Goal: Information Seeking & Learning: Find specific fact

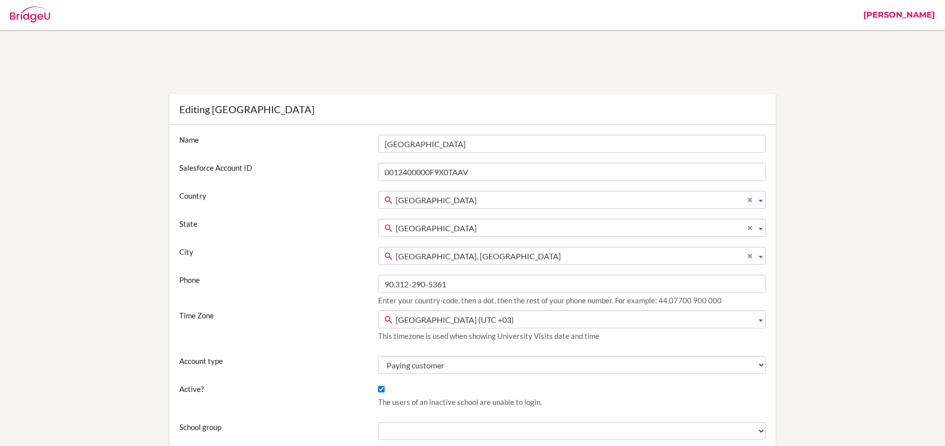
click at [37, 16] on img at bounding box center [30, 15] width 40 height 16
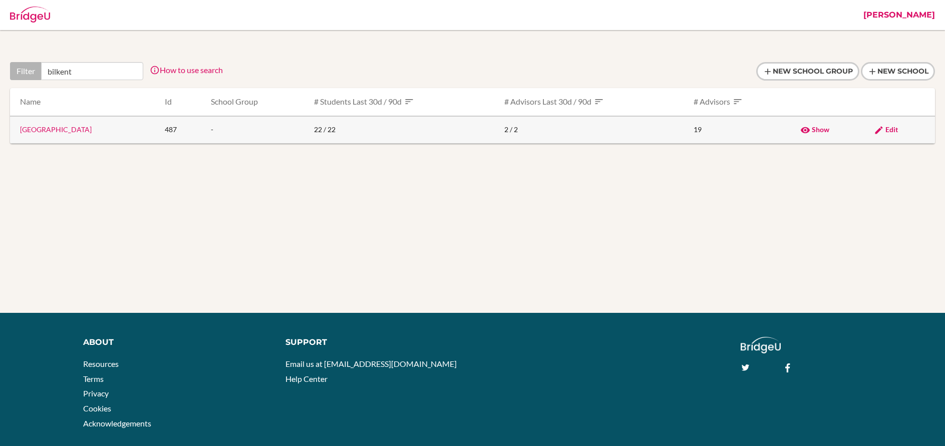
type input "bilkent"
click at [92, 131] on link "Bilkent Laboratory & International School" at bounding box center [56, 129] width 72 height 9
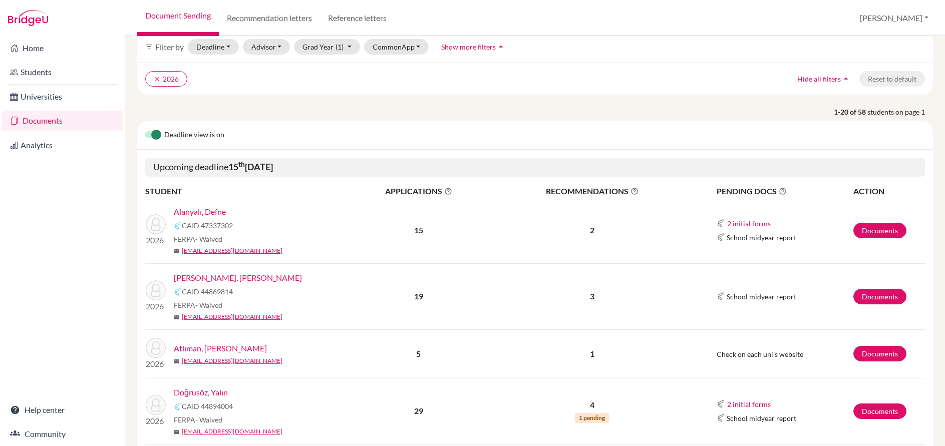
scroll to position [49, 0]
click at [206, 212] on link "Alanyalı, Defne" at bounding box center [200, 211] width 52 height 12
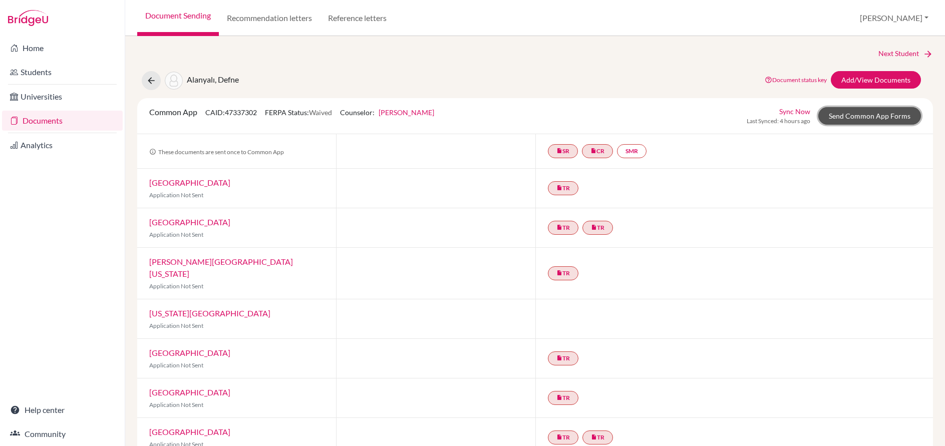
click at [841, 122] on link "Send Common App Forms" at bounding box center [870, 116] width 103 height 18
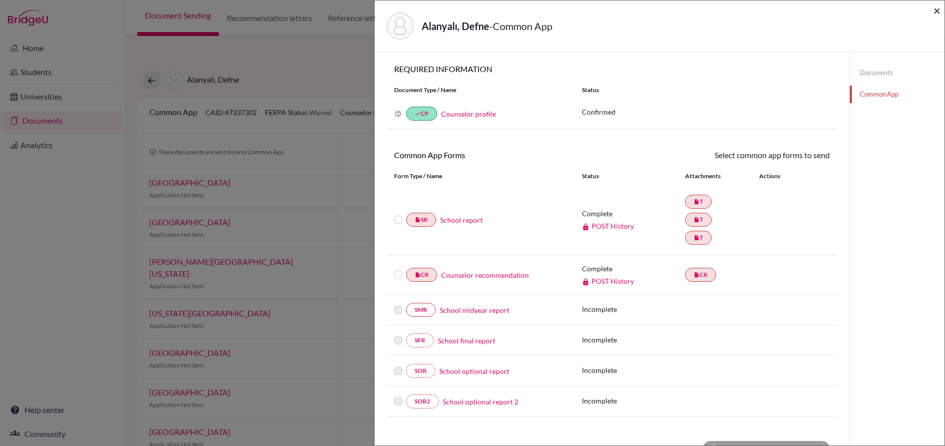
click at [937, 11] on span "×" at bounding box center [937, 10] width 7 height 15
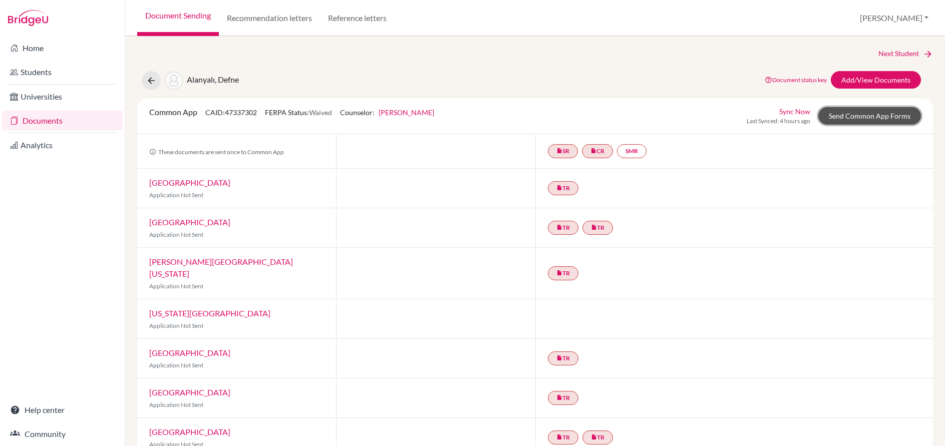
click at [854, 116] on link "Send Common App Forms" at bounding box center [870, 116] width 103 height 18
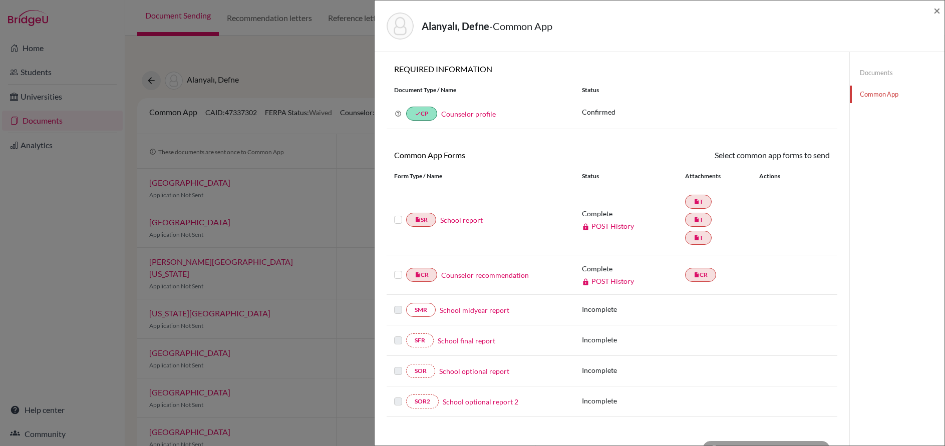
click at [115, 426] on div "Alanyalı, Defne - Common App × × REQUIRED INFORMATION Document Type / Name Stat…" at bounding box center [472, 223] width 945 height 446
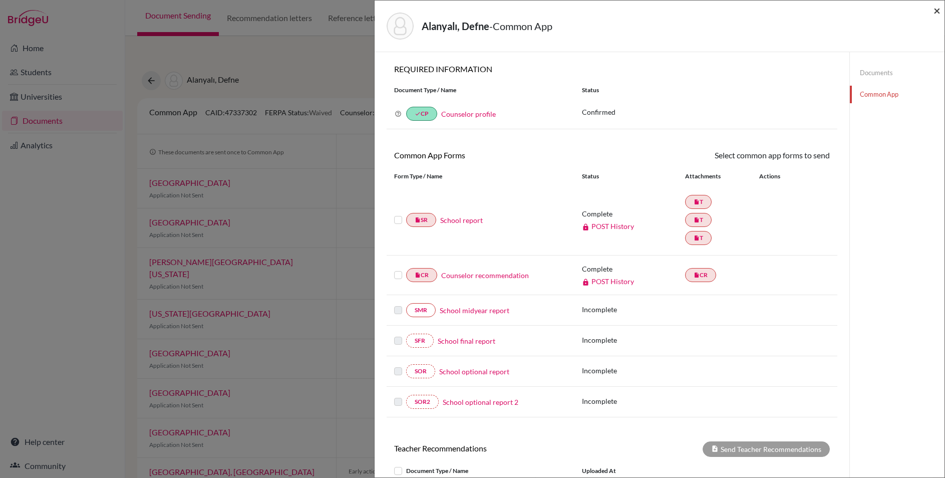
click at [938, 9] on span "×" at bounding box center [937, 10] width 7 height 15
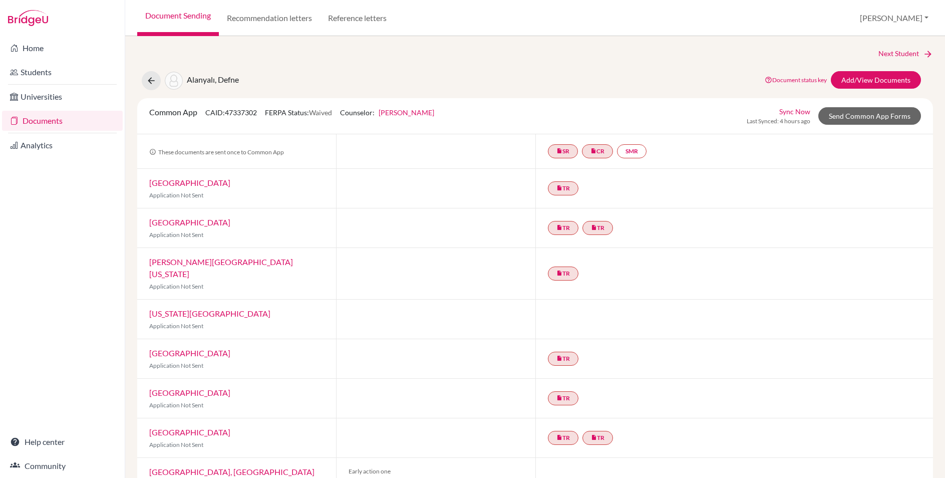
click at [190, 12] on link "Document Sending" at bounding box center [178, 18] width 82 height 36
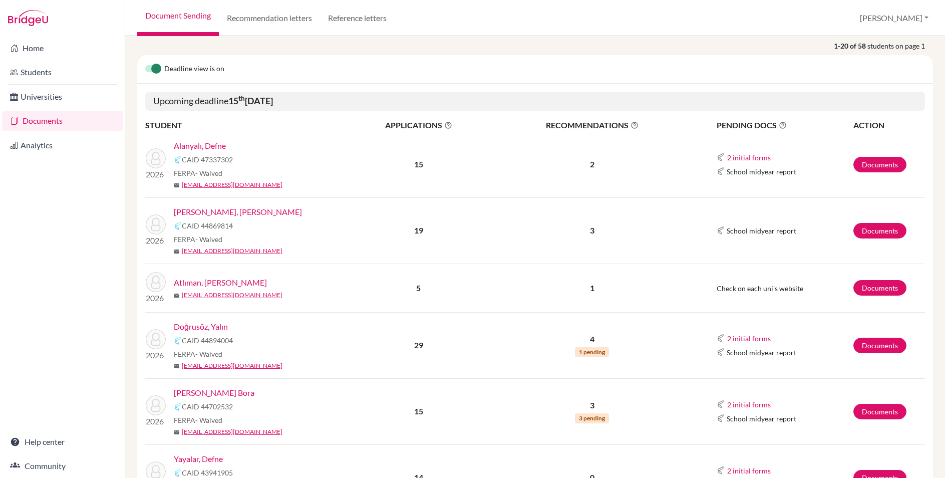
scroll to position [166, 0]
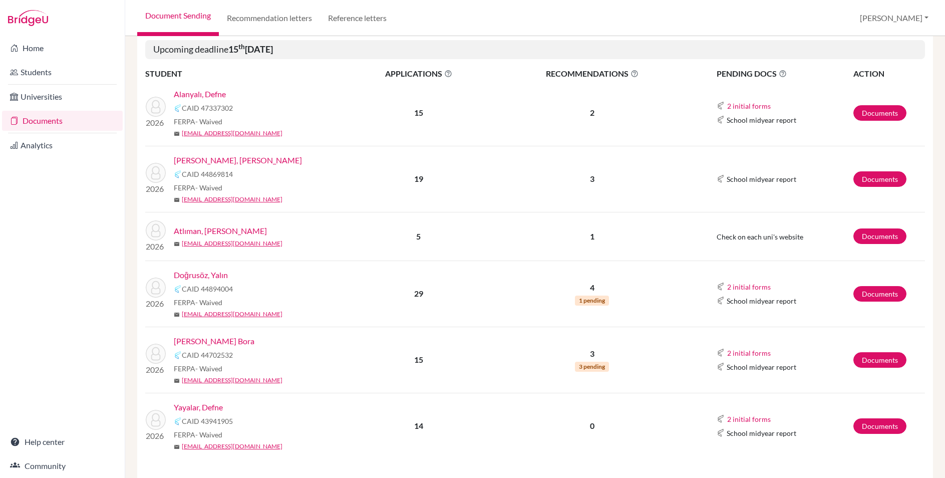
click at [204, 340] on link "[PERSON_NAME] Bora" at bounding box center [214, 341] width 81 height 12
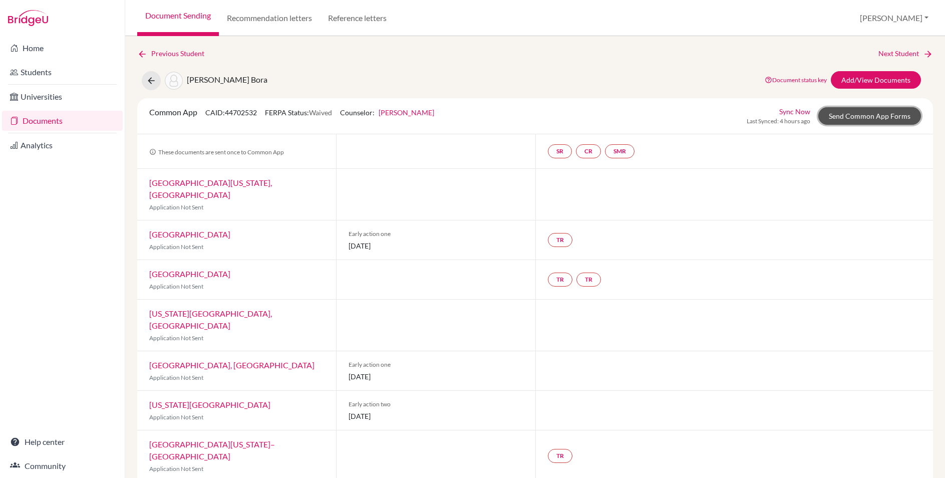
click at [879, 116] on link "Send Common App Forms" at bounding box center [870, 116] width 103 height 18
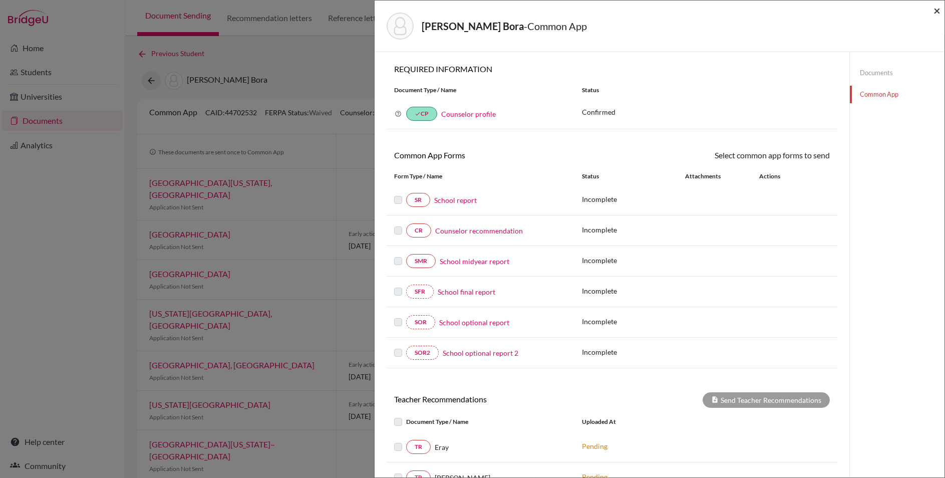
click at [936, 11] on span "×" at bounding box center [937, 10] width 7 height 15
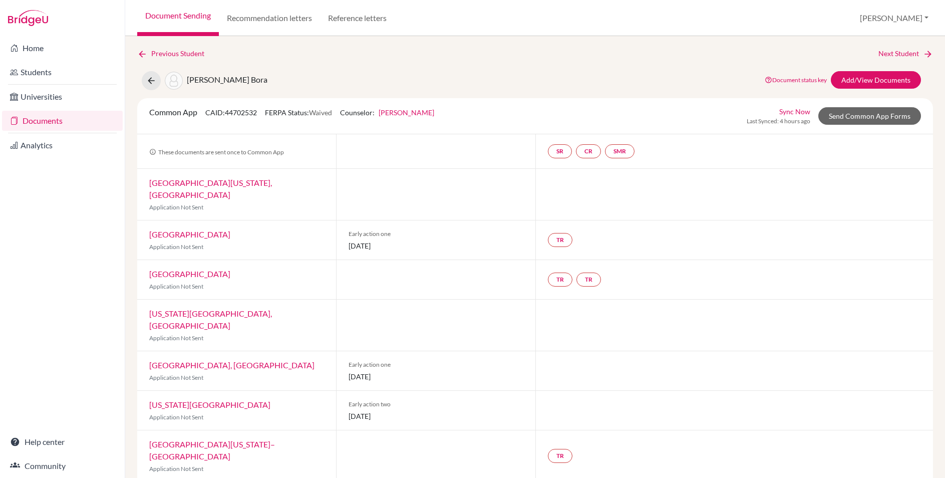
click at [164, 16] on link "Document Sending" at bounding box center [178, 18] width 82 height 36
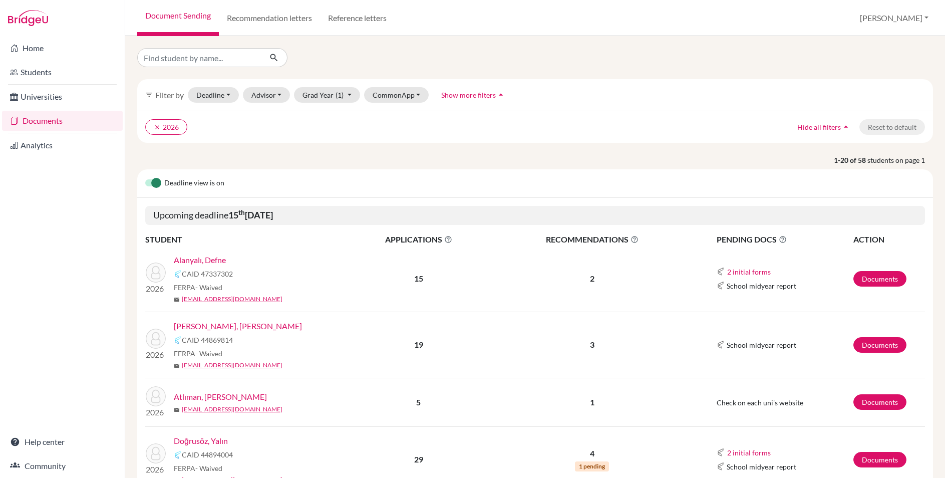
click at [211, 256] on link "Alanyalı, Defne" at bounding box center [200, 260] width 52 height 12
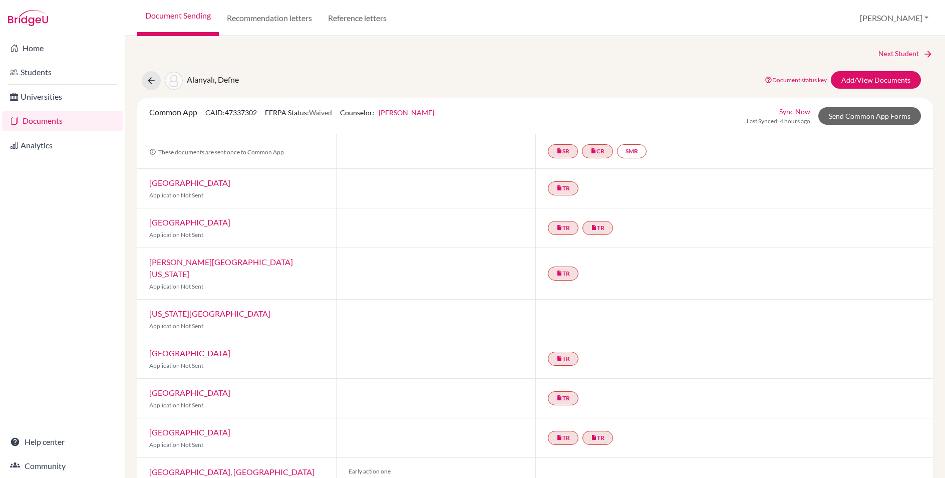
click at [421, 111] on link "[PERSON_NAME]" at bounding box center [407, 112] width 56 height 9
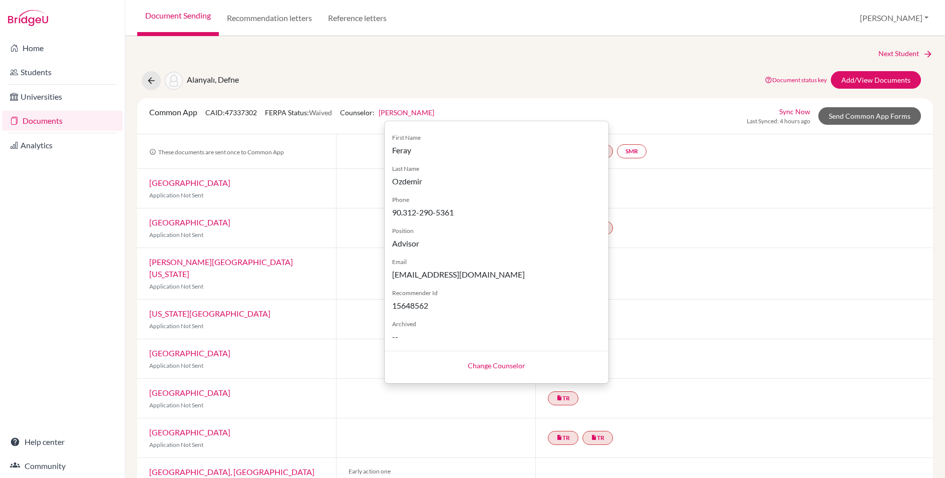
click at [490, 362] on link "Change Counselor" at bounding box center [497, 365] width 58 height 9
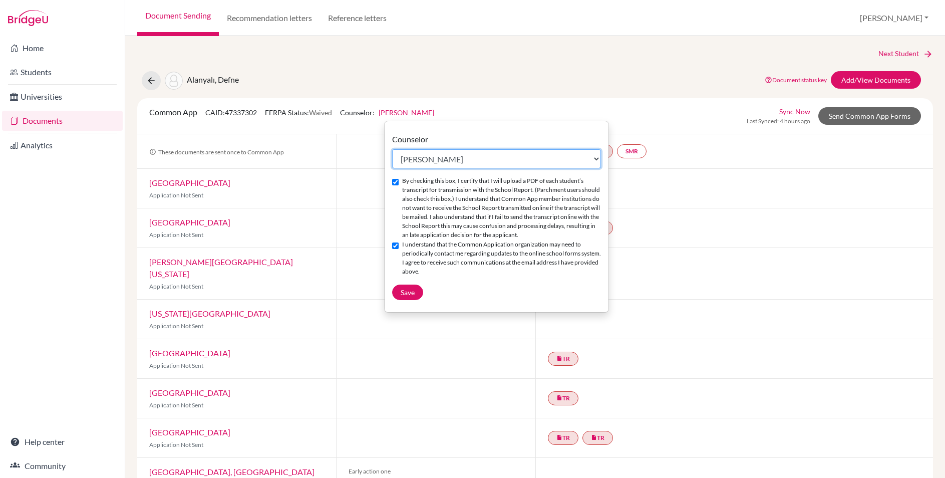
click at [419, 160] on select "Select counselor Ayşegül Erdem Eray Kocamanoğlu Mark Krugman Feray Ozdemir Fera…" at bounding box center [496, 158] width 209 height 19
select select "458445"
click at [392, 149] on select "Select counselor Ayşegül Erdem Eray Kocamanoğlu Mark Krugman Feray Ozdemir Fera…" at bounding box center [496, 158] width 209 height 19
checkbox input "false"
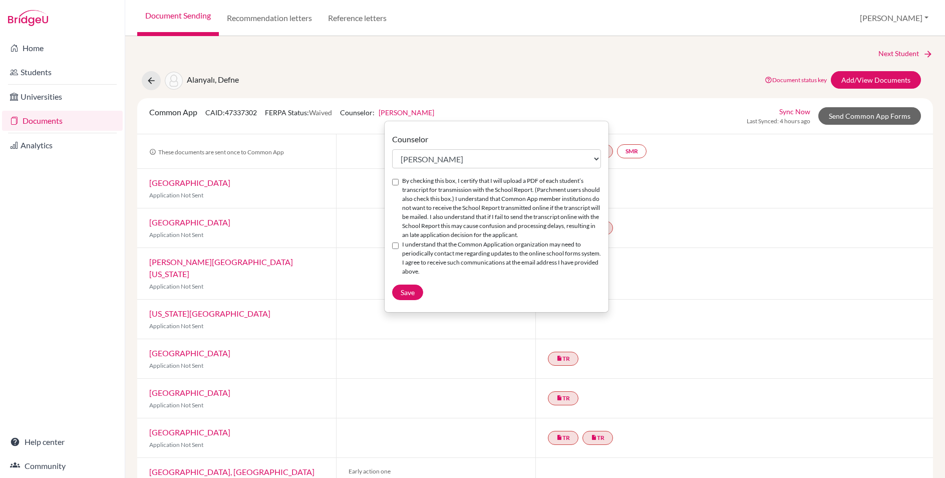
click at [397, 183] on input "By checking this box, I certify that I will upload a PDF of each student’s tran…" at bounding box center [395, 182] width 7 height 7
checkbox input "true"
click at [396, 245] on input "I understand that the Common Application organization may need to periodically …" at bounding box center [395, 246] width 7 height 7
checkbox input "true"
click at [403, 294] on span "Save" at bounding box center [408, 292] width 14 height 9
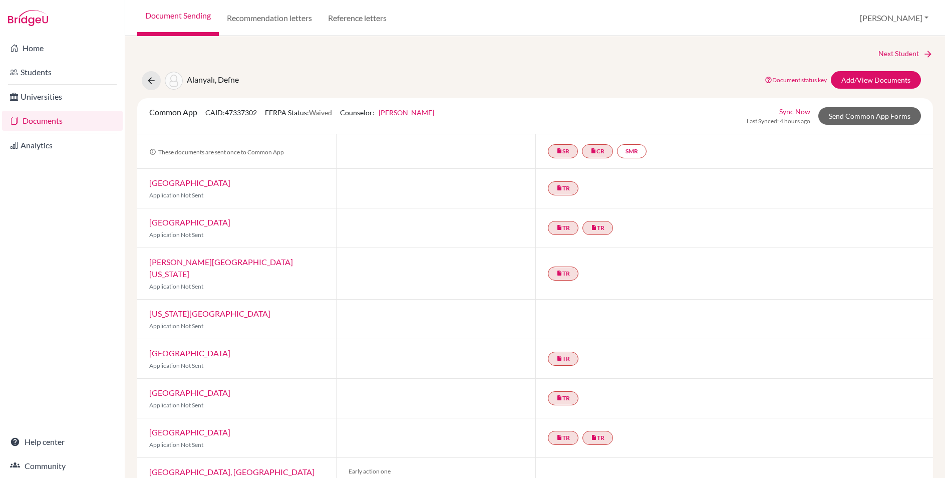
click at [475, 91] on div "Next Student Alanyalı, Defne Document status key TR Requirement. Document not u…" at bounding box center [535, 435] width 796 height 775
click at [869, 116] on link "Send Common App Forms" at bounding box center [870, 116] width 103 height 18
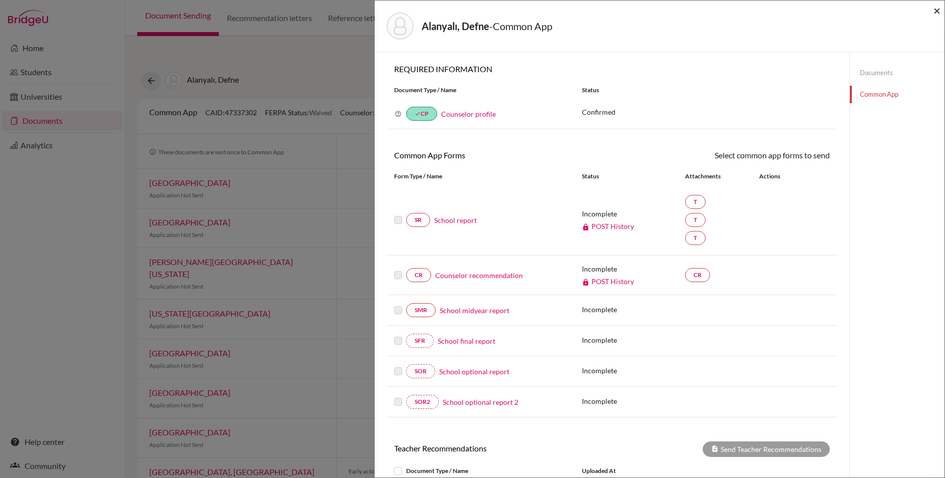
click at [936, 11] on span "×" at bounding box center [937, 10] width 7 height 15
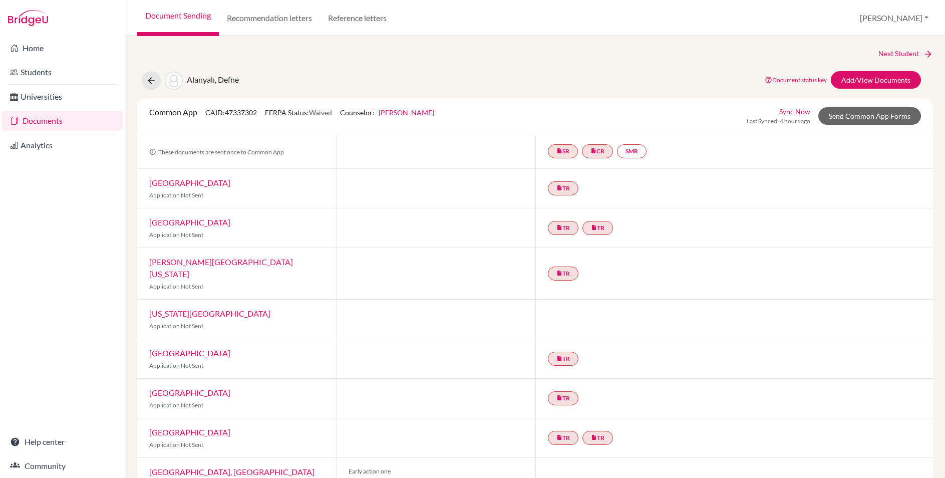
click at [318, 76] on div "Alanyalı, Defne Document status key TR Requirement. Document not uploaded yet. …" at bounding box center [535, 80] width 811 height 19
click at [914, 15] on button "[PERSON_NAME]" at bounding box center [895, 18] width 78 height 19
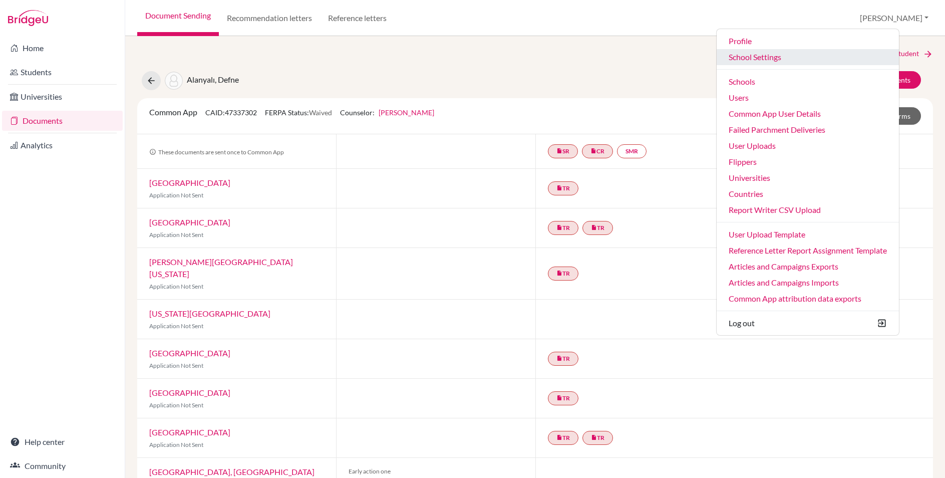
click at [772, 55] on link "School Settings" at bounding box center [808, 57] width 182 height 16
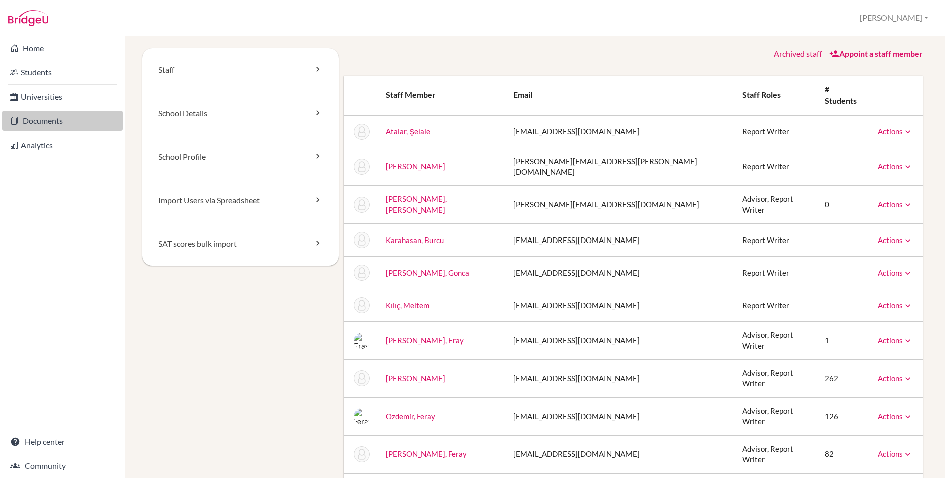
click at [45, 122] on link "Documents" at bounding box center [62, 121] width 121 height 20
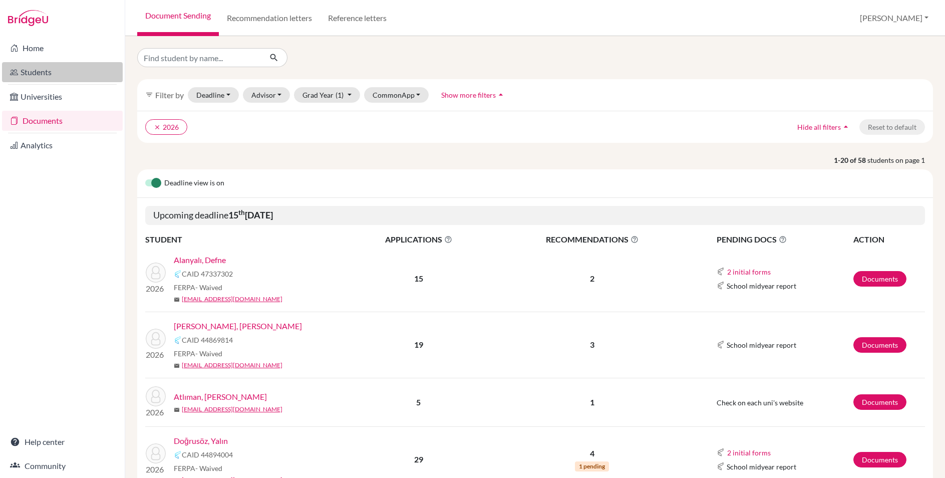
click at [42, 74] on link "Students" at bounding box center [62, 72] width 121 height 20
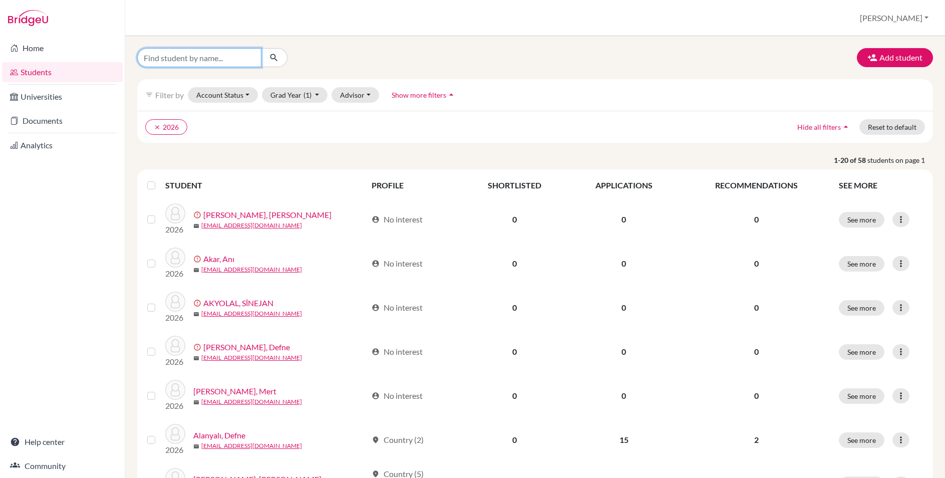
click at [186, 60] on input "Find student by name..." at bounding box center [199, 57] width 124 height 19
type input "mert"
click button "submit" at bounding box center [274, 57] width 27 height 19
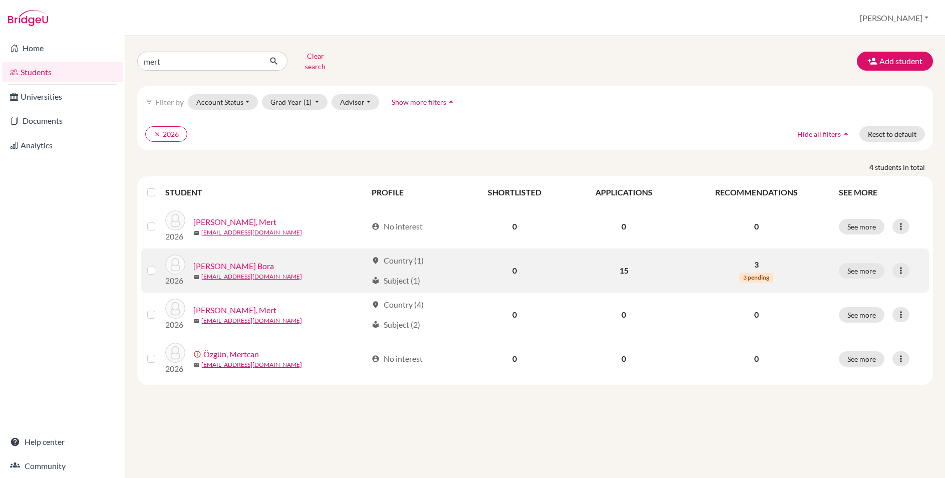
click at [236, 260] on link "[PERSON_NAME] Bora" at bounding box center [233, 266] width 81 height 12
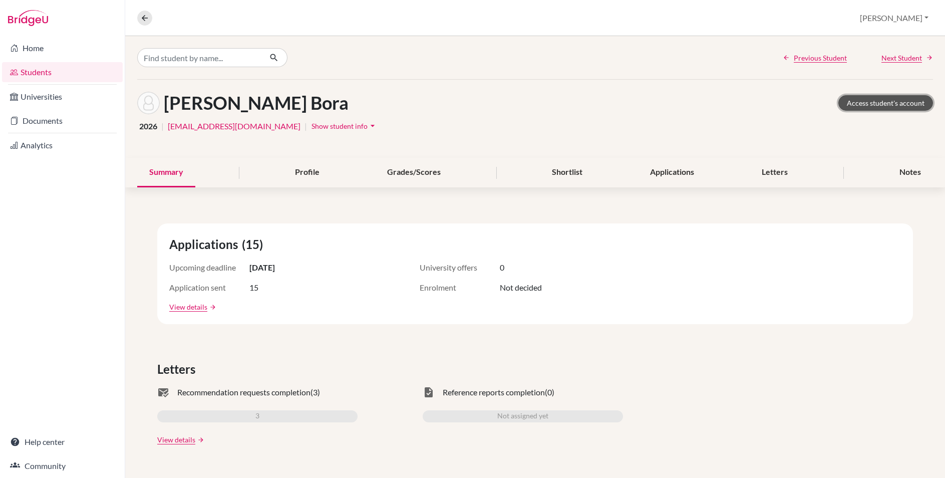
click at [899, 104] on link "Access student's account" at bounding box center [886, 103] width 95 height 16
click at [698, 59] on div "Previous Student Next Student" at bounding box center [535, 57] width 820 height 43
click at [43, 50] on link "Home" at bounding box center [62, 48] width 121 height 20
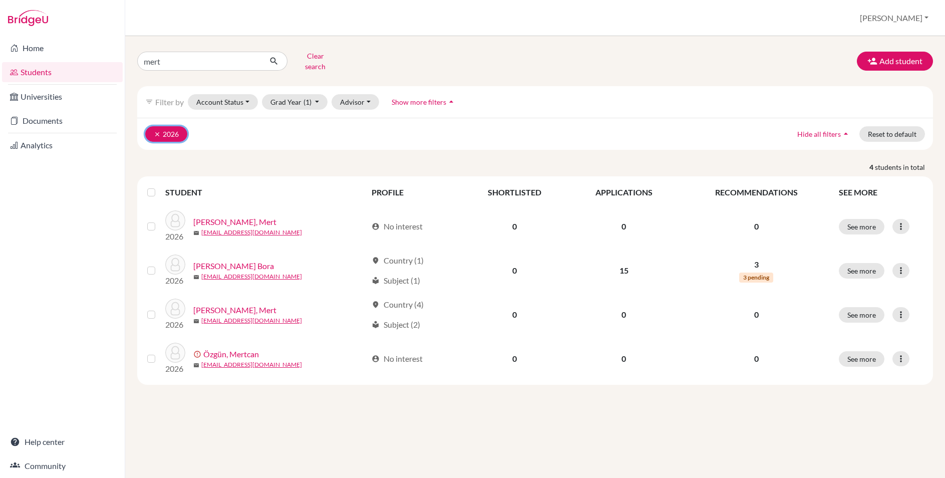
click at [156, 131] on icon "clear" at bounding box center [157, 134] width 7 height 7
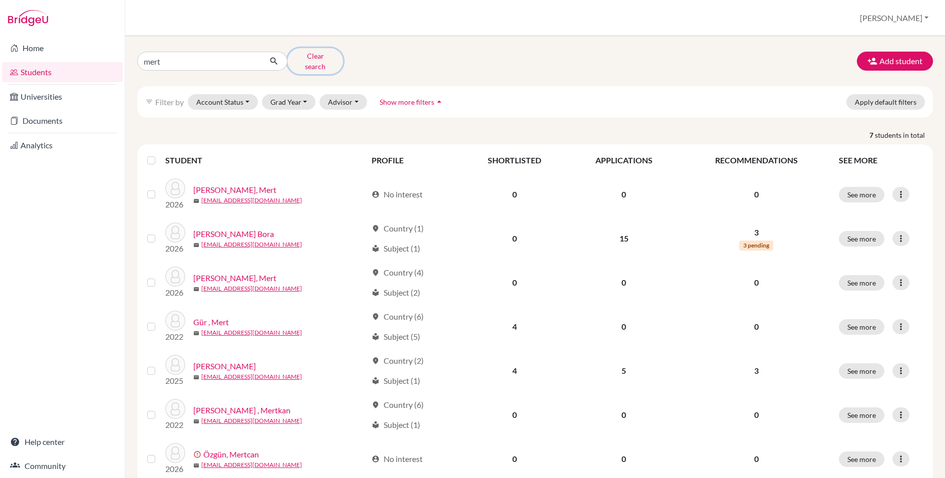
click at [310, 58] on button "Clear search" at bounding box center [316, 61] width 56 height 26
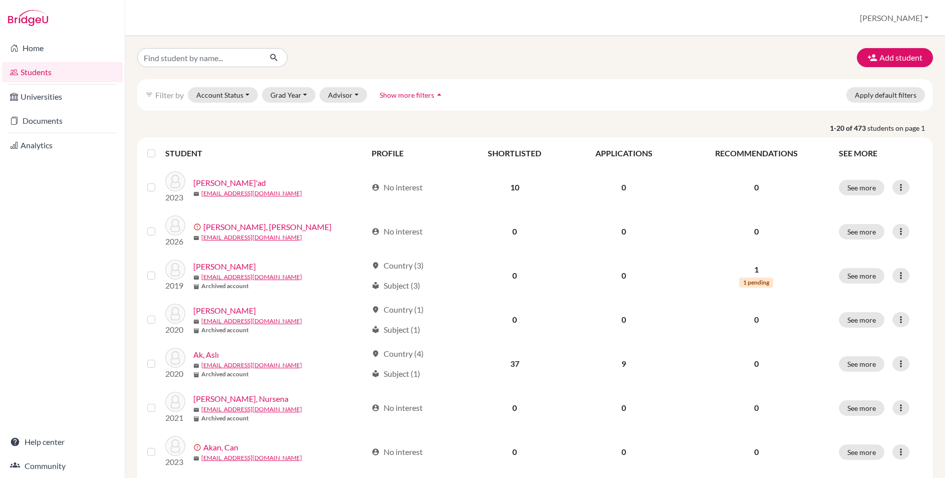
click at [159, 147] on label at bounding box center [159, 147] width 0 height 0
click at [0, 0] on input "checkbox" at bounding box center [0, 0] width 0 height 0
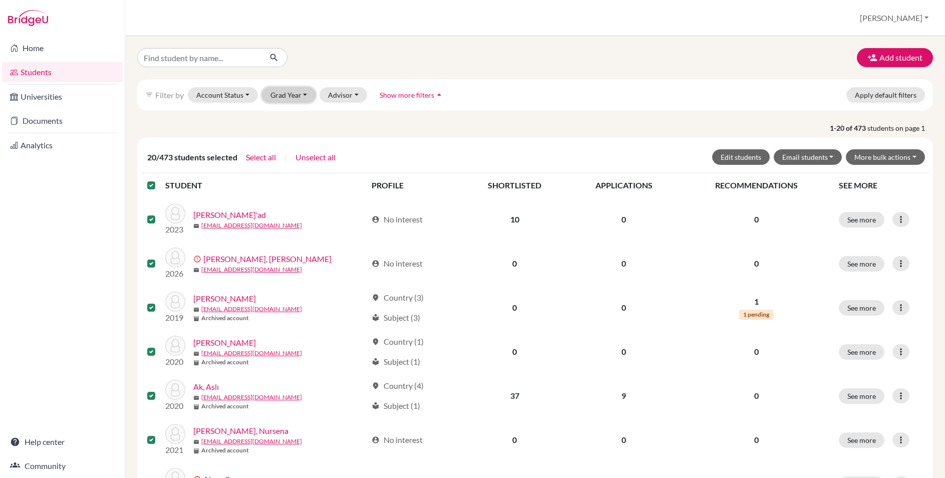
click at [305, 101] on button "Grad Year" at bounding box center [289, 95] width 54 height 16
click at [296, 113] on div "2026" at bounding box center [292, 116] width 35 height 12
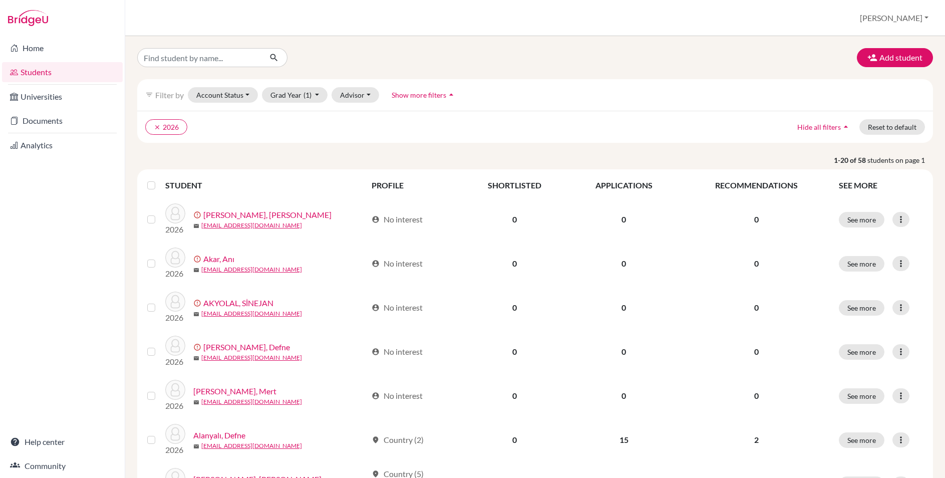
click at [159, 179] on label at bounding box center [159, 179] width 0 height 0
click at [0, 0] on input "checkbox" at bounding box center [0, 0] width 0 height 0
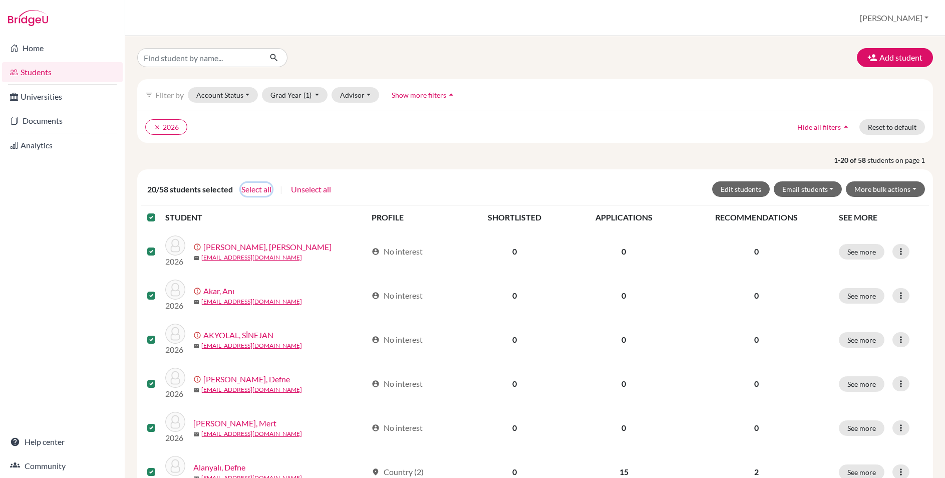
click at [256, 188] on button "Select all" at bounding box center [256, 189] width 31 height 13
click at [747, 190] on button "Edit students" at bounding box center [741, 189] width 58 height 16
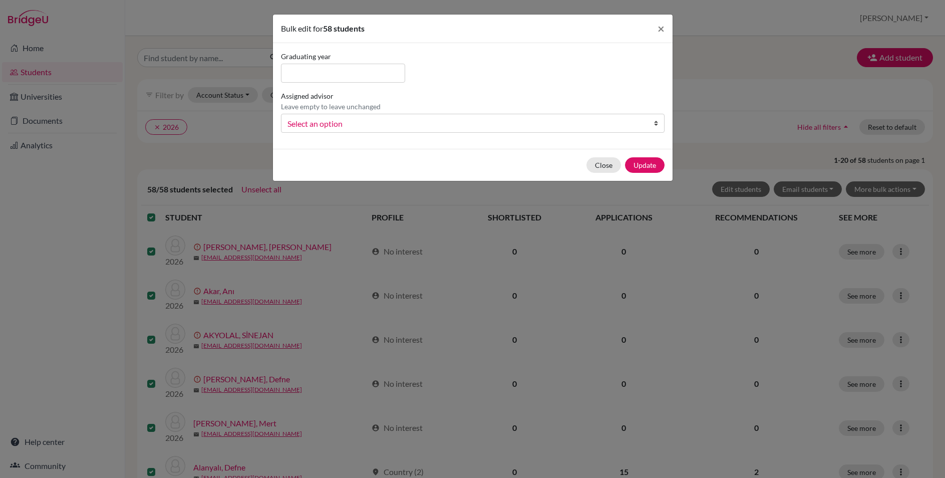
click at [337, 123] on span "Select an option" at bounding box center [467, 123] width 358 height 13
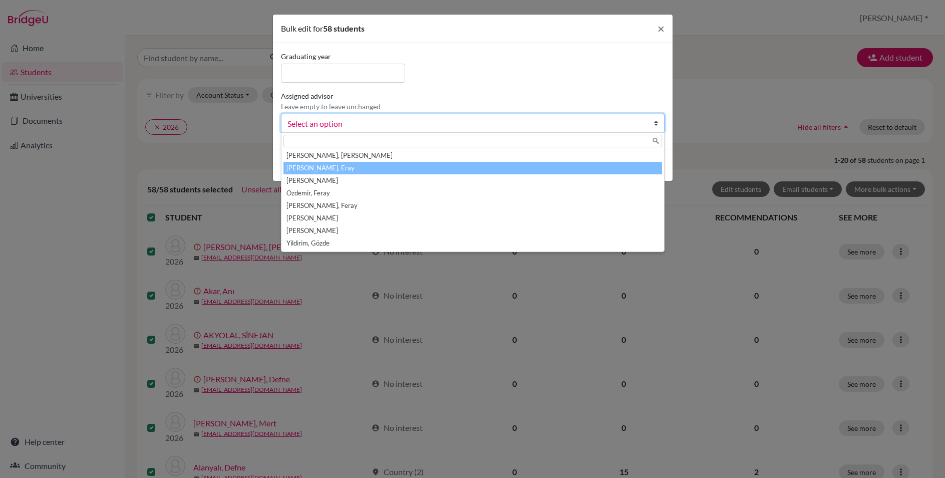
click at [329, 168] on li "Kocamanoğlu, Eray" at bounding box center [473, 168] width 379 height 13
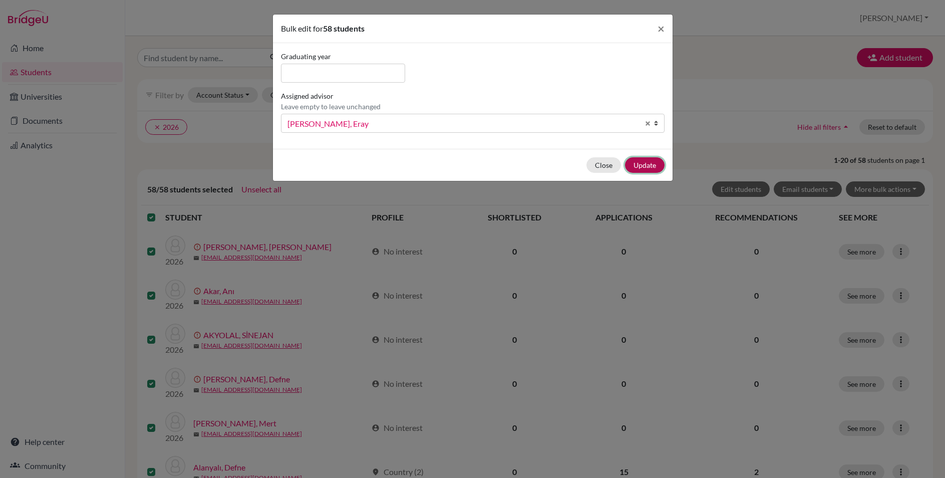
click at [636, 169] on button "Update" at bounding box center [645, 165] width 40 height 16
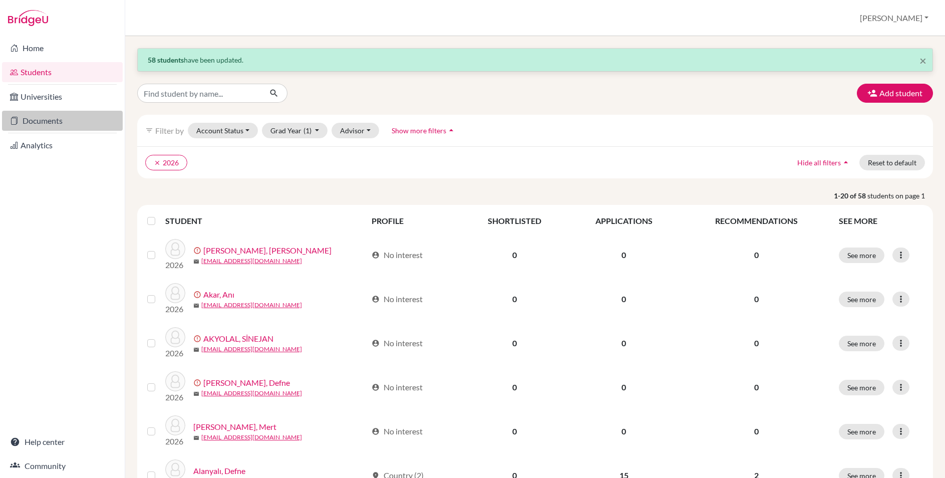
click at [51, 124] on link "Documents" at bounding box center [62, 121] width 121 height 20
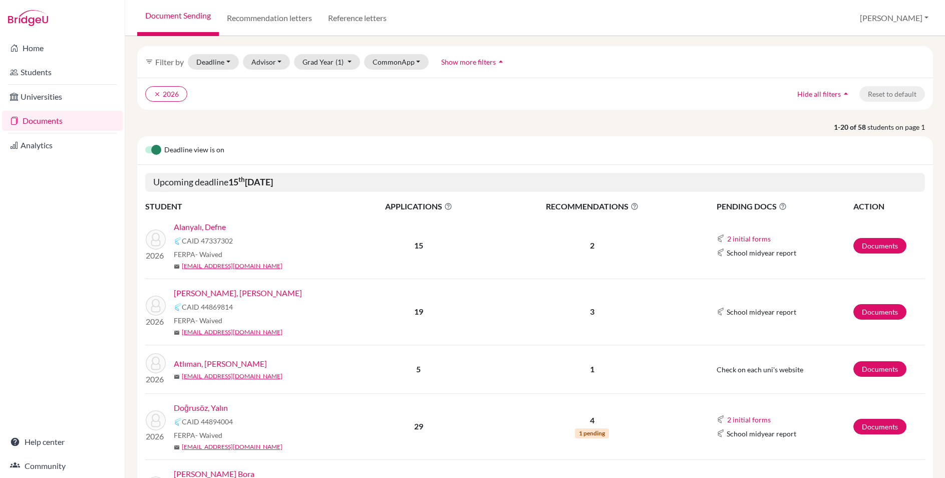
scroll to position [40, 0]
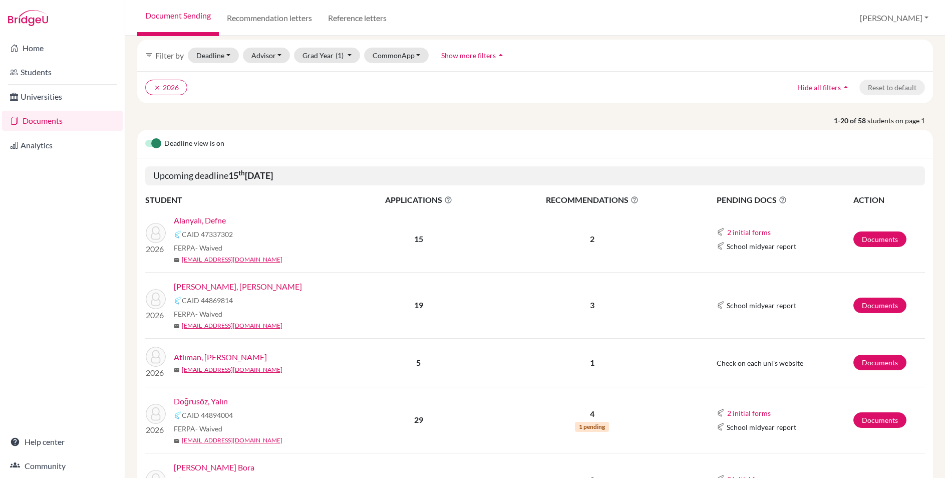
click at [215, 221] on link "Alanyalı, Defne" at bounding box center [200, 220] width 52 height 12
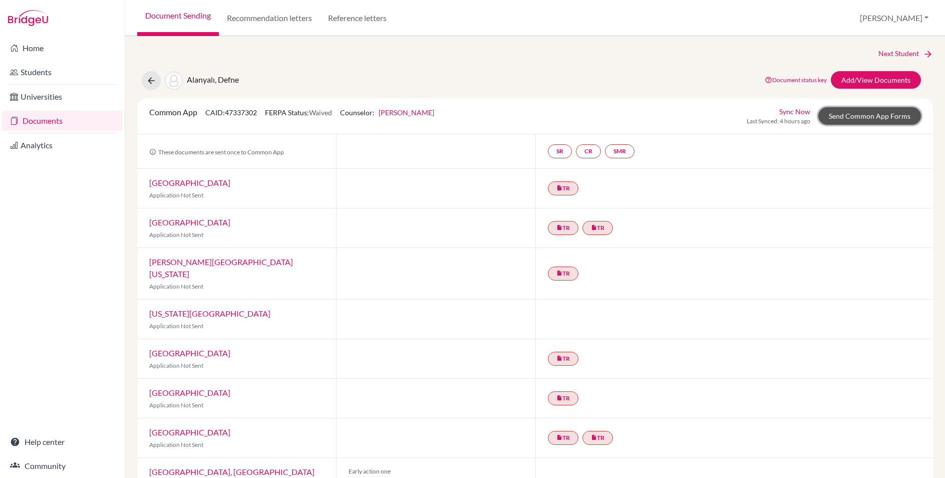
click at [907, 115] on link "Send Common App Forms" at bounding box center [870, 116] width 103 height 18
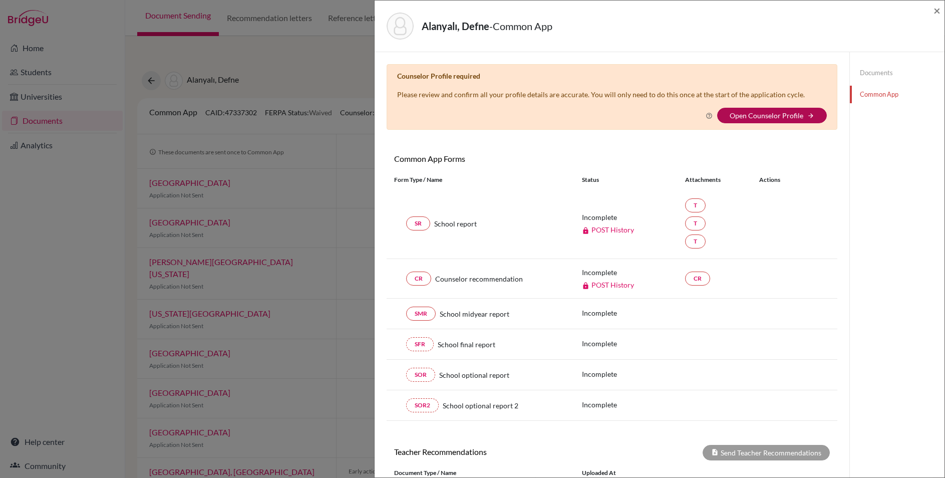
click at [782, 116] on link "Open Counselor Profile" at bounding box center [767, 115] width 74 height 9
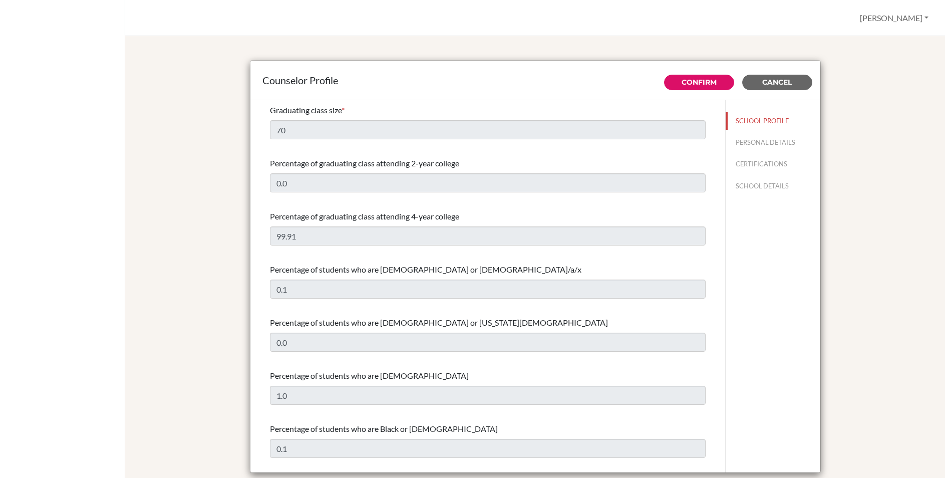
select select "0"
select select "351564"
click at [745, 142] on button "PERSONAL DETAILS" at bounding box center [773, 143] width 95 height 18
type input "Eray"
type input "[PERSON_NAME]"
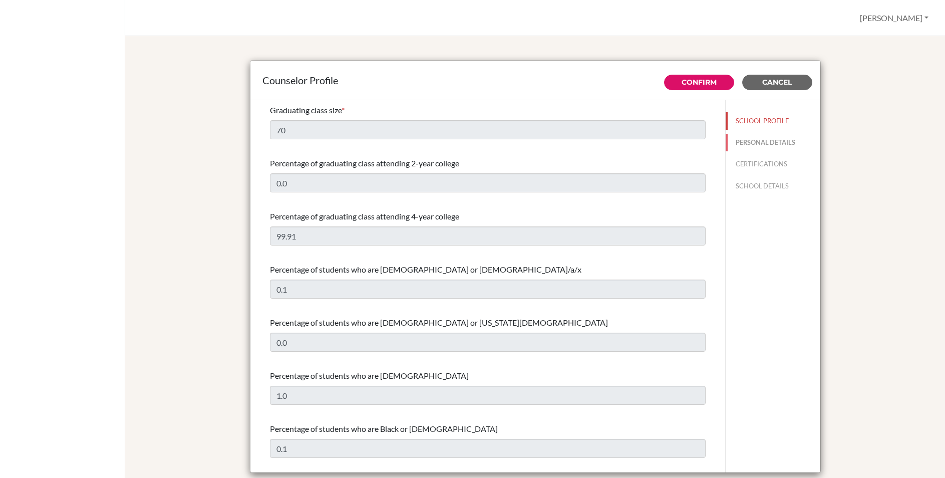
type input "Advisor"
type input "90.312 290 8243"
type input "[EMAIL_ADDRESS][DOMAIN_NAME]"
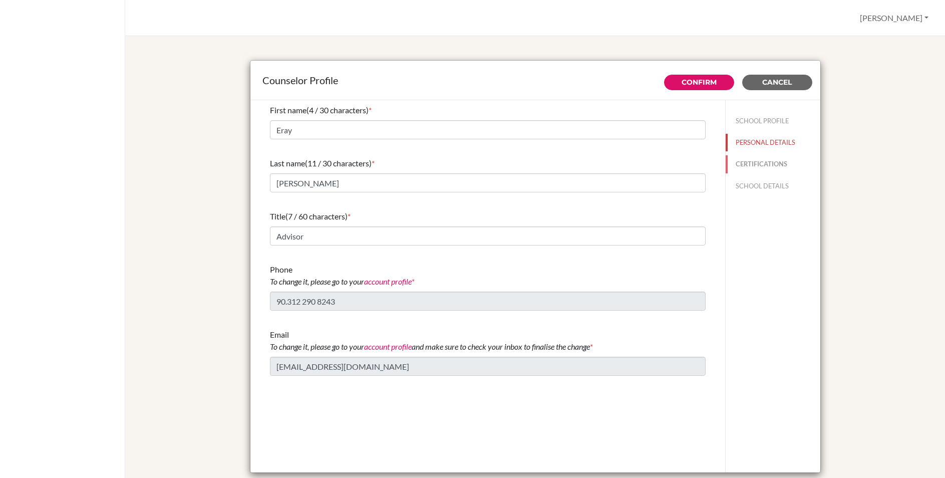
click at [744, 165] on button "CERTIFICATIONS" at bounding box center [773, 164] width 95 height 18
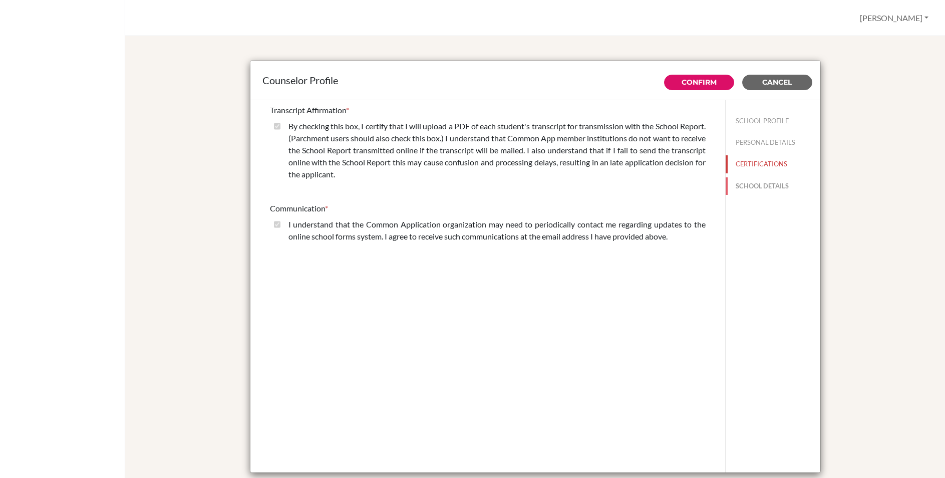
click at [744, 185] on button "SCHOOL DETAILS" at bounding box center [773, 186] width 95 height 18
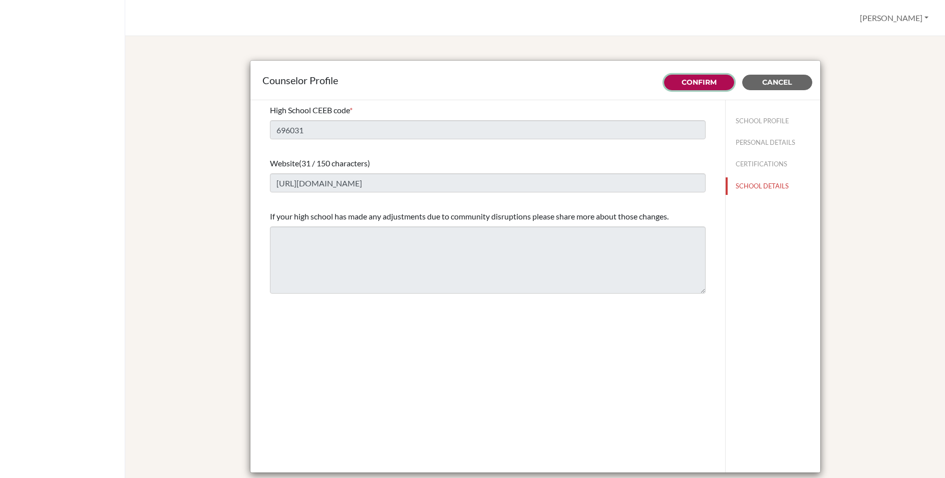
click at [700, 87] on button "Confirm" at bounding box center [699, 83] width 70 height 16
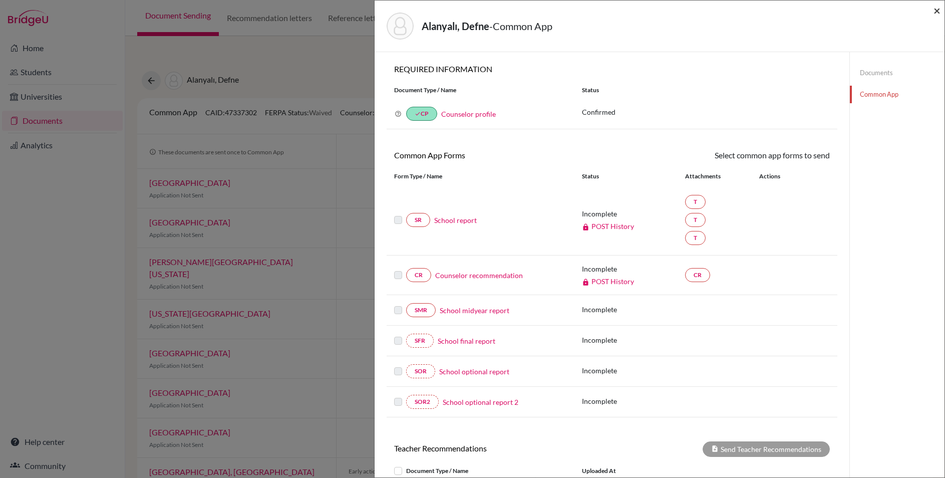
click at [939, 9] on span "×" at bounding box center [937, 10] width 7 height 15
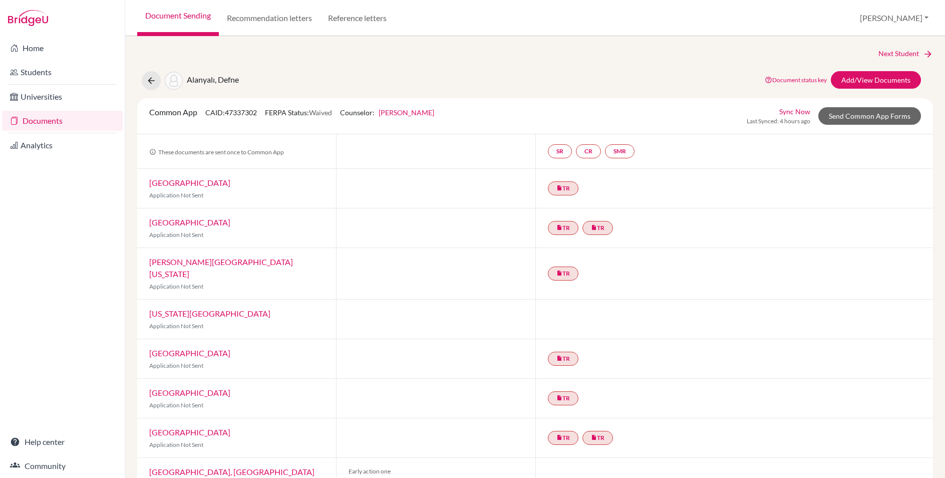
click at [170, 17] on link "Document Sending" at bounding box center [178, 18] width 82 height 36
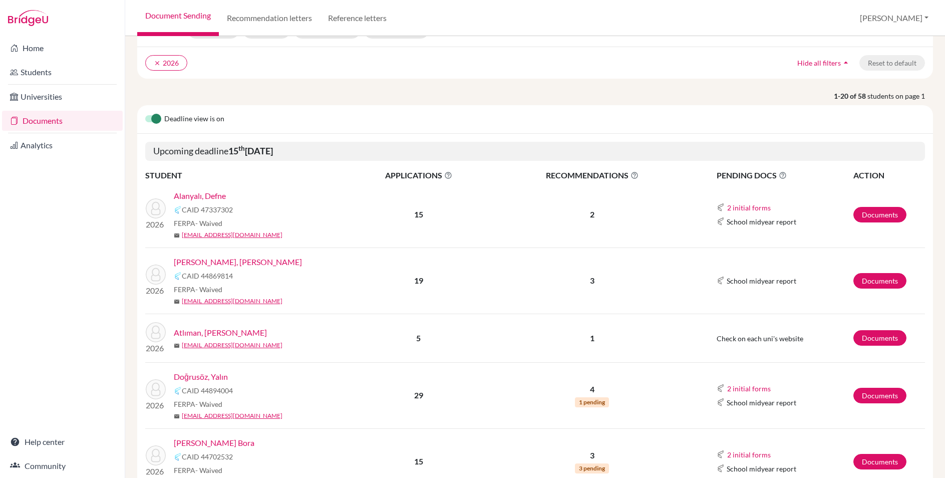
scroll to position [81, 0]
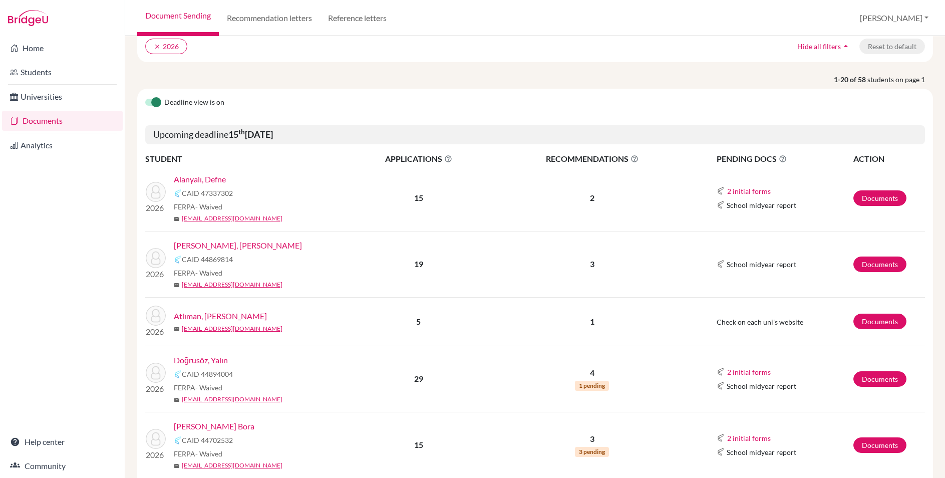
click at [215, 245] on link "[PERSON_NAME], [PERSON_NAME]" at bounding box center [238, 245] width 128 height 12
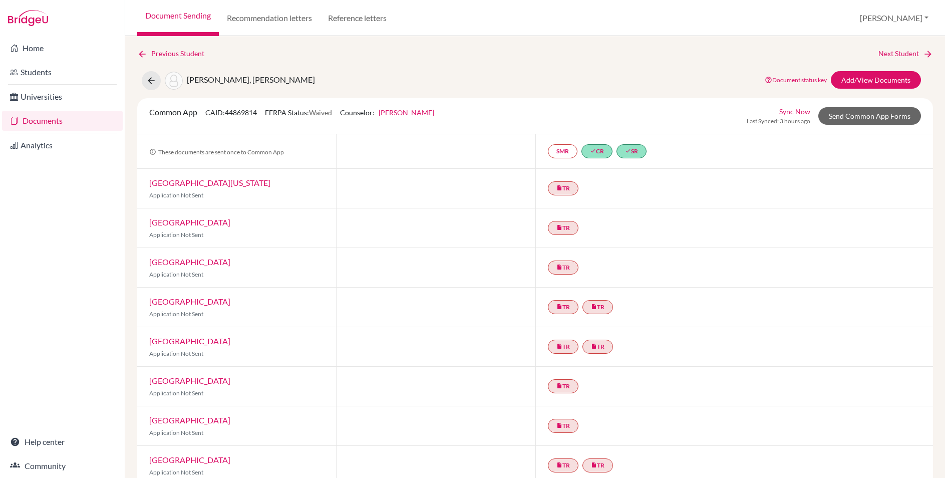
click at [408, 112] on link "Feray Ozdemir" at bounding box center [407, 112] width 56 height 9
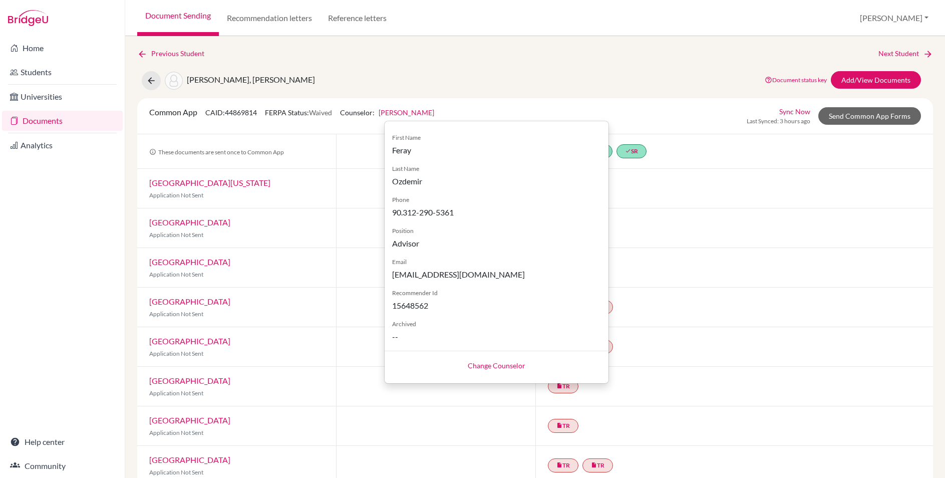
click at [495, 371] on div "Change Counselor" at bounding box center [497, 365] width 224 height 29
click at [494, 365] on link "Change Counselor" at bounding box center [497, 365] width 58 height 9
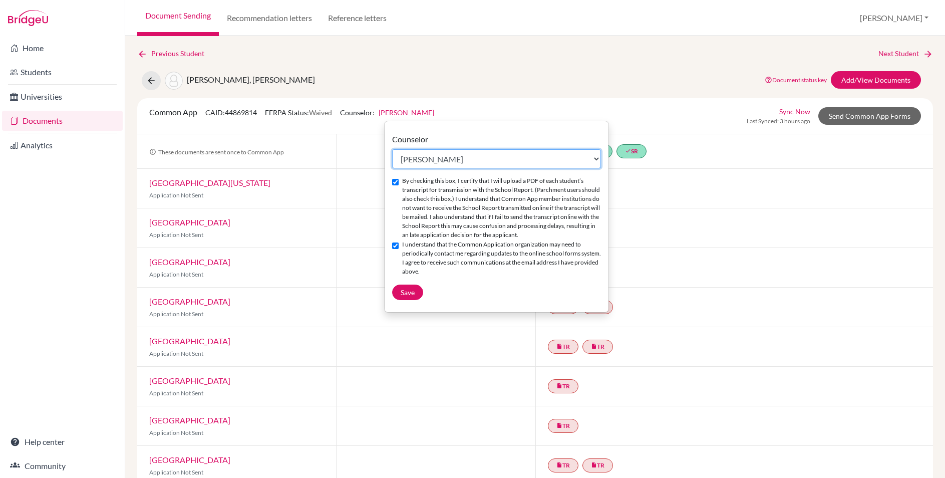
click at [421, 158] on select "Select counselor Eray Kocamanoğlu Feray Ozdemir" at bounding box center [496, 158] width 209 height 19
select select "458445"
click at [392, 149] on select "Select counselor Eray Kocamanoğlu Feray Ozdemir" at bounding box center [496, 158] width 209 height 19
checkbox input "false"
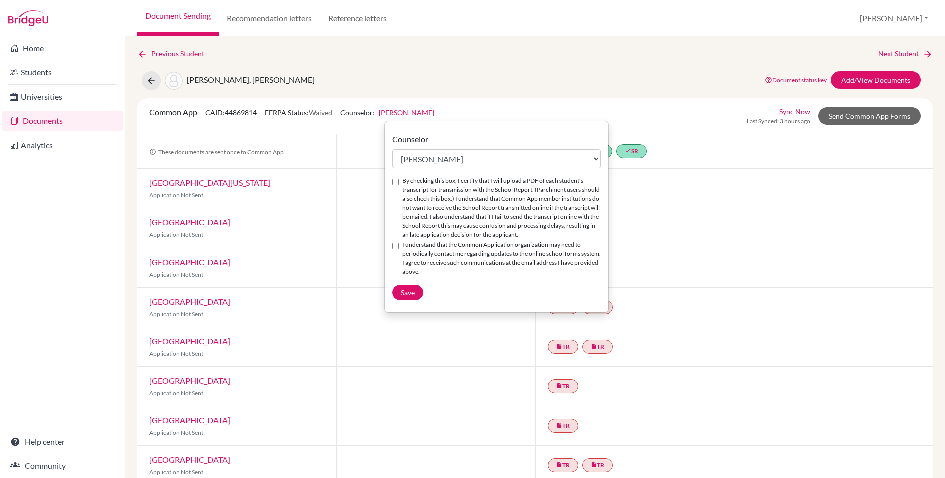
click at [395, 180] on input "By checking this box, I certify that I will upload a PDF of each student’s tran…" at bounding box center [395, 182] width 7 height 7
checkbox input "true"
click at [395, 246] on input "I understand that the Common Application organization may need to periodically …" at bounding box center [395, 246] width 7 height 7
checkbox input "true"
click at [405, 288] on span "Save" at bounding box center [408, 292] width 14 height 9
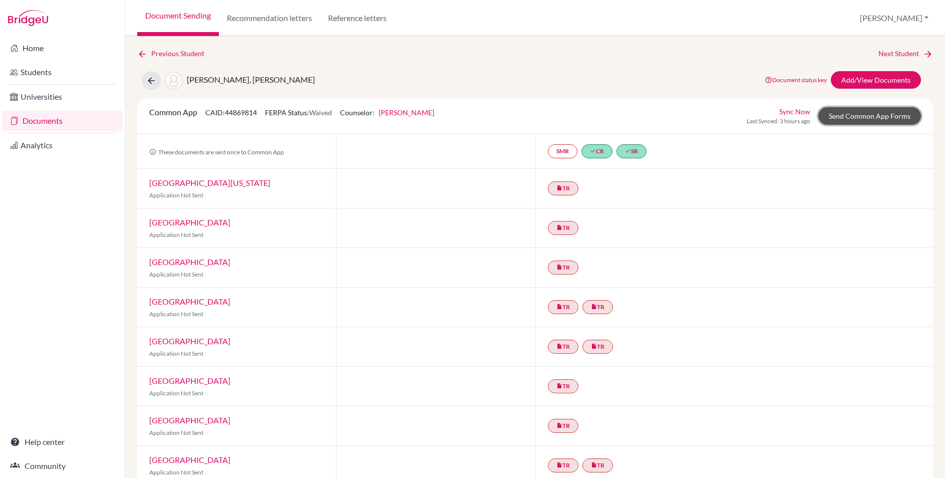
click at [888, 116] on link "Send Common App Forms" at bounding box center [870, 116] width 103 height 18
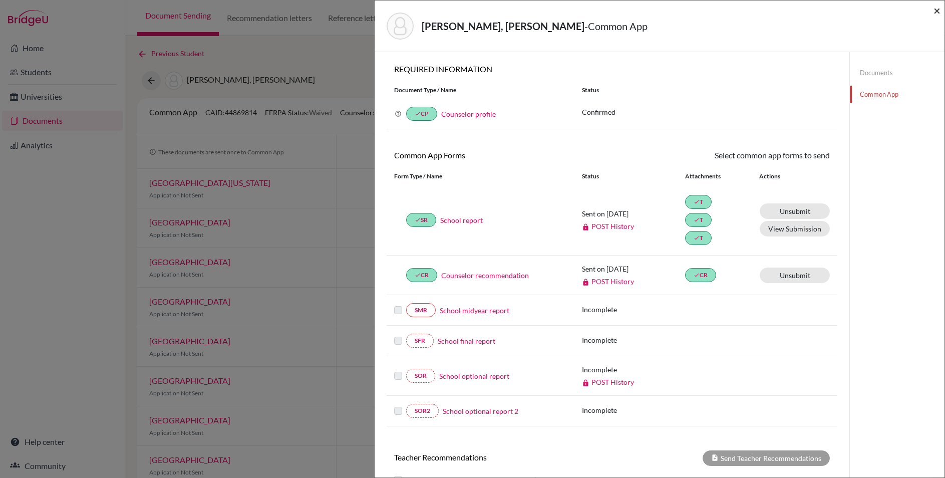
click at [936, 10] on span "×" at bounding box center [937, 10] width 7 height 15
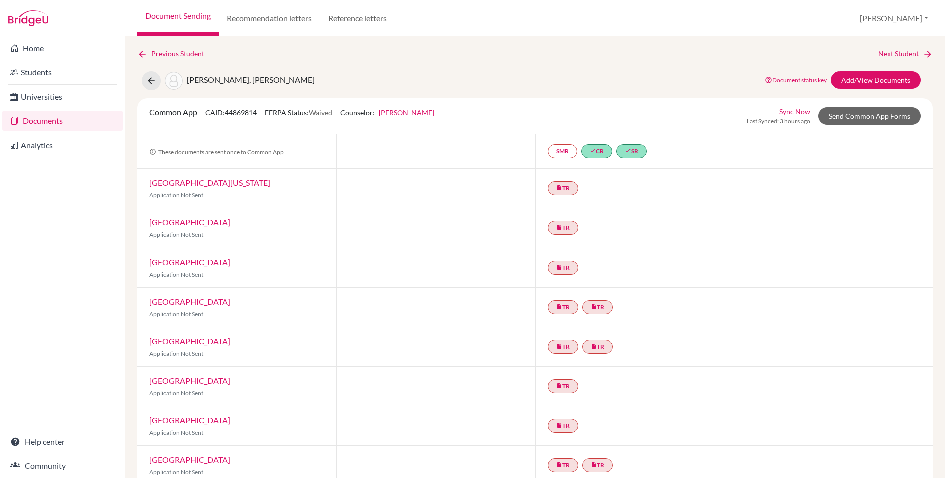
click at [180, 12] on link "Document Sending" at bounding box center [178, 18] width 82 height 36
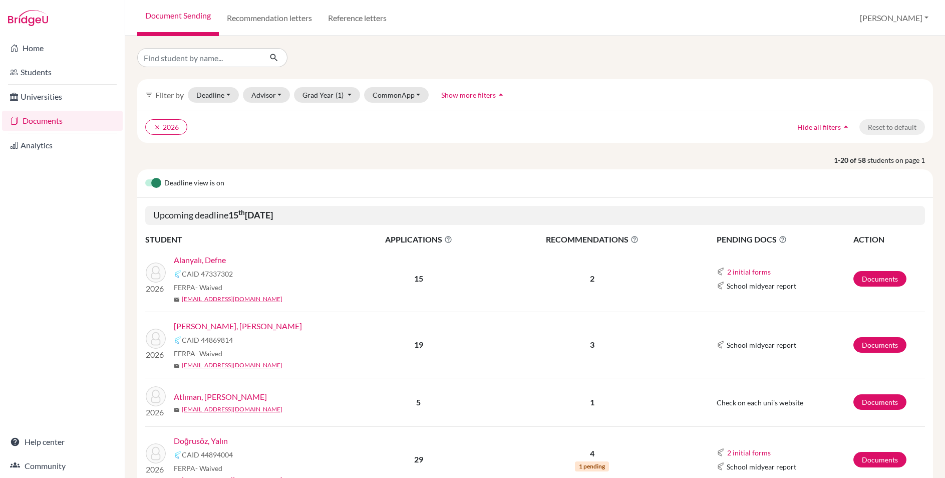
click at [193, 396] on link "Atlıman, [PERSON_NAME]" at bounding box center [220, 397] width 93 height 12
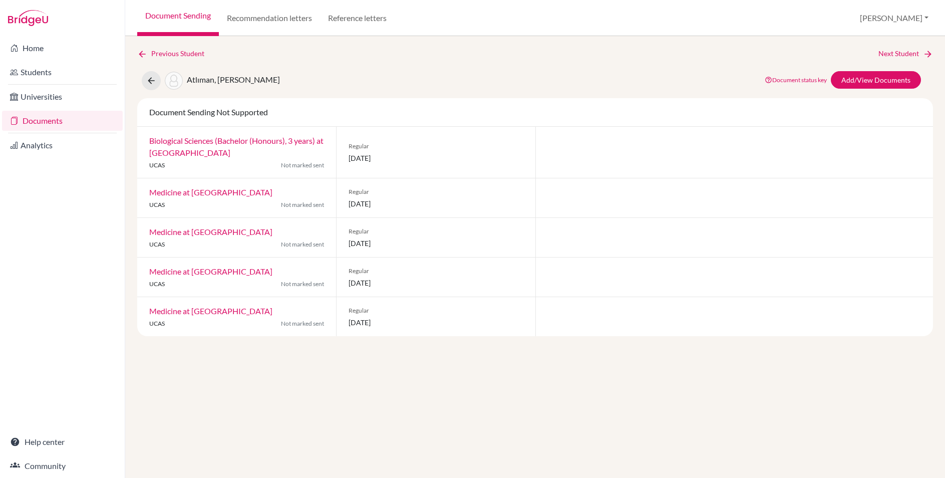
click at [180, 15] on link "Document Sending" at bounding box center [178, 18] width 82 height 36
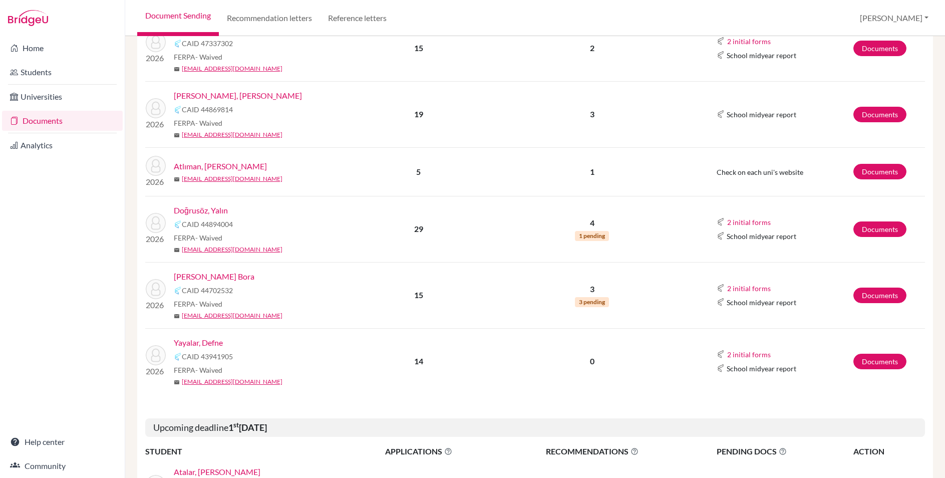
scroll to position [233, 0]
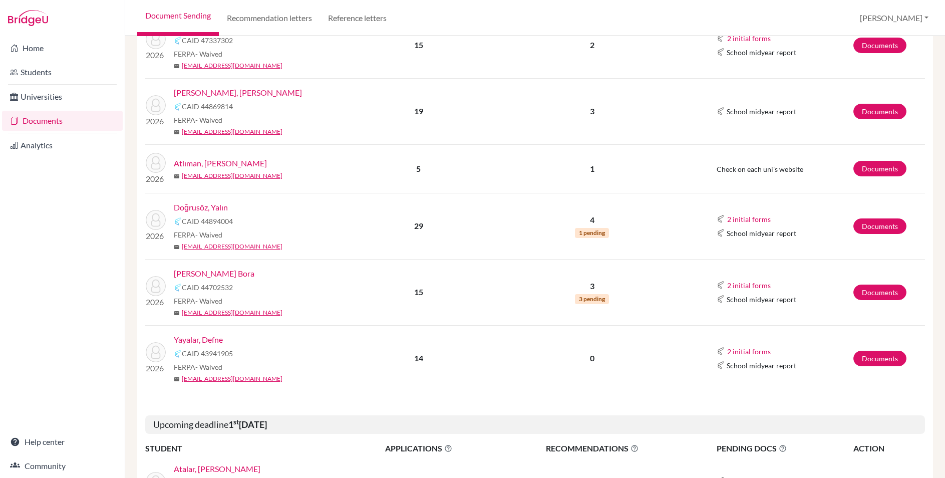
click at [218, 210] on link "Doğrusöz, Yalın" at bounding box center [201, 207] width 54 height 12
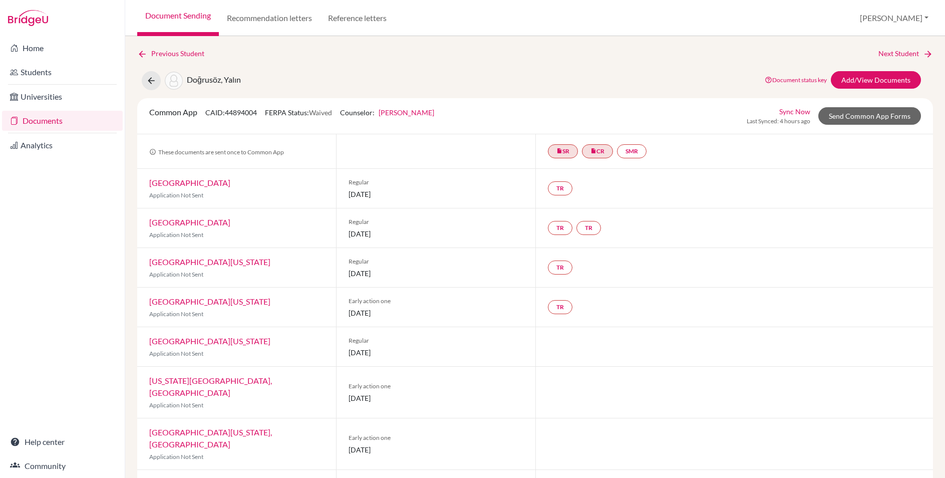
click at [420, 109] on link "[PERSON_NAME]" at bounding box center [407, 112] width 56 height 9
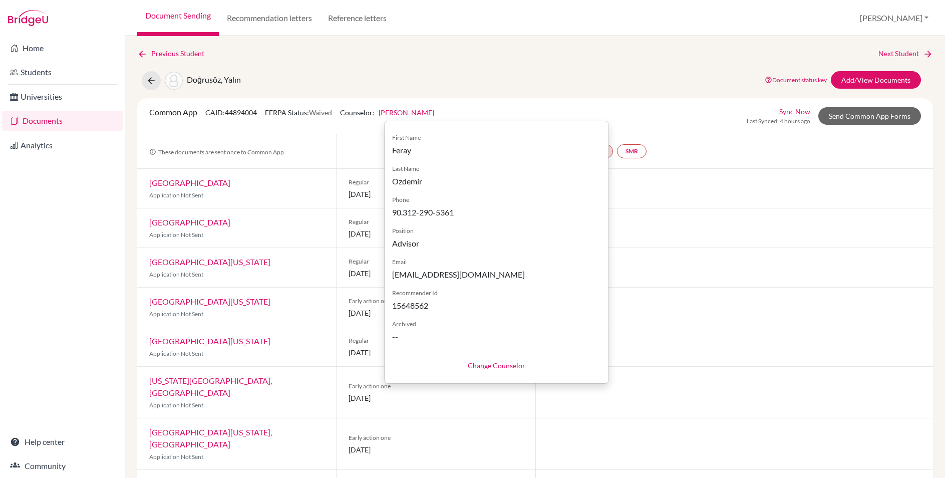
click at [482, 366] on link "Change Counselor" at bounding box center [497, 365] width 58 height 9
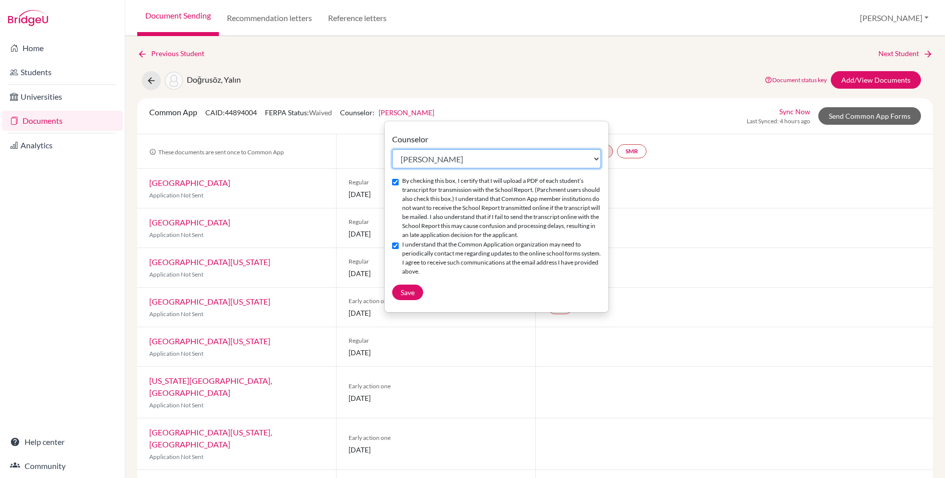
click at [406, 163] on select "Select counselor [PERSON_NAME] [PERSON_NAME] [PERSON_NAME] [PERSON_NAME] Gür" at bounding box center [496, 158] width 209 height 19
select select "458445"
click at [392, 149] on select "Select counselor [PERSON_NAME] [PERSON_NAME] [PERSON_NAME] [PERSON_NAME] Gür" at bounding box center [496, 158] width 209 height 19
checkbox input "false"
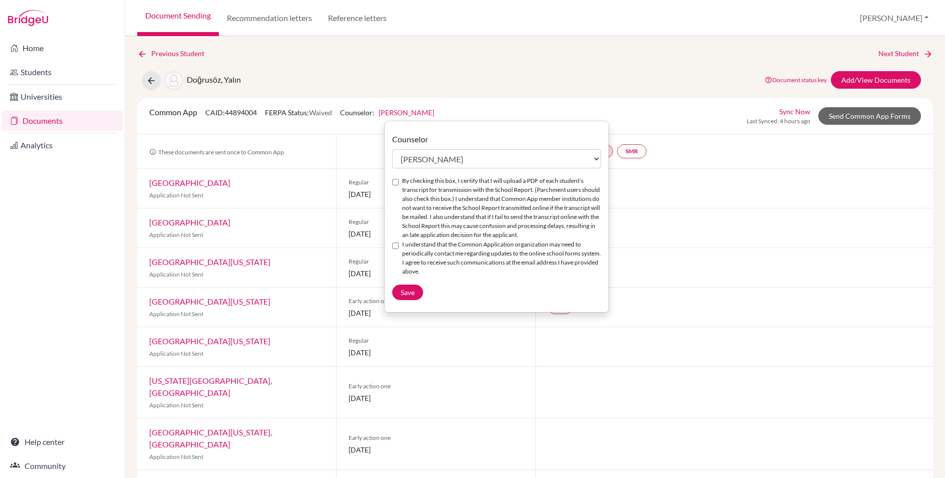
click at [393, 184] on input "By checking this box, I certify that I will upload a PDF of each student’s tran…" at bounding box center [395, 182] width 7 height 7
checkbox input "true"
click at [397, 246] on input "I understand that the Common Application organization may need to periodically …" at bounding box center [395, 246] width 7 height 7
checkbox input "true"
click at [403, 292] on span "Save" at bounding box center [408, 292] width 14 height 9
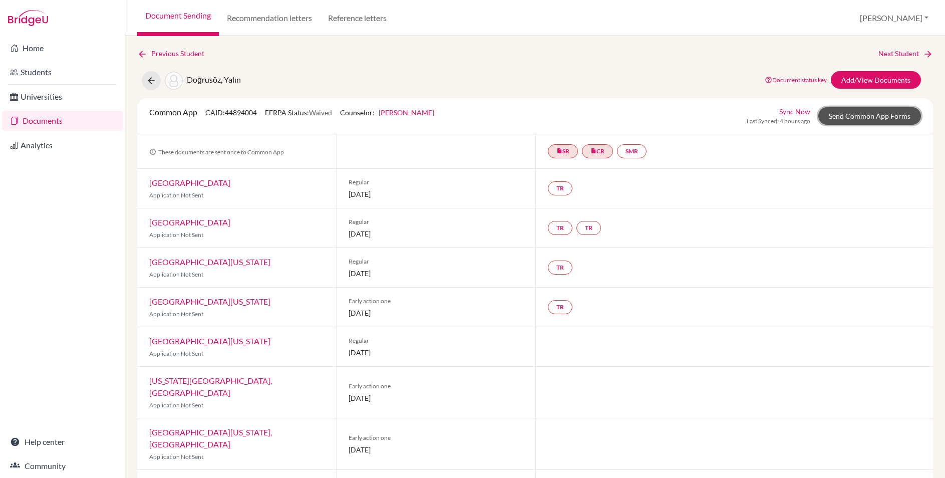
click at [849, 121] on link "Send Common App Forms" at bounding box center [870, 116] width 103 height 18
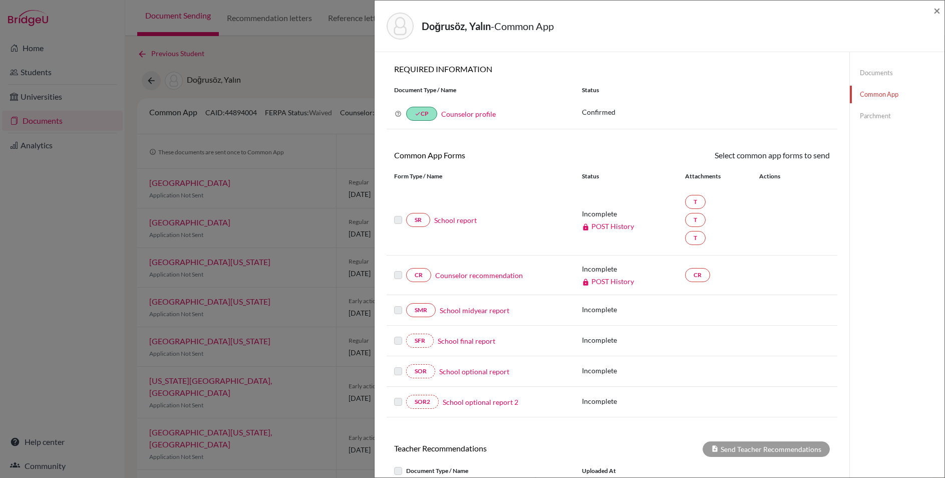
click at [467, 116] on link "Counselor profile" at bounding box center [468, 114] width 55 height 9
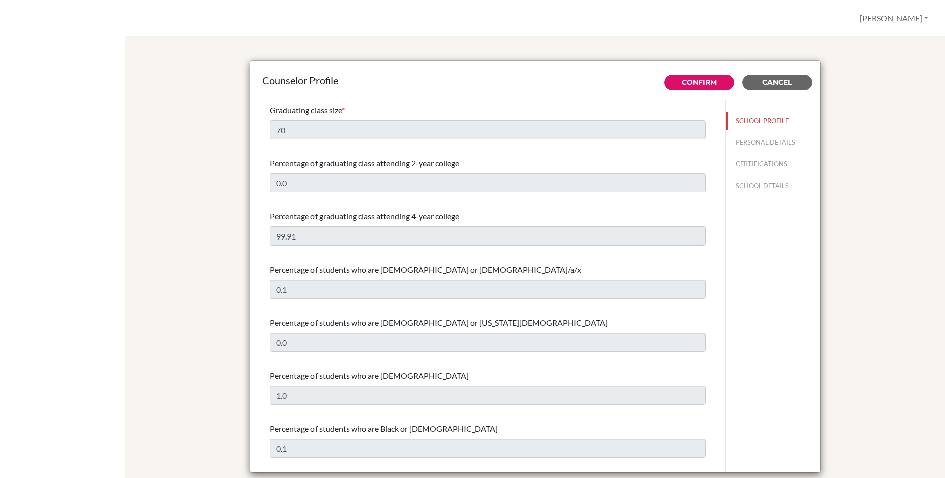
select select "0"
select select "351564"
click at [768, 143] on button "PERSONAL DETAILS" at bounding box center [773, 143] width 95 height 18
type input "Eray"
type input "[PERSON_NAME]"
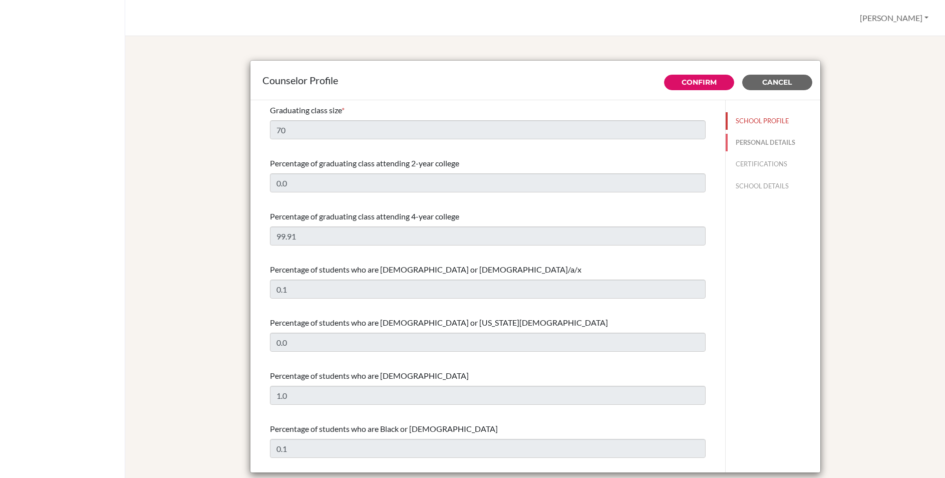
type input "Advisor"
type input "90.312 290 8243"
type input "[EMAIL_ADDRESS][DOMAIN_NAME]"
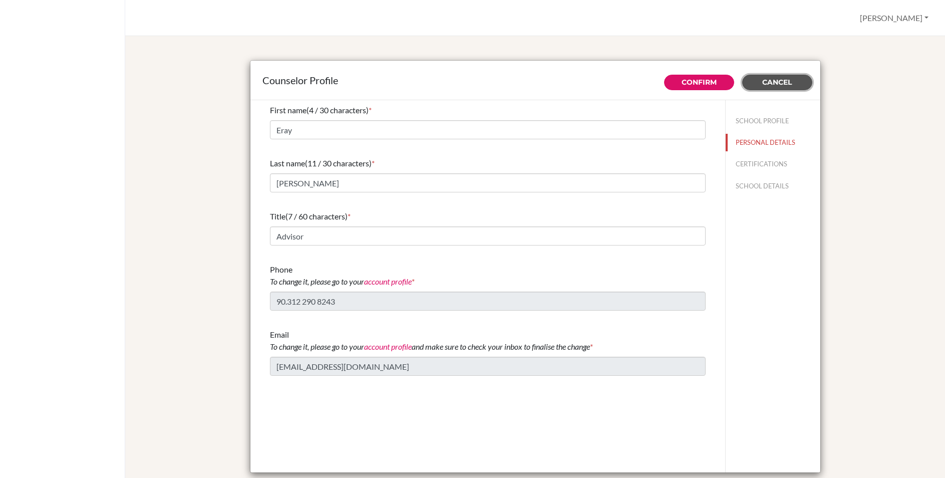
click at [775, 75] on button "Cancel" at bounding box center [778, 83] width 70 height 16
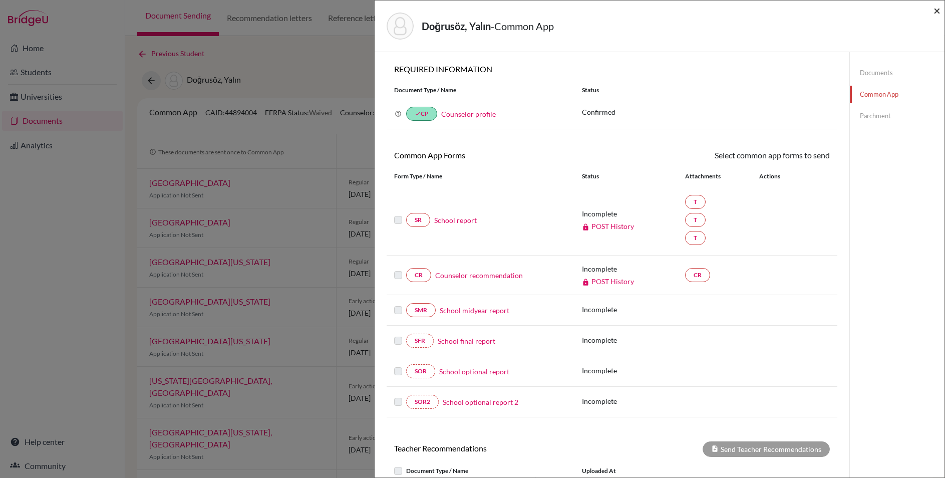
click at [936, 11] on span "×" at bounding box center [937, 10] width 7 height 15
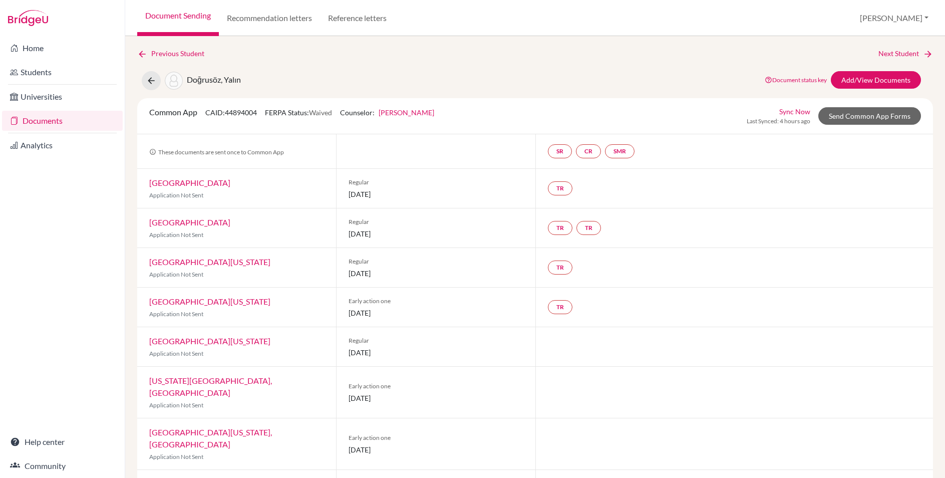
click at [164, 17] on link "Document Sending" at bounding box center [178, 18] width 82 height 36
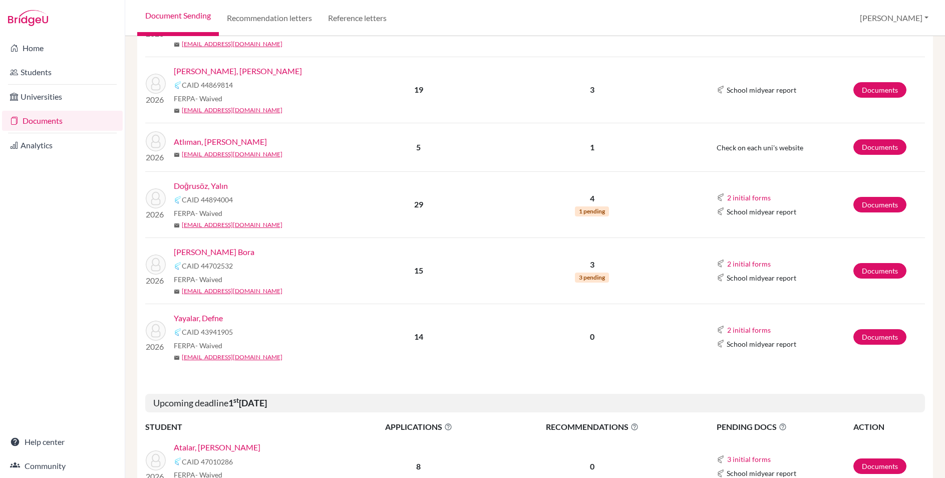
scroll to position [256, 0]
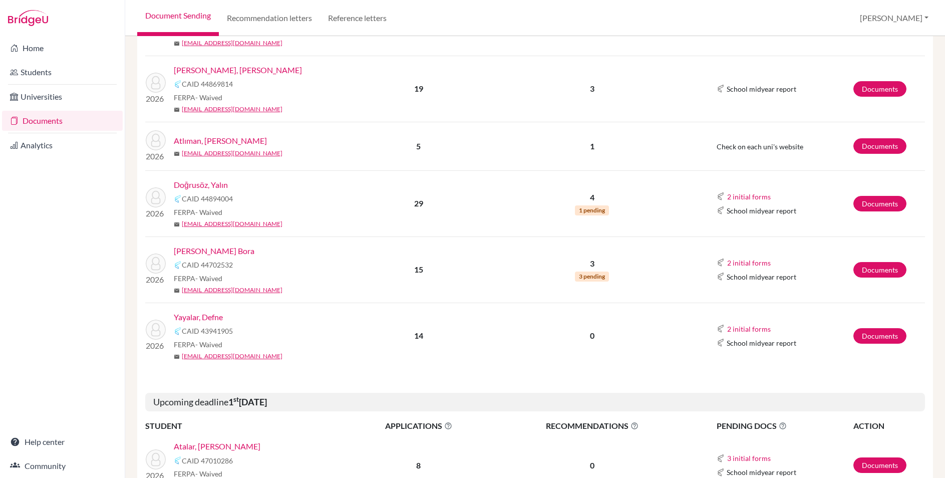
click at [229, 252] on link "[PERSON_NAME] Bora" at bounding box center [214, 251] width 81 height 12
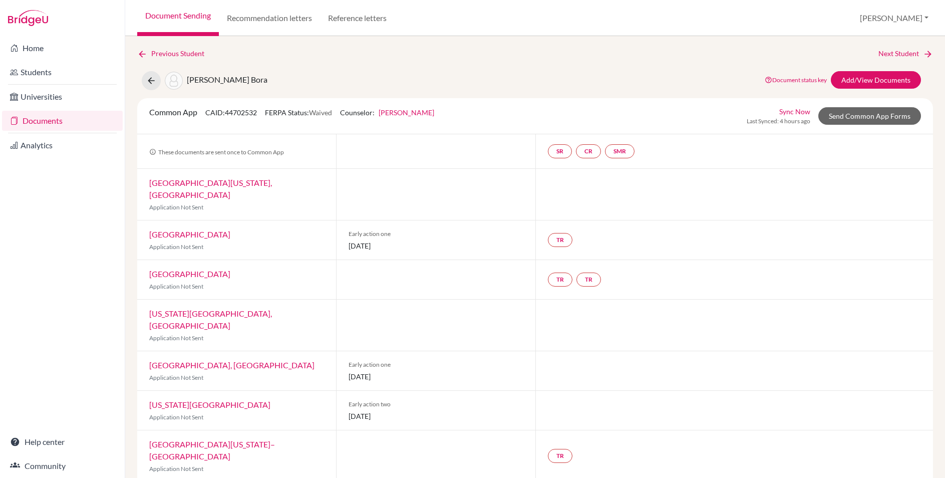
click at [410, 113] on link "Feray Ozdemir" at bounding box center [407, 112] width 56 height 9
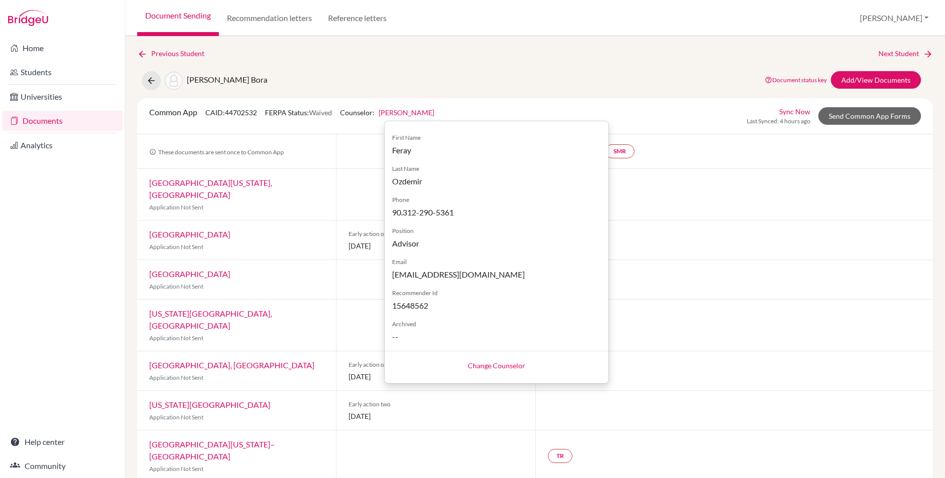
click at [492, 363] on link "Change Counselor" at bounding box center [497, 365] width 58 height 9
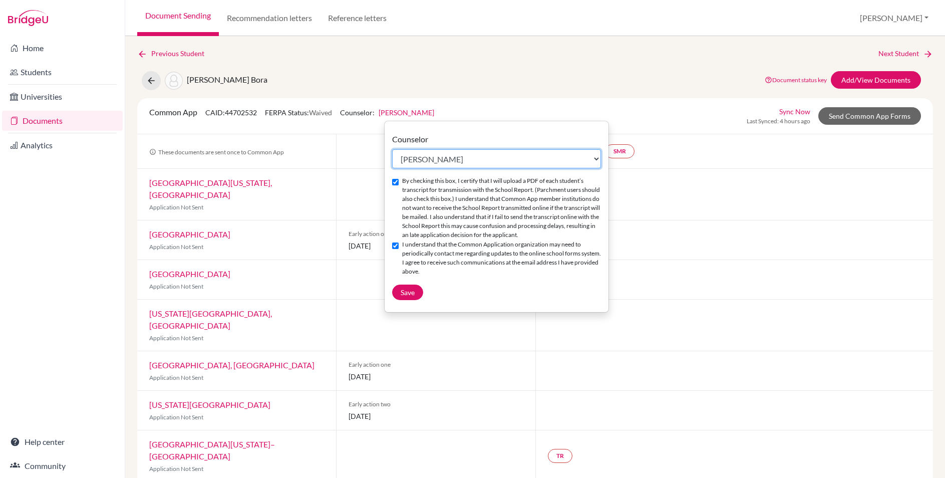
click at [419, 160] on select "Select counselor Ayşegül Erdem Eray Kocamanoğlu Mark Krugman Feray Ozdemir Fera…" at bounding box center [496, 158] width 209 height 19
select select "458445"
click at [392, 149] on select "Select counselor Ayşegül Erdem Eray Kocamanoğlu Mark Krugman Feray Ozdemir Fera…" at bounding box center [496, 158] width 209 height 19
checkbox input "false"
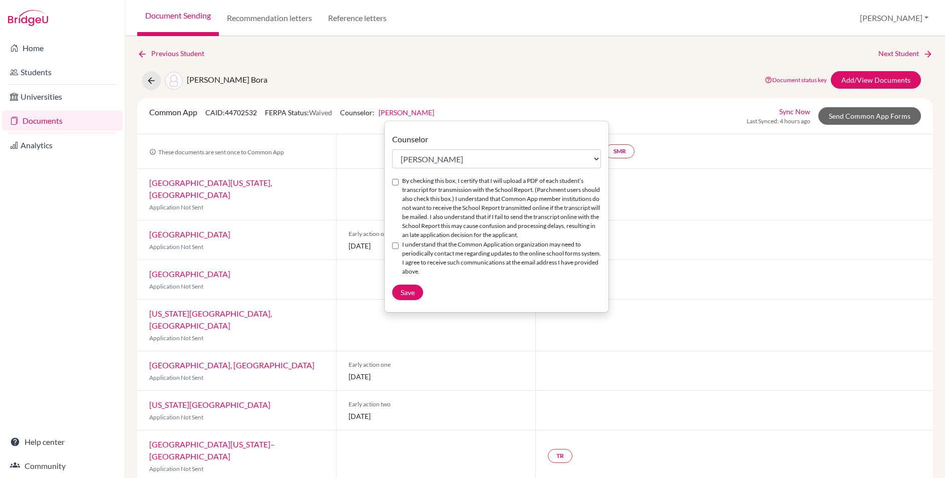
click at [397, 182] on input "By checking this box, I certify that I will upload a PDF of each student’s tran…" at bounding box center [395, 182] width 7 height 7
checkbox input "true"
click at [395, 248] on input "I understand that the Common Application organization may need to periodically …" at bounding box center [395, 246] width 7 height 7
checkbox input "true"
click at [405, 293] on span "Save" at bounding box center [408, 292] width 14 height 9
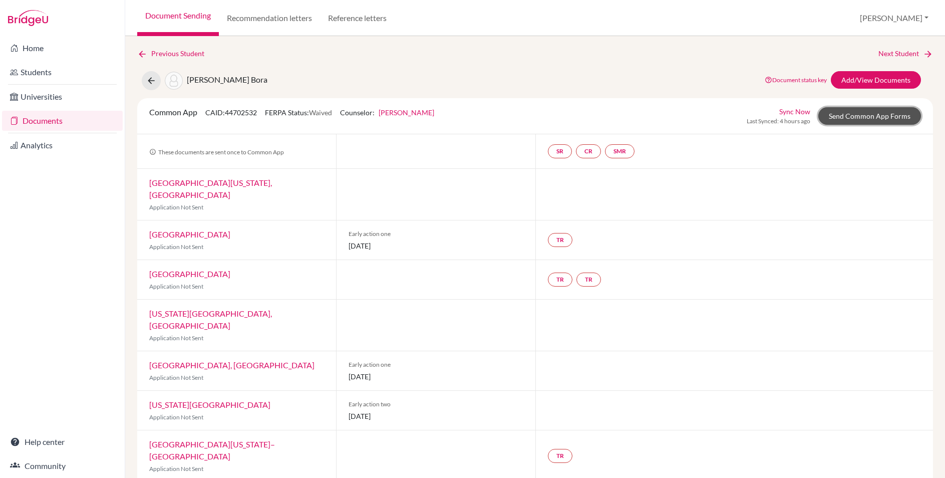
click at [879, 120] on link "Send Common App Forms" at bounding box center [870, 116] width 103 height 18
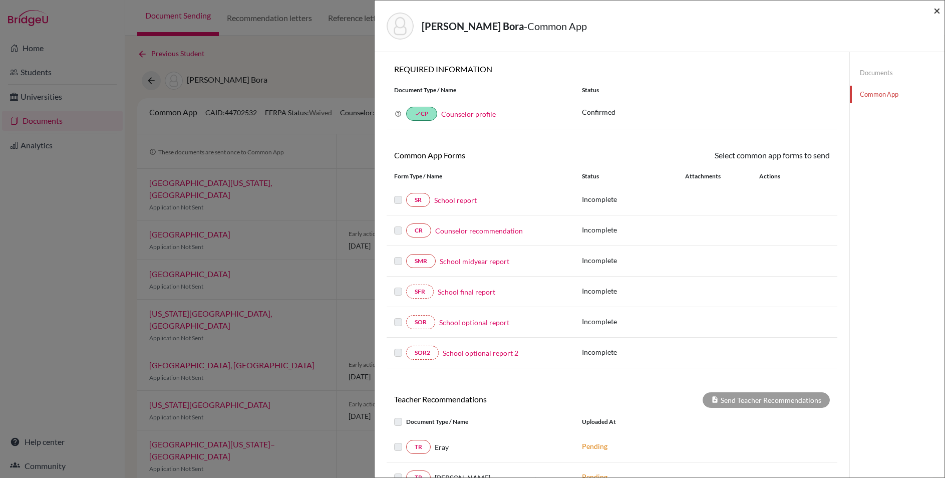
click at [938, 11] on span "×" at bounding box center [937, 10] width 7 height 15
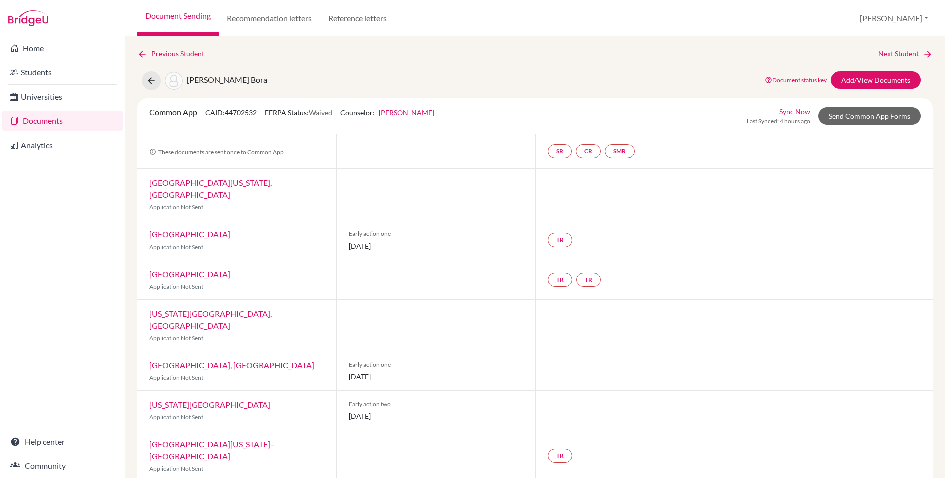
click at [278, 61] on div "Previous Student Next Student Duman, Mert Bora Document status key TR Requireme…" at bounding box center [535, 435] width 796 height 774
click at [308, 68] on div "Previous Student Next Student Duman, Mert Bora Document status key TR Requireme…" at bounding box center [535, 435] width 796 height 774
click at [182, 17] on link "Document Sending" at bounding box center [178, 18] width 82 height 36
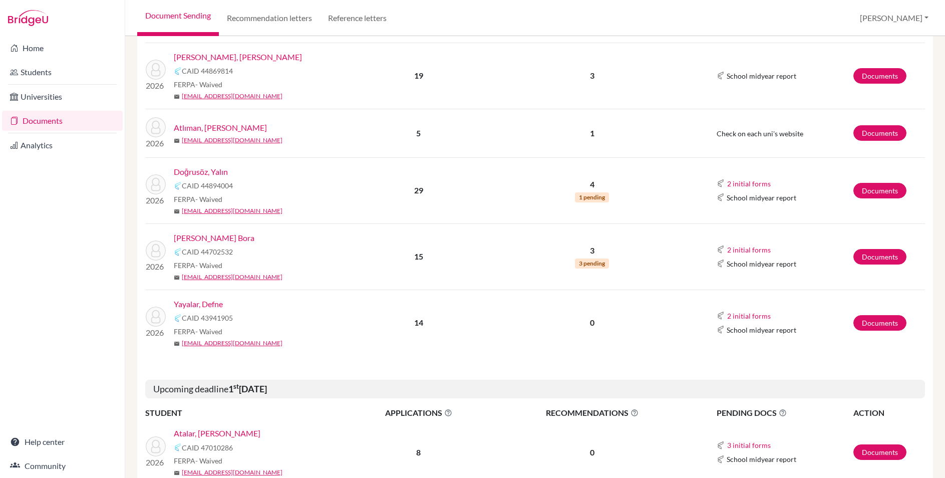
scroll to position [272, 0]
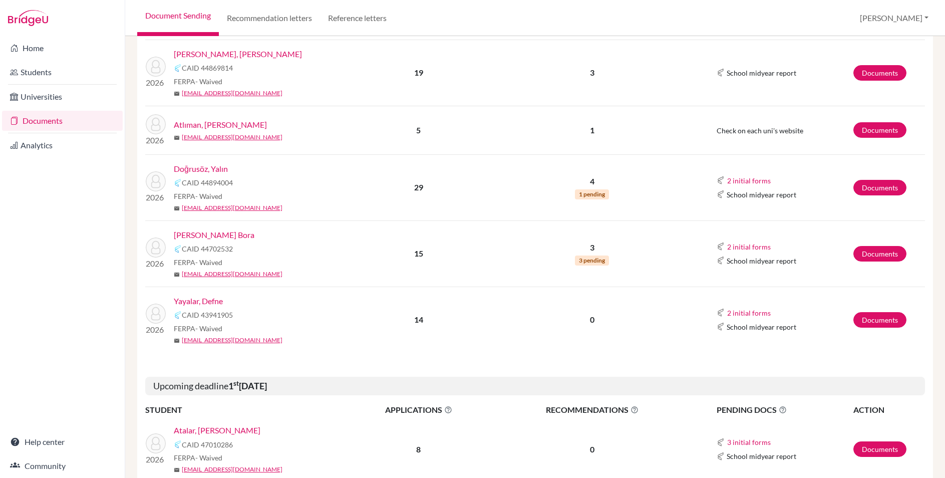
click at [215, 300] on link "Yayalar, Defne" at bounding box center [198, 301] width 49 height 12
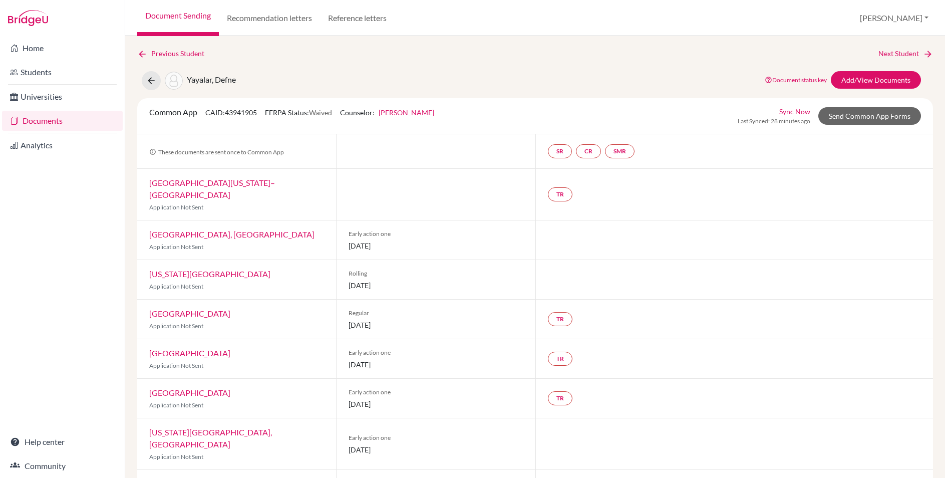
click at [165, 15] on link "Document Sending" at bounding box center [178, 18] width 82 height 36
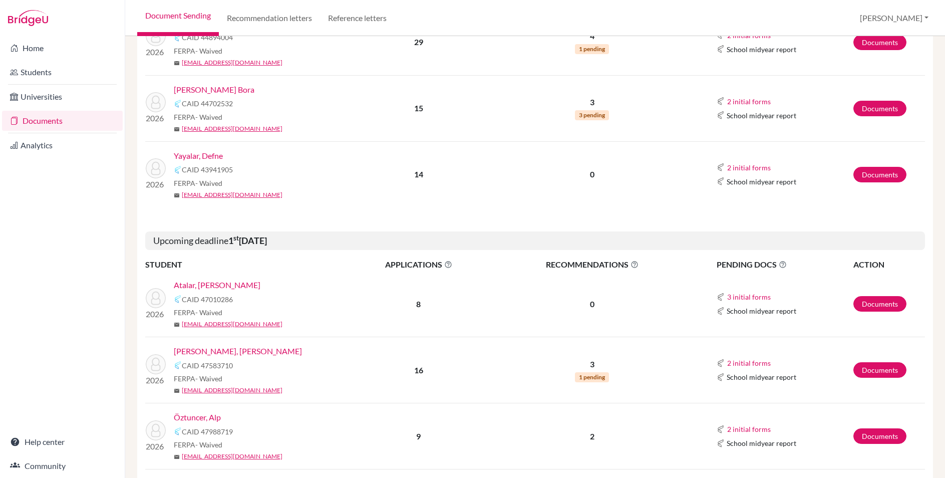
scroll to position [430, 0]
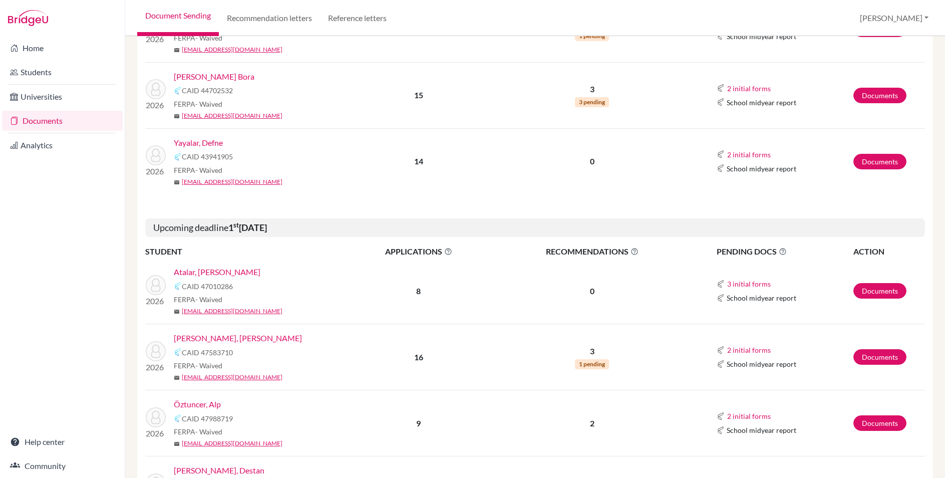
click at [222, 272] on link "Atalar, [PERSON_NAME]" at bounding box center [217, 272] width 87 height 12
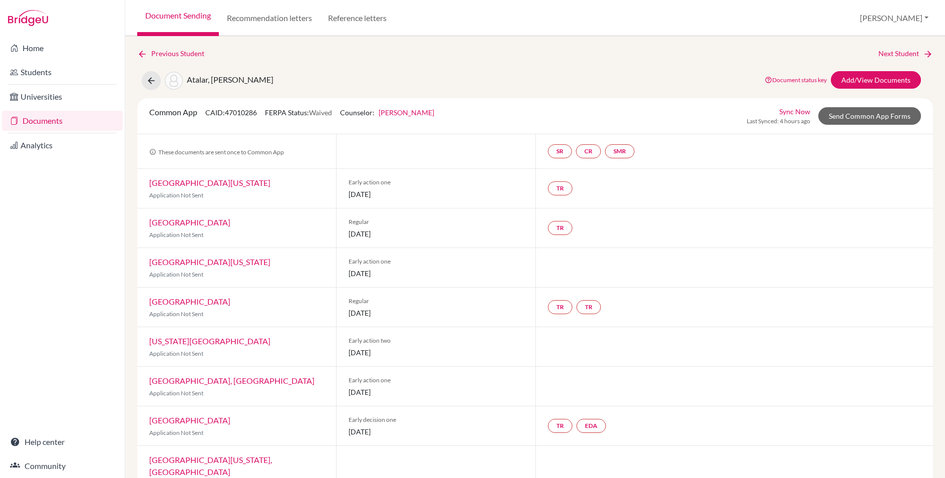
click at [394, 115] on link "[PERSON_NAME]" at bounding box center [407, 112] width 56 height 9
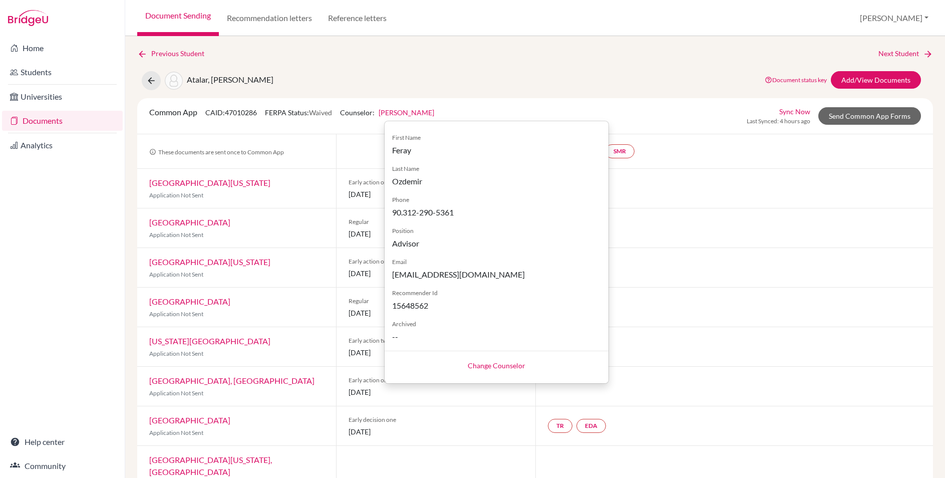
click at [486, 361] on link "Change Counselor" at bounding box center [497, 365] width 58 height 9
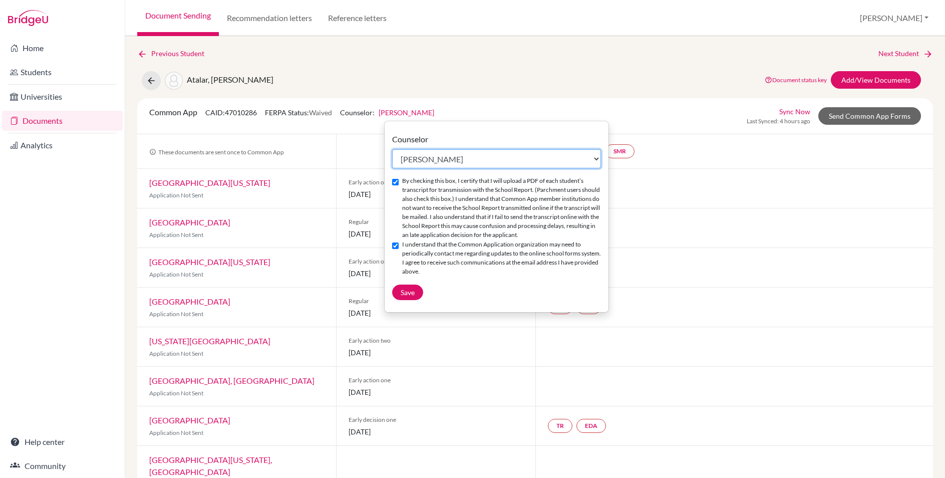
click at [413, 161] on select "Select counselor Ayşegül Erdem Eray Kocamanoğlu Mark Krugman Feray Ozdemir Fera…" at bounding box center [496, 158] width 209 height 19
select select "458445"
click at [392, 149] on select "Select counselor Ayşegül Erdem Eray Kocamanoğlu Mark Krugman Feray Ozdemir Fera…" at bounding box center [496, 158] width 209 height 19
checkbox input "false"
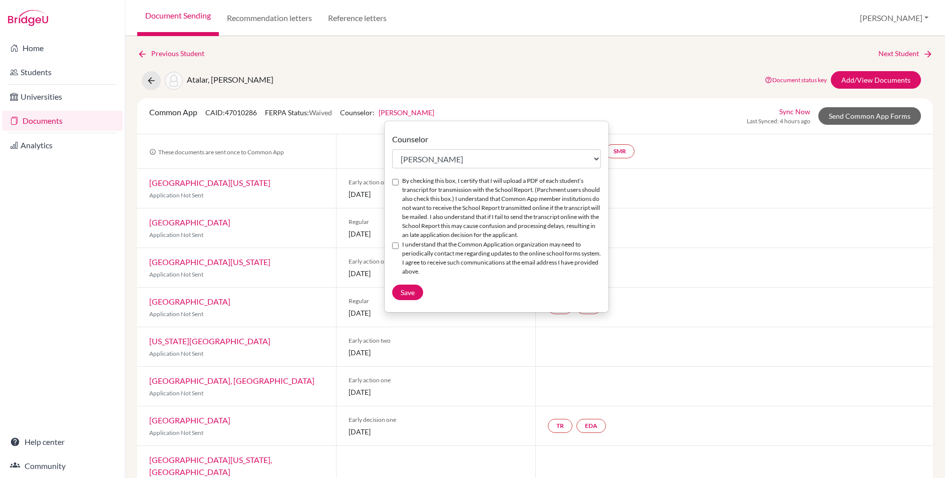
click at [397, 182] on input "By checking this box, I certify that I will upload a PDF of each student’s tran…" at bounding box center [395, 182] width 7 height 7
checkbox input "true"
click at [395, 246] on input "I understand that the Common Application organization may need to periodically …" at bounding box center [395, 246] width 7 height 7
checkbox input "true"
click at [404, 292] on span "Save" at bounding box center [408, 292] width 14 height 9
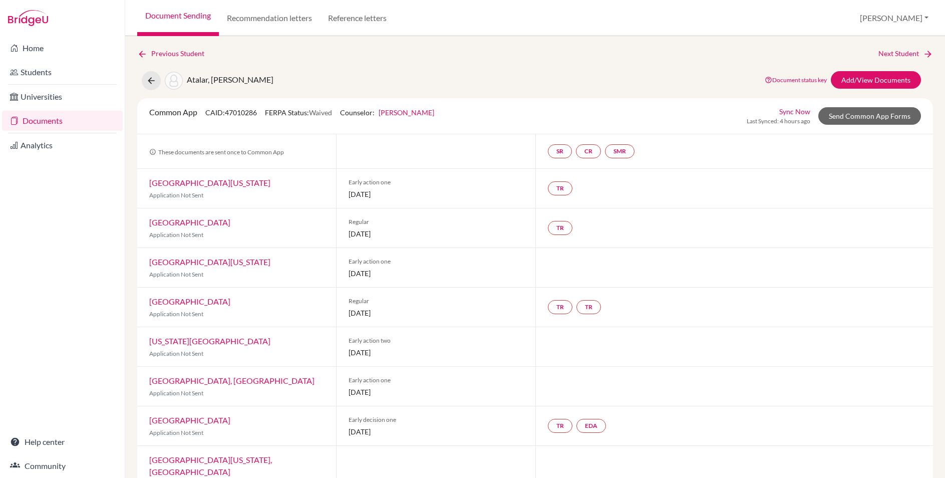
click at [431, 75] on div "Atalar, Arda Bartu Document status key TR Requirement. Document not uploaded ye…" at bounding box center [535, 80] width 811 height 19
click at [851, 116] on link "Send Common App Forms" at bounding box center [870, 116] width 103 height 18
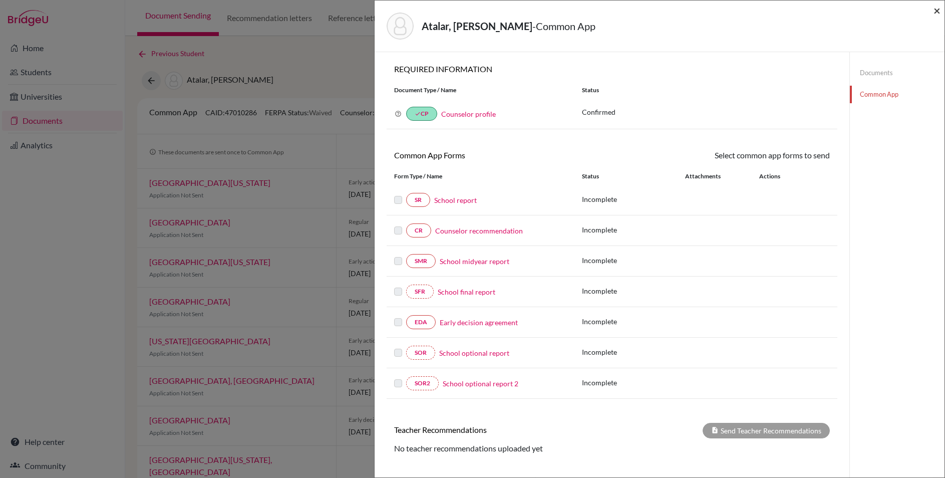
click at [938, 12] on span "×" at bounding box center [937, 10] width 7 height 15
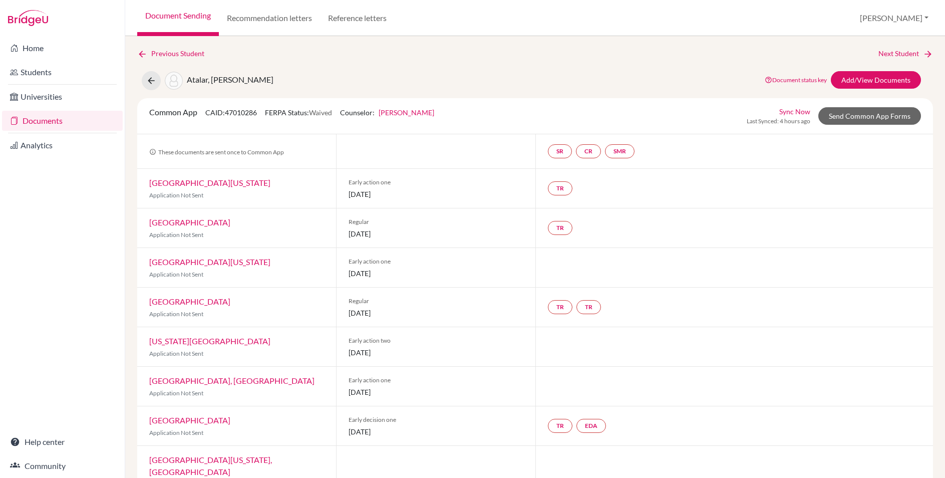
click at [803, 112] on link "Sync Now" at bounding box center [795, 111] width 31 height 11
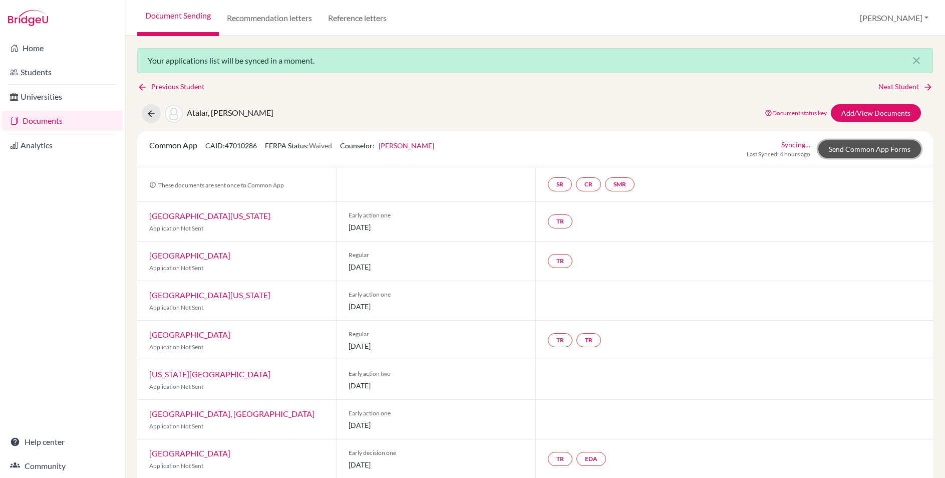
click at [858, 144] on link "Send Common App Forms" at bounding box center [870, 149] width 103 height 18
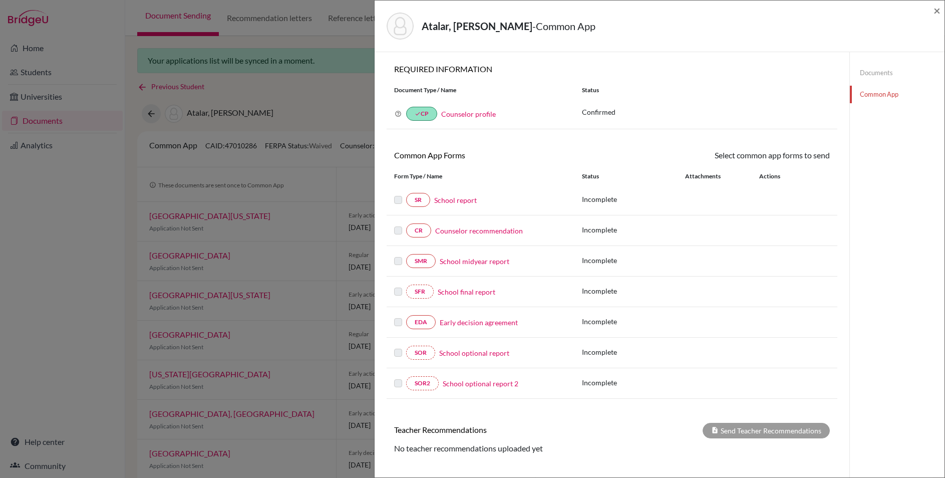
click at [453, 115] on link "Counselor profile" at bounding box center [468, 114] width 55 height 9
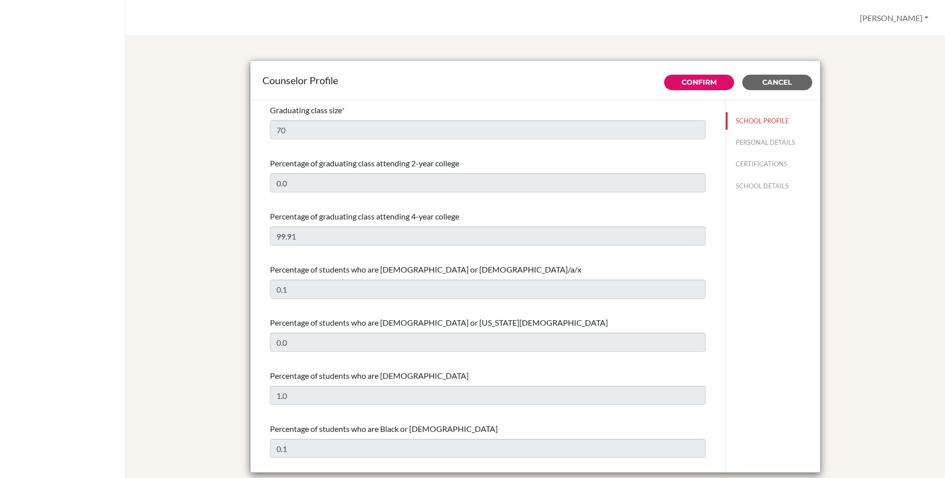
select select "0"
select select "351564"
click at [762, 142] on button "PERSONAL DETAILS" at bounding box center [773, 143] width 95 height 18
type input "Eray"
type input "[PERSON_NAME]"
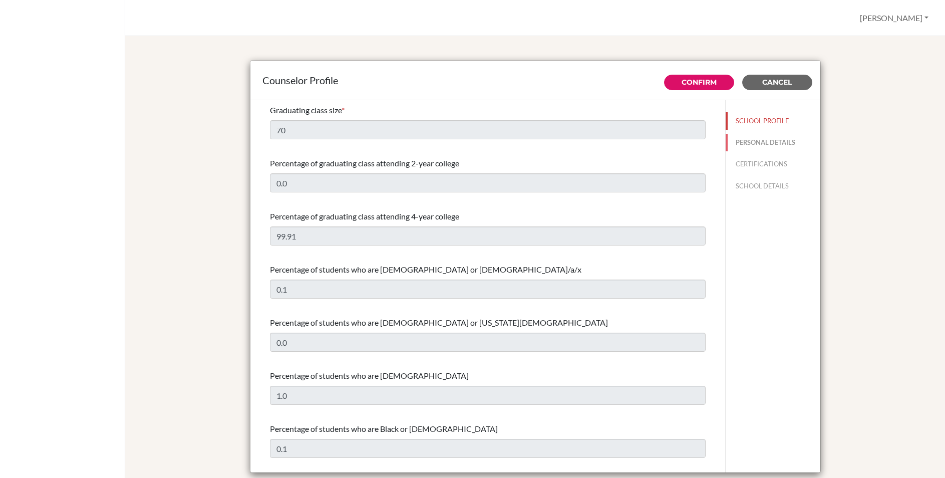
type input "Advisor"
type input "90.312 290 8243"
type input "[EMAIL_ADDRESS][DOMAIN_NAME]"
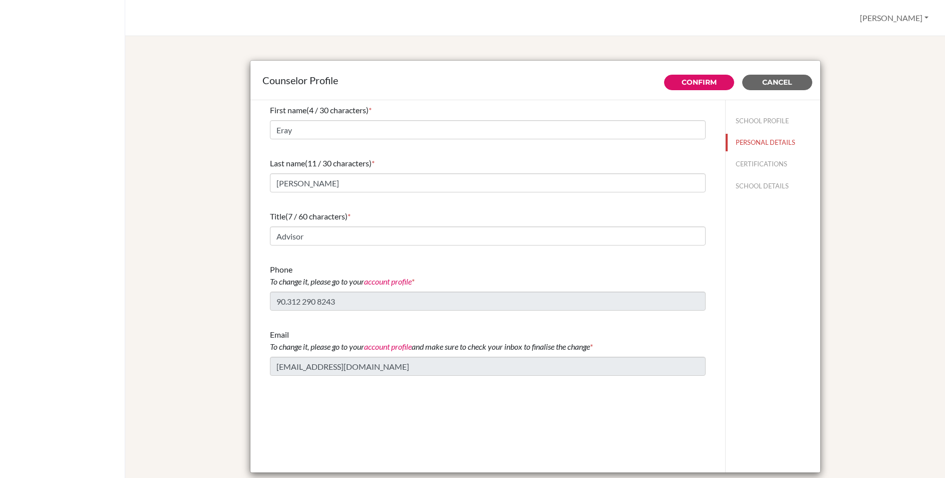
click at [796, 74] on div "Counselor Profile" at bounding box center [536, 80] width 546 height 15
click at [795, 80] on button "Cancel" at bounding box center [778, 83] width 70 height 16
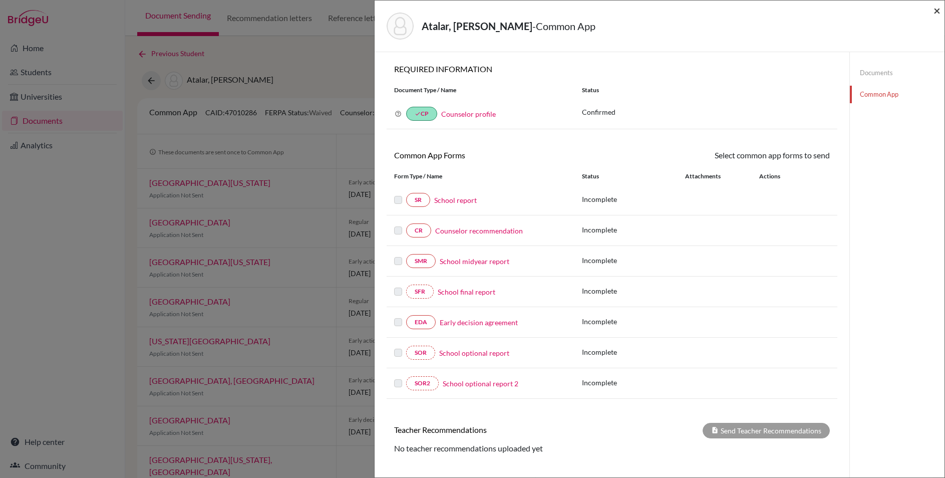
click at [935, 9] on span "×" at bounding box center [937, 10] width 7 height 15
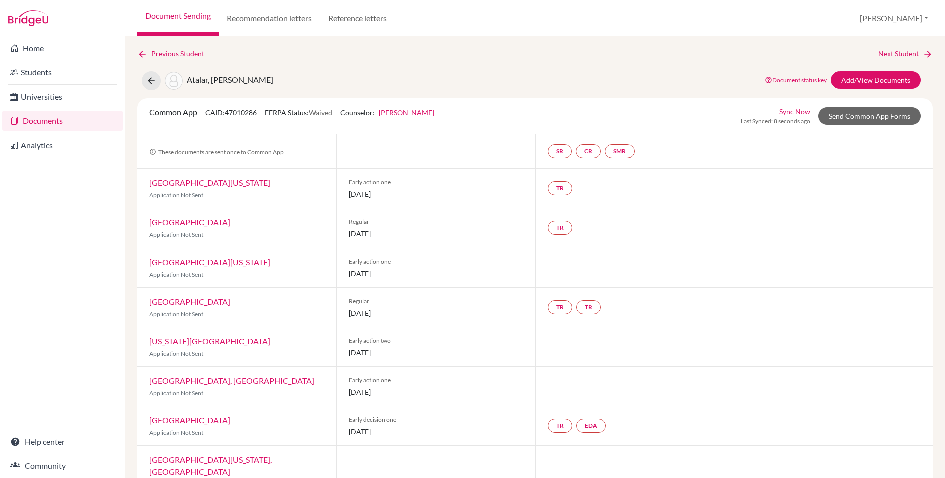
click at [193, 15] on link "Document Sending" at bounding box center [178, 18] width 82 height 36
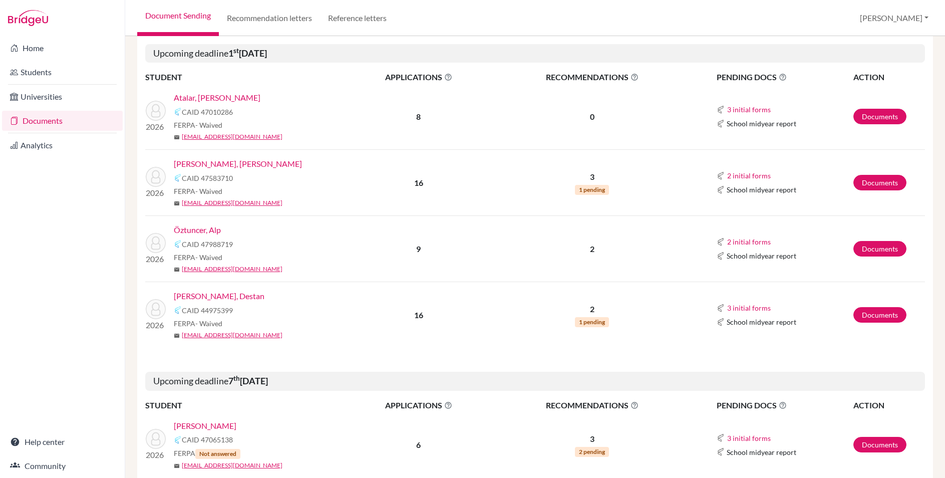
scroll to position [607, 0]
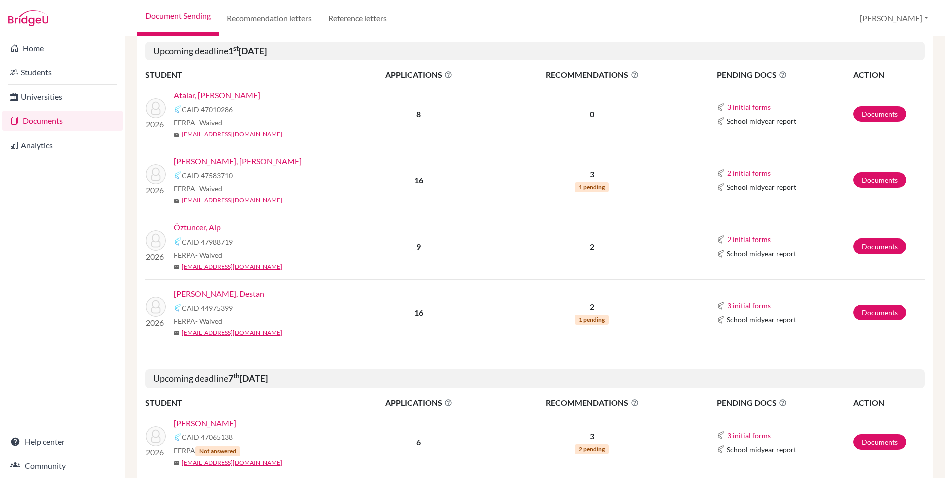
click at [247, 162] on link "Çeltikçioğlu, Ece Chloe" at bounding box center [238, 161] width 128 height 12
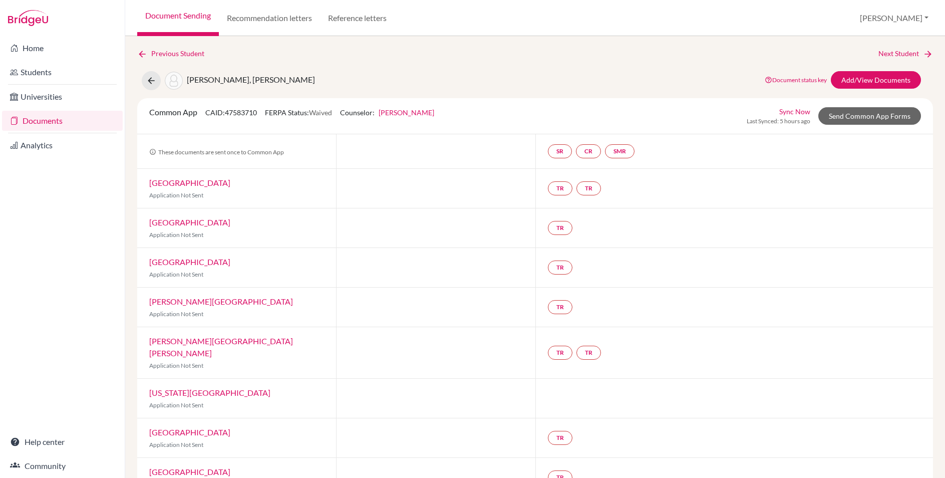
click at [416, 111] on link "Feray Ozdemir" at bounding box center [407, 112] width 56 height 9
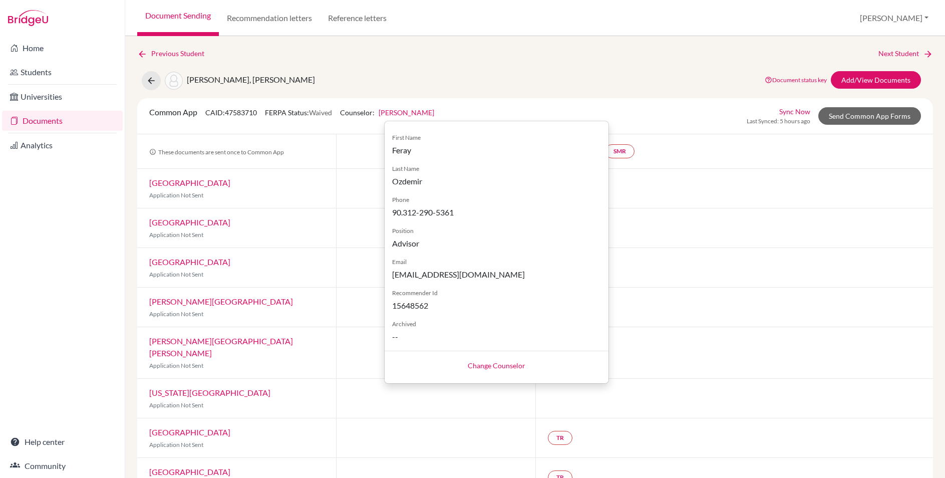
click at [477, 365] on link "Change Counselor" at bounding box center [497, 365] width 58 height 9
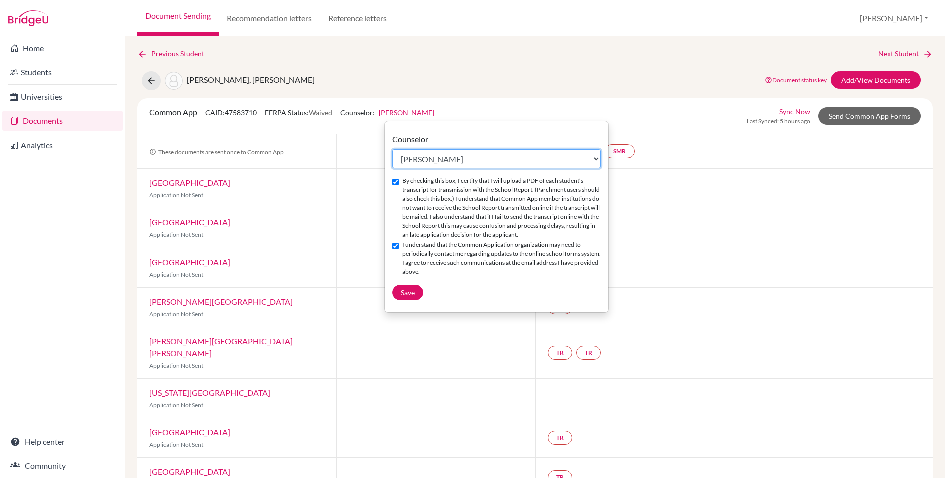
click at [436, 156] on select "Select counselor Ayşegül Erdem Eray Kocamanoğlu Mark Krugman Feray Ozdemir Fera…" at bounding box center [496, 158] width 209 height 19
select select "458445"
click at [392, 149] on select "Select counselor Ayşegül Erdem Eray Kocamanoğlu Mark Krugman Feray Ozdemir Fera…" at bounding box center [496, 158] width 209 height 19
checkbox input "false"
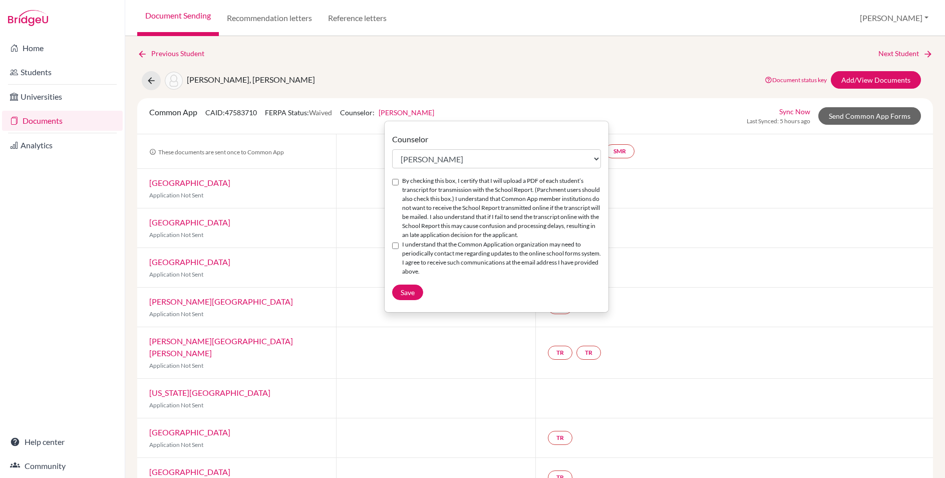
click at [395, 183] on input "By checking this box, I certify that I will upload a PDF of each student’s tran…" at bounding box center [395, 182] width 7 height 7
checkbox input "true"
click at [397, 245] on input "I understand that the Common Application organization may need to periodically …" at bounding box center [395, 246] width 7 height 7
checkbox input "true"
click at [407, 292] on span "Save" at bounding box center [408, 292] width 14 height 9
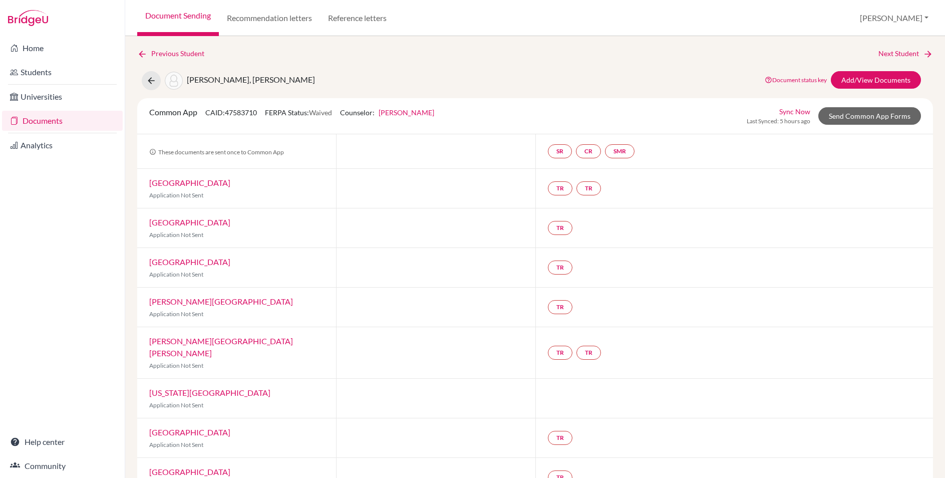
click at [415, 111] on link "Eray Kocamanoğlu" at bounding box center [407, 112] width 56 height 9
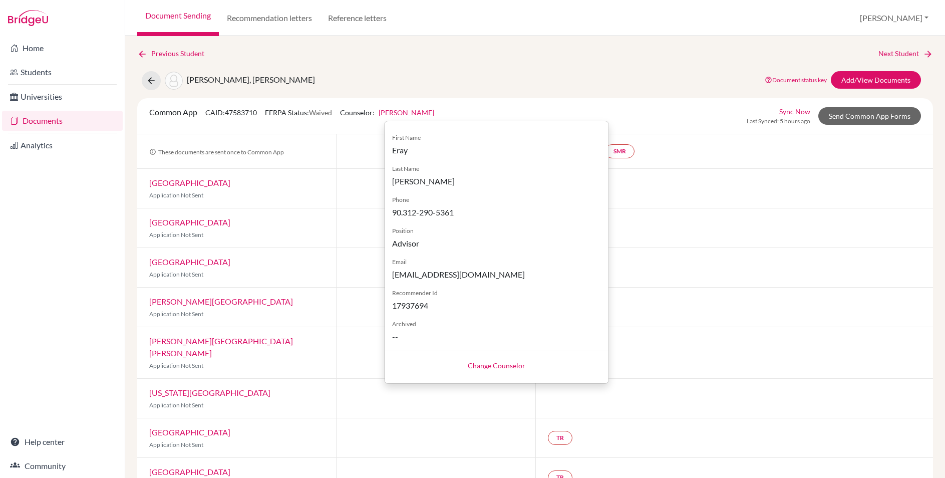
click at [611, 100] on div "Common App CAID: 47583710 FERPA Status: Waived Counselor: Eray Kocamanoğlu Firs…" at bounding box center [535, 116] width 796 height 36
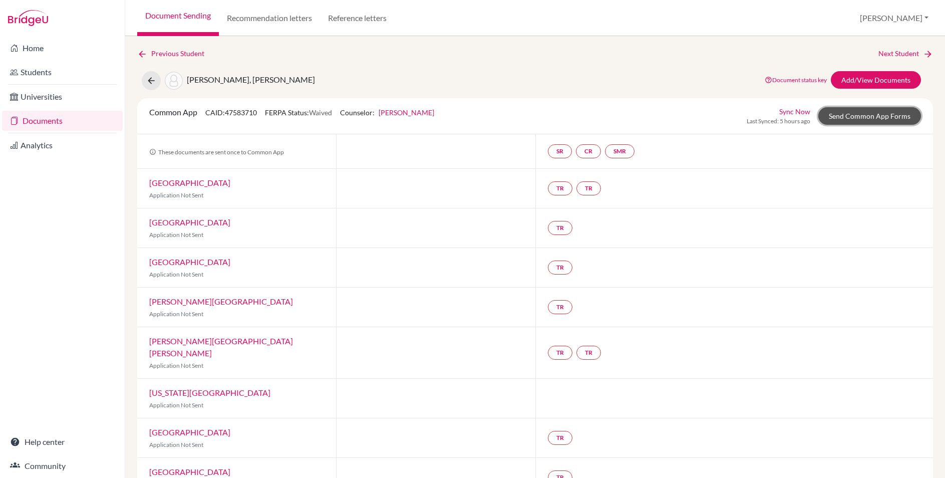
click at [872, 115] on link "Send Common App Forms" at bounding box center [870, 116] width 103 height 18
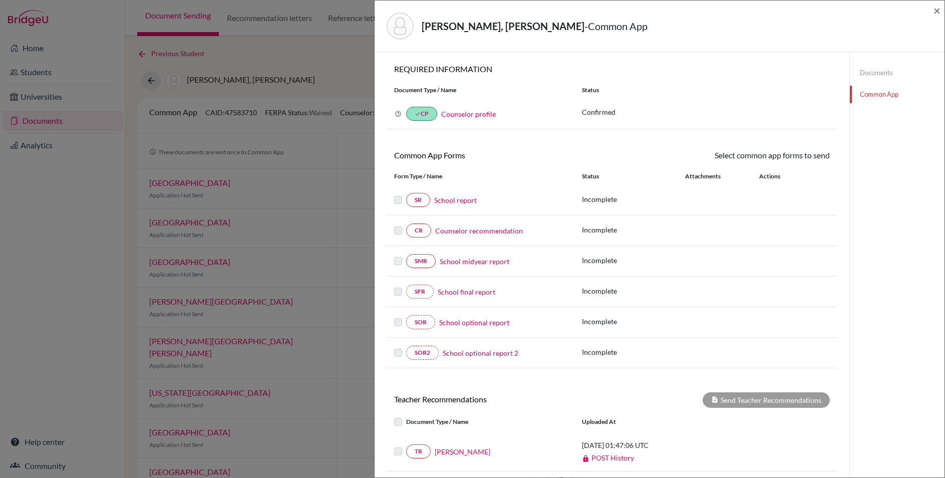
click at [486, 118] on link "Counselor profile" at bounding box center [468, 114] width 55 height 9
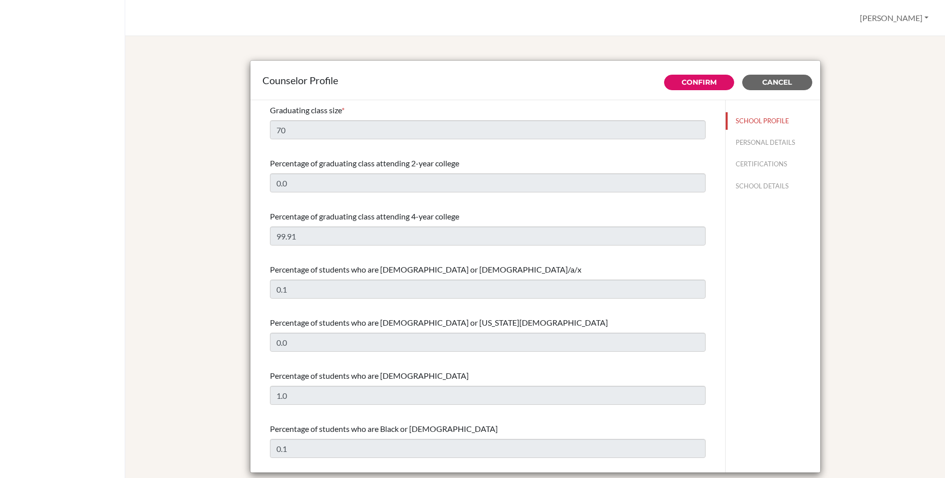
select select "0"
select select "351564"
click at [749, 145] on button "PERSONAL DETAILS" at bounding box center [773, 143] width 95 height 18
type input "Eray"
type input "Kocamanoğlu"
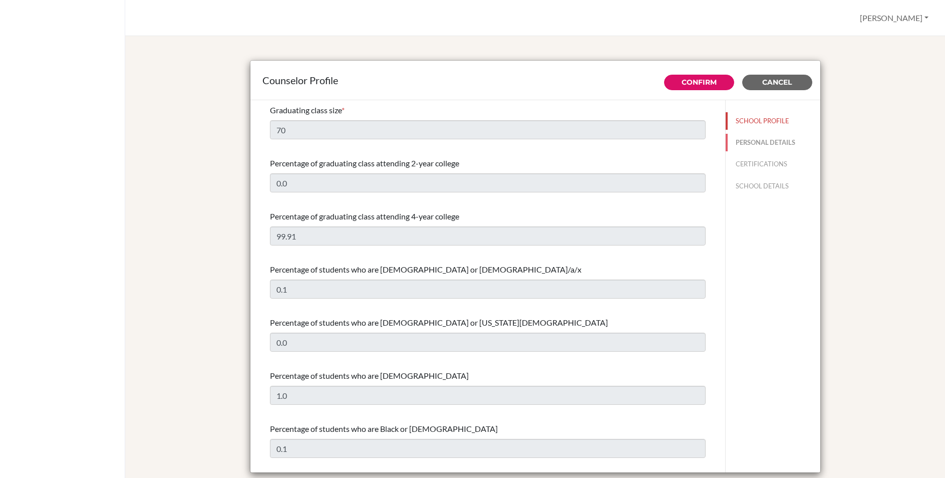
type input "Advisor"
type input "90.312 290 8243"
type input "eray.kocamanoglu@blisankara.org"
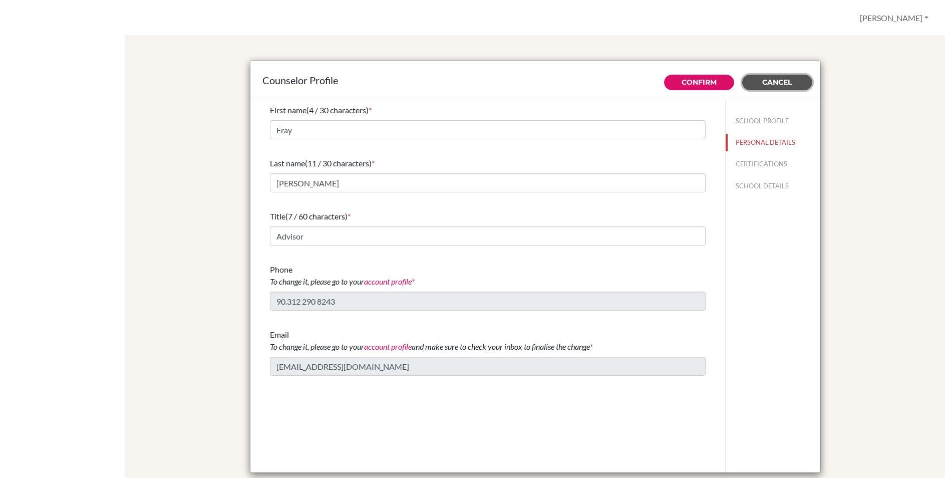
click at [768, 79] on span "Cancel" at bounding box center [778, 82] width 30 height 9
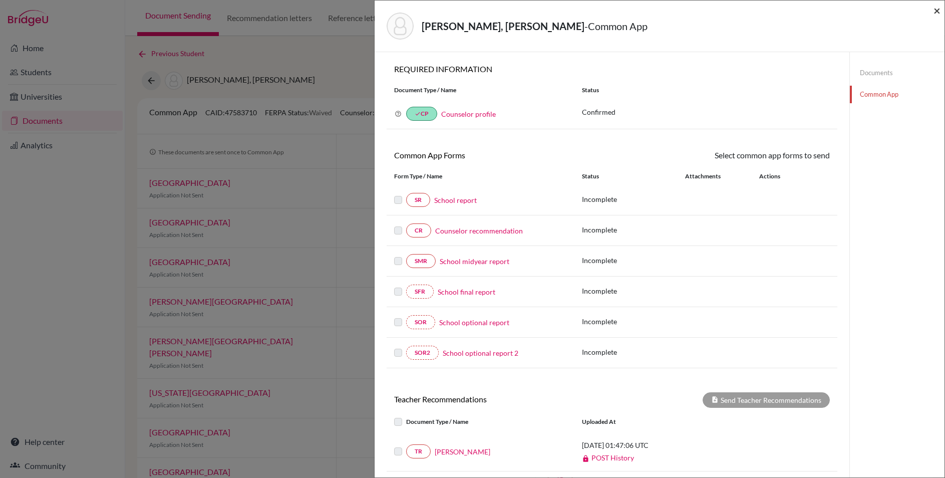
click at [939, 12] on span "×" at bounding box center [937, 10] width 7 height 15
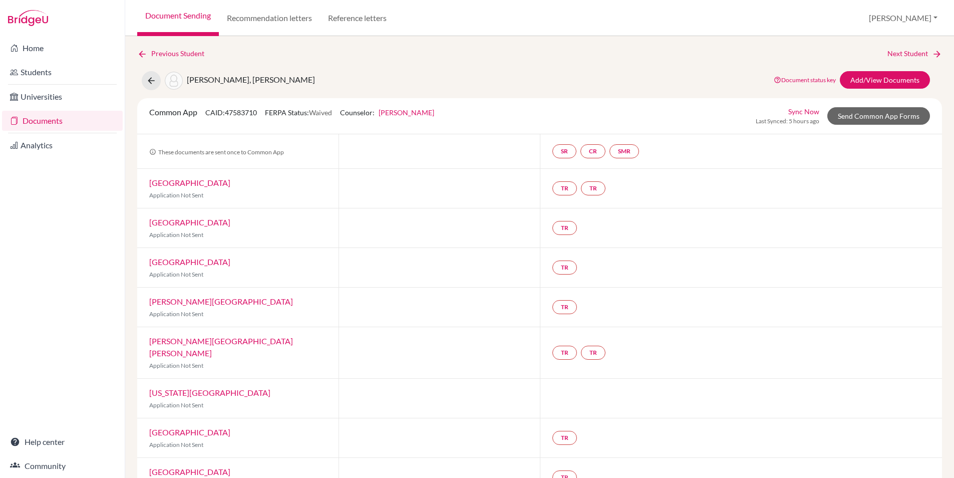
click at [310, 47] on div "Previous Student Next Student Çeltikçioğlu, Ece Chloe Document status key TR Re…" at bounding box center [539, 257] width 829 height 442
click at [193, 16] on link "Document Sending" at bounding box center [178, 18] width 82 height 36
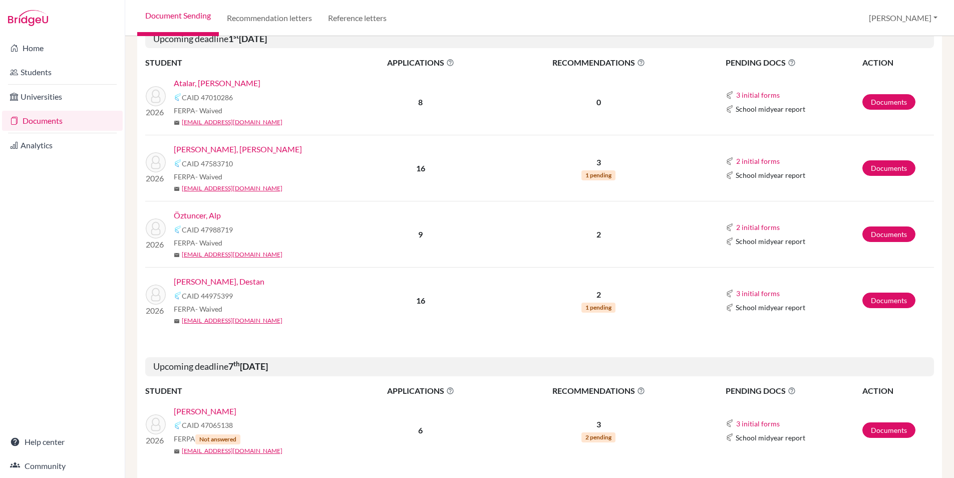
scroll to position [627, 0]
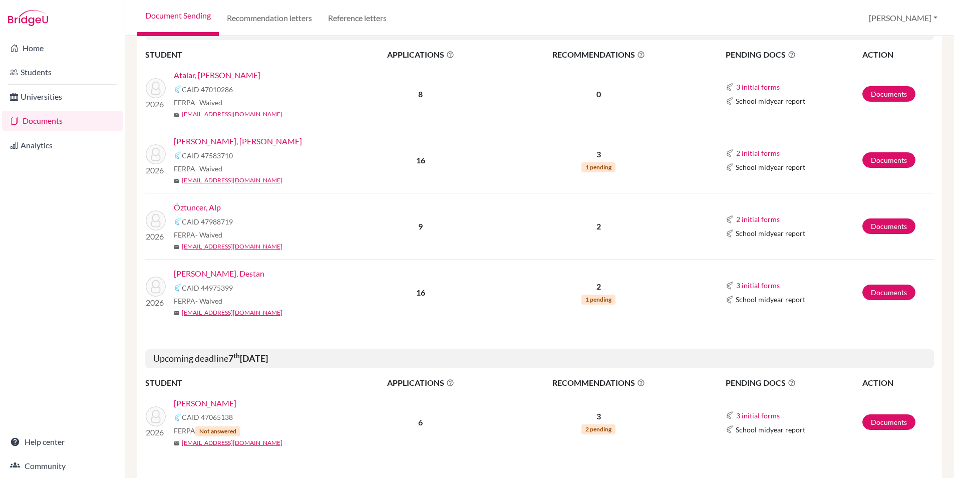
click at [208, 206] on link "Öztuncer, Alp" at bounding box center [197, 207] width 47 height 12
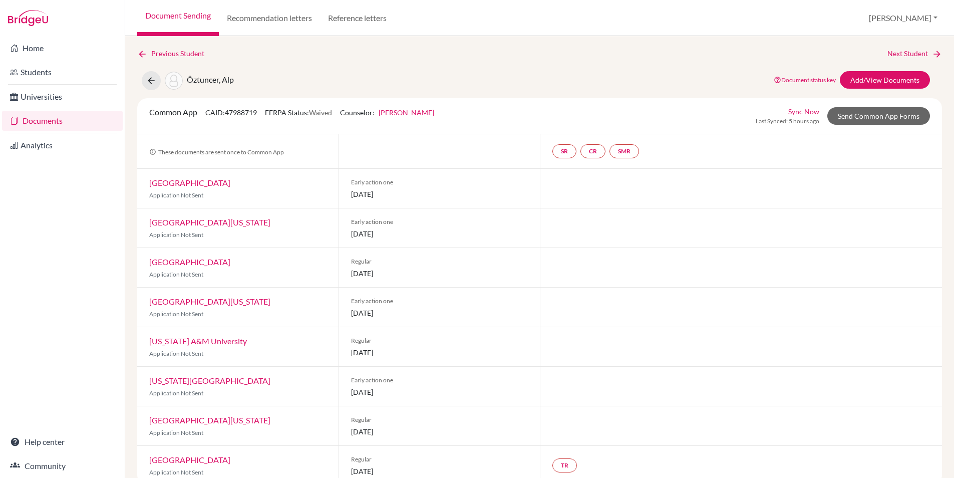
click at [411, 66] on div "Previous Student Next Student Öztuncer, Alp Document status key TR Requirement.…" at bounding box center [539, 306] width 805 height 517
click at [421, 109] on link "Eray Kocamanoğlu" at bounding box center [407, 112] width 56 height 9
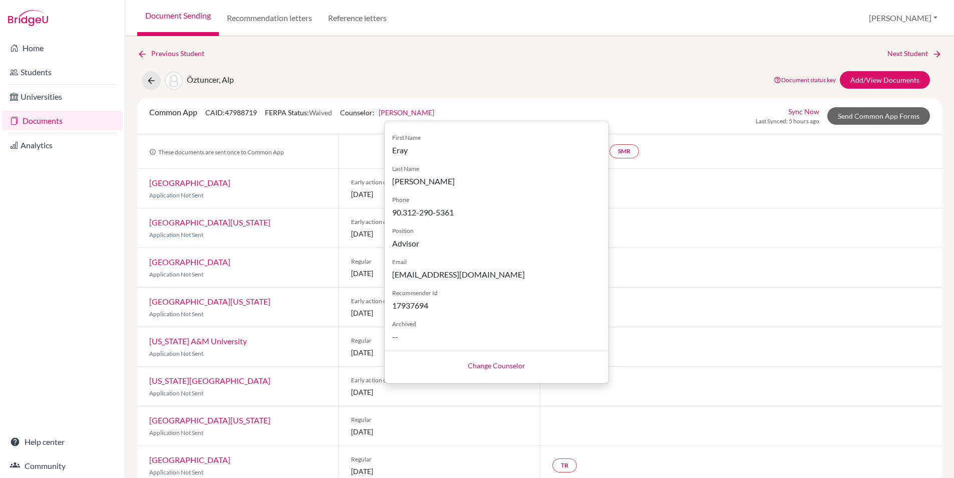
click at [483, 367] on link "Change Counselor" at bounding box center [497, 365] width 58 height 9
select select "458445"
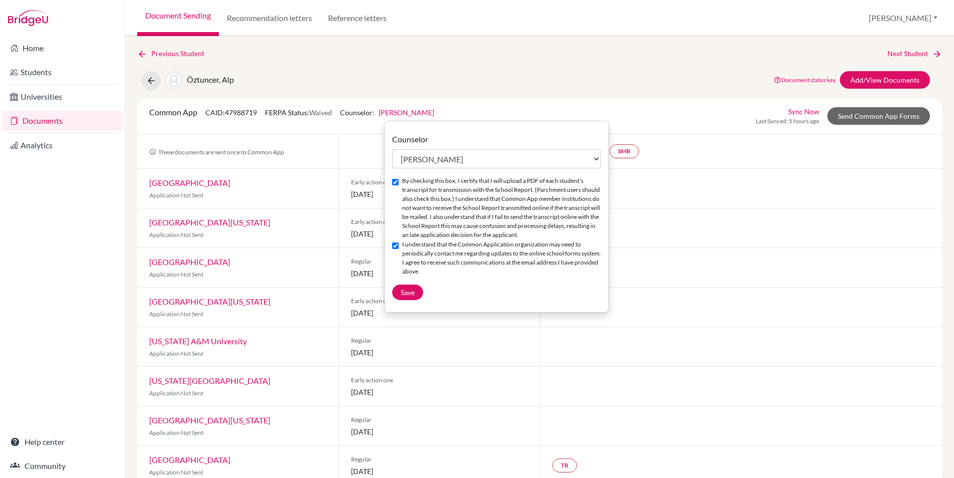
click at [547, 69] on div "Previous Student Next Student Öztuncer, Alp Document status key TR Requirement.…" at bounding box center [539, 306] width 805 height 517
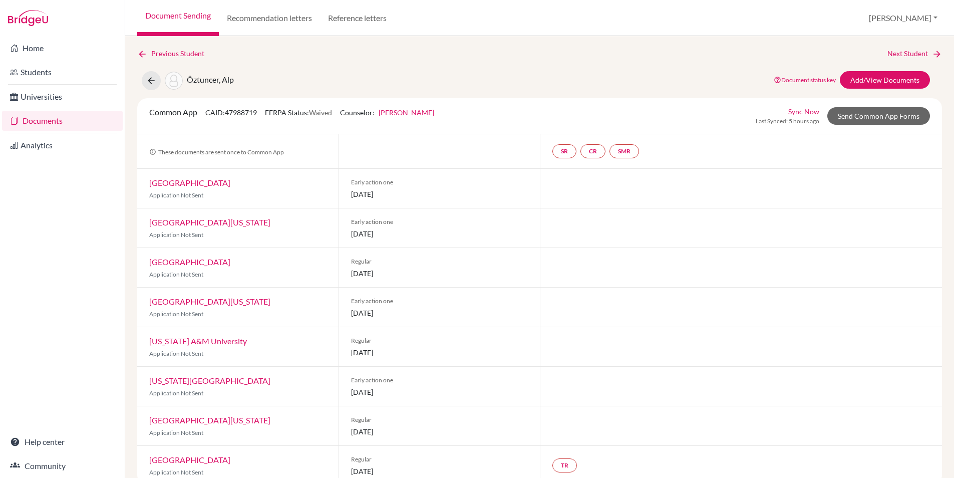
click at [157, 14] on link "Document Sending" at bounding box center [178, 18] width 82 height 36
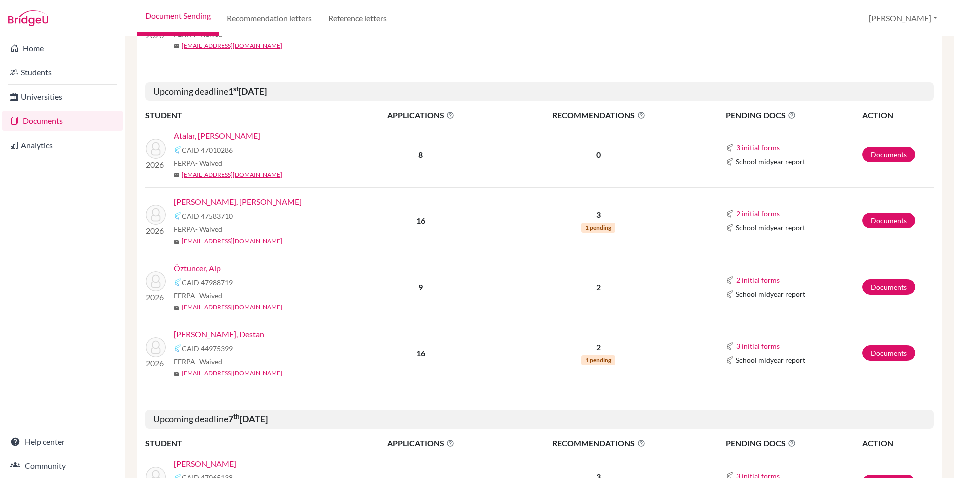
scroll to position [595, 0]
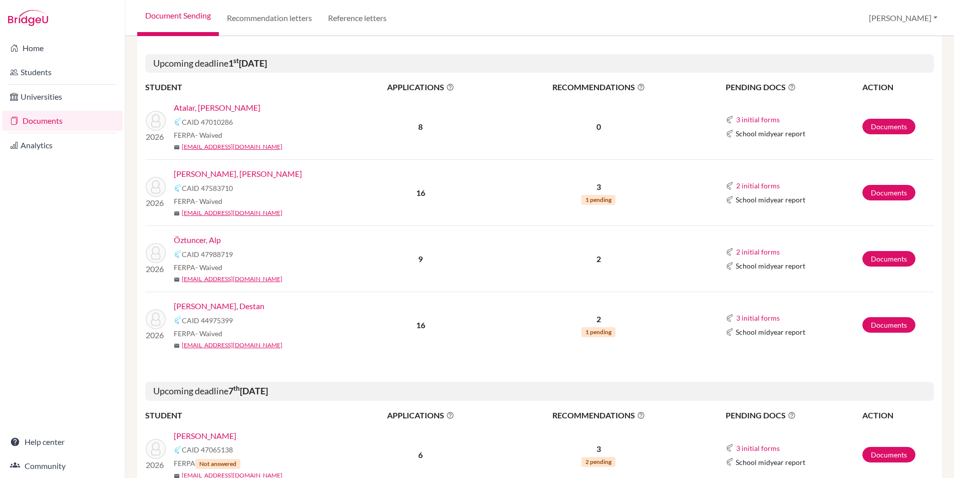
click at [206, 240] on link "Öztuncer, Alp" at bounding box center [197, 240] width 47 height 12
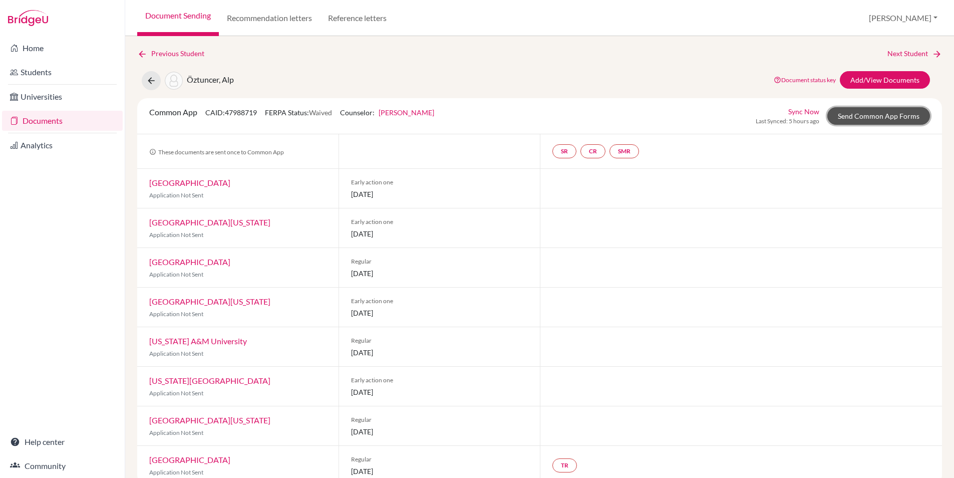
click at [887, 116] on link "Send Common App Forms" at bounding box center [879, 116] width 103 height 18
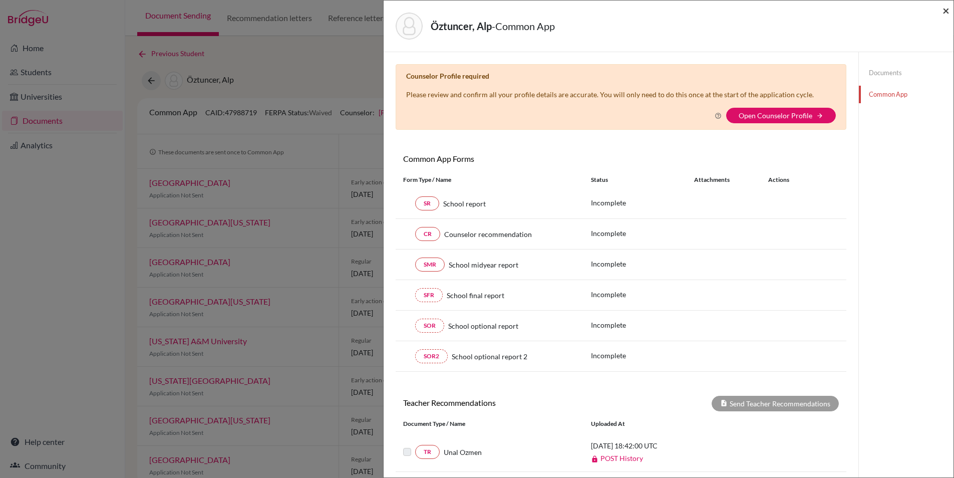
click at [945, 13] on span "×" at bounding box center [946, 10] width 7 height 15
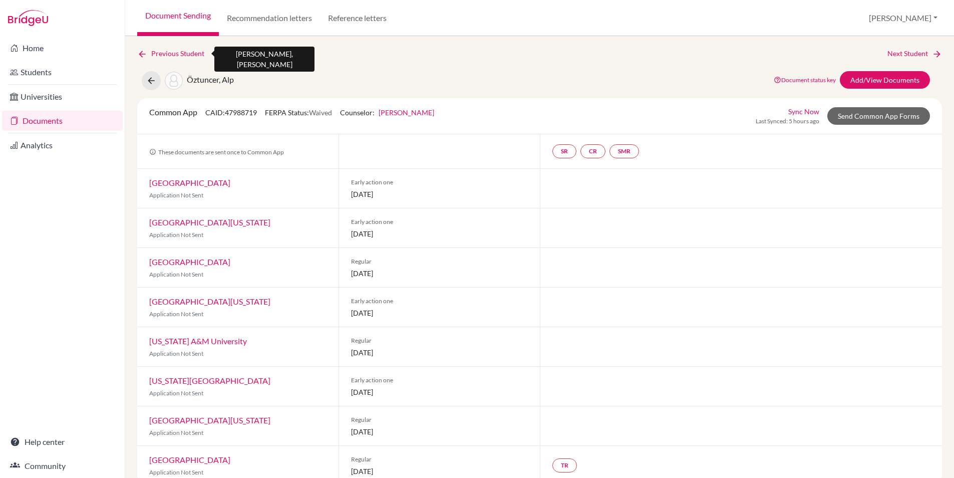
click at [184, 51] on link "Previous Student" at bounding box center [174, 53] width 75 height 11
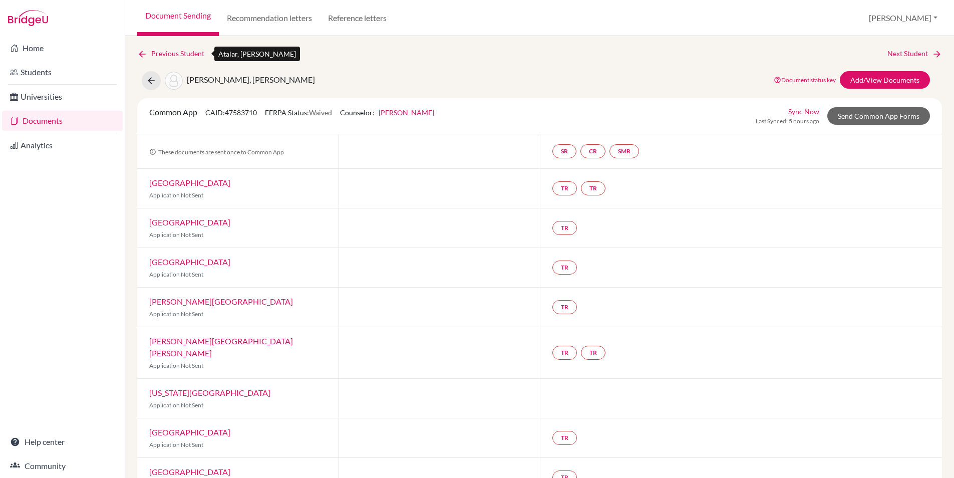
click at [185, 52] on link "Previous Student" at bounding box center [174, 53] width 75 height 11
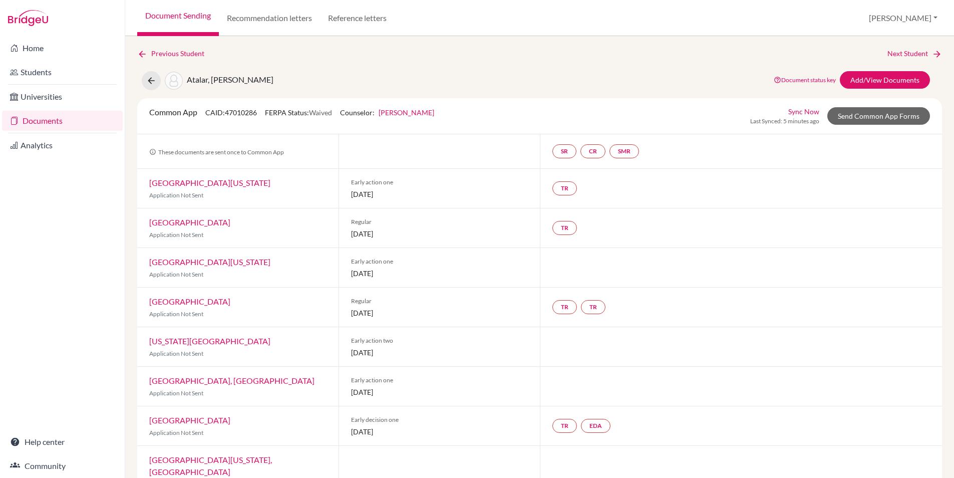
click at [201, 14] on link "Document Sending" at bounding box center [178, 18] width 82 height 36
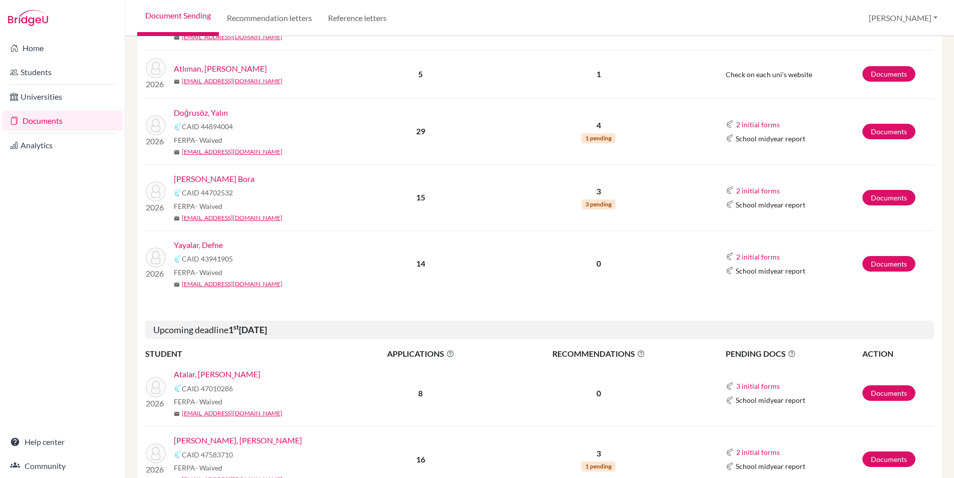
scroll to position [501, 0]
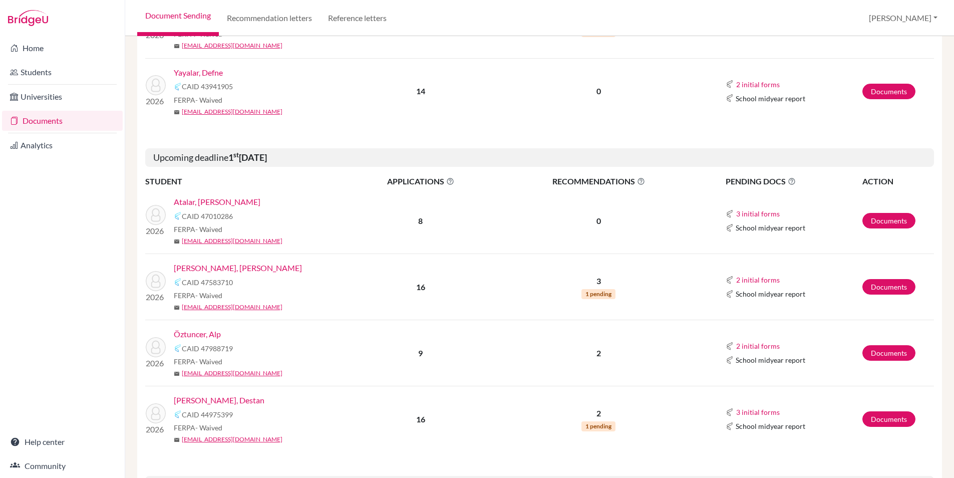
click at [222, 203] on link "Atalar, Arda Bartu" at bounding box center [217, 202] width 87 height 12
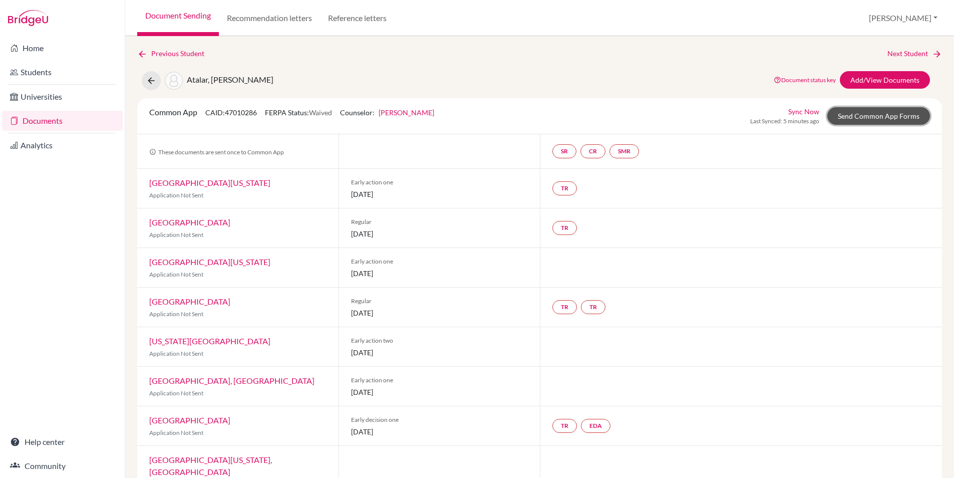
click at [858, 114] on link "Send Common App Forms" at bounding box center [879, 116] width 103 height 18
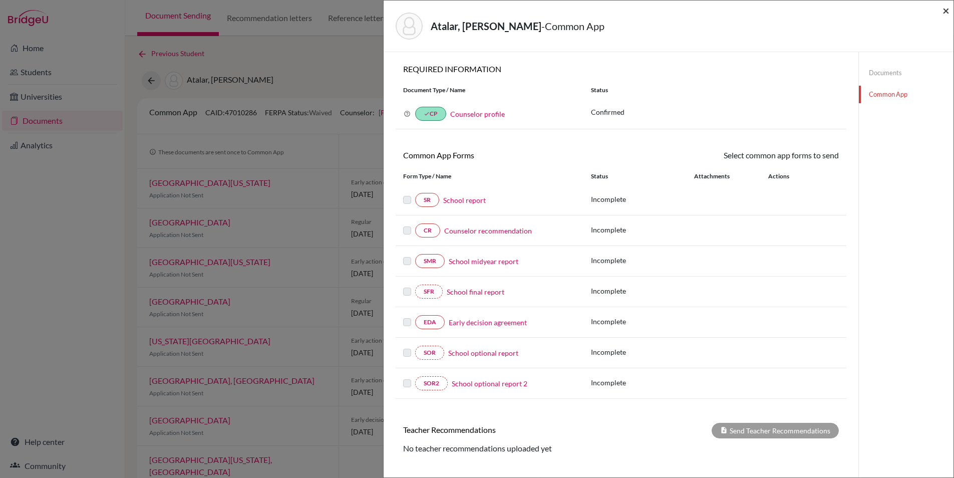
click at [946, 9] on span "×" at bounding box center [946, 10] width 7 height 15
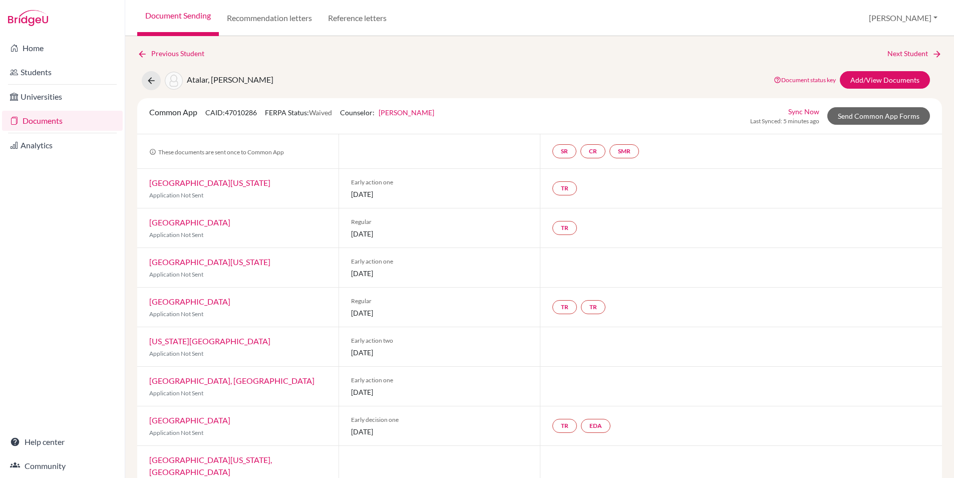
click at [188, 16] on link "Document Sending" at bounding box center [178, 18] width 82 height 36
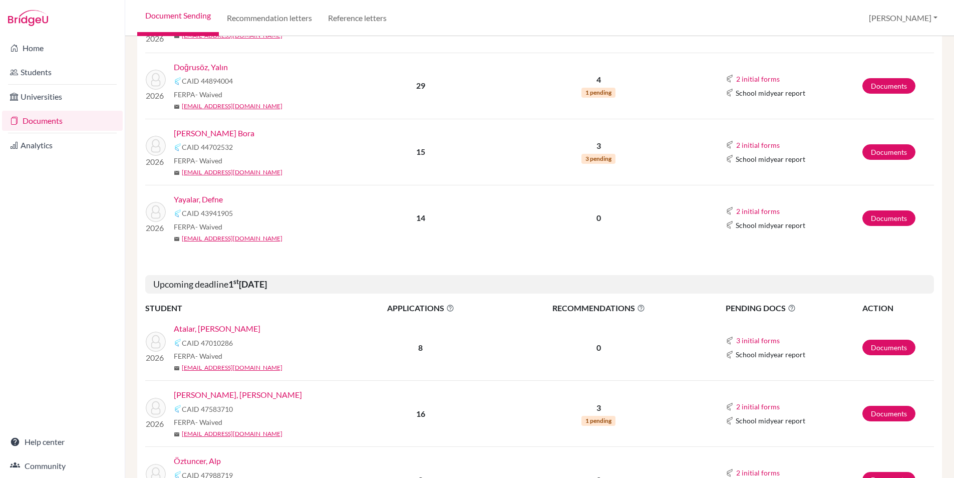
scroll to position [424, 0]
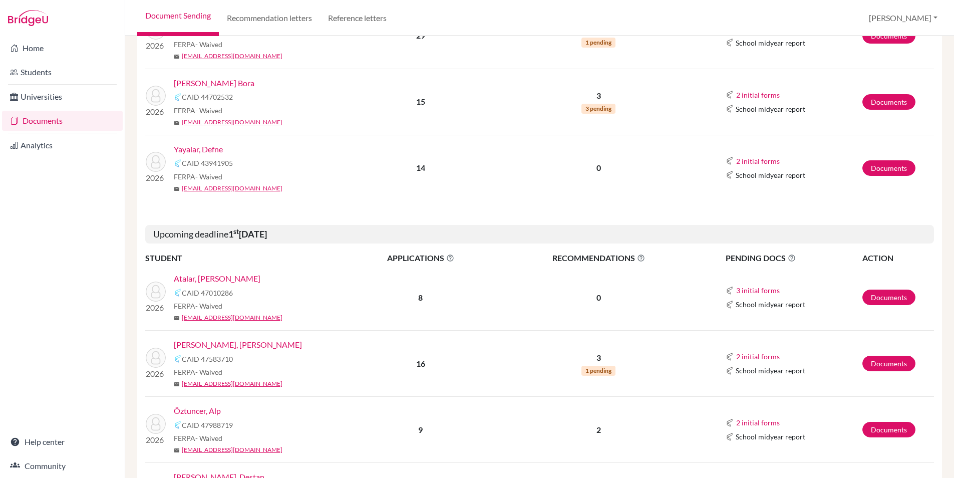
click at [223, 345] on link "[PERSON_NAME], [PERSON_NAME]" at bounding box center [238, 345] width 128 height 12
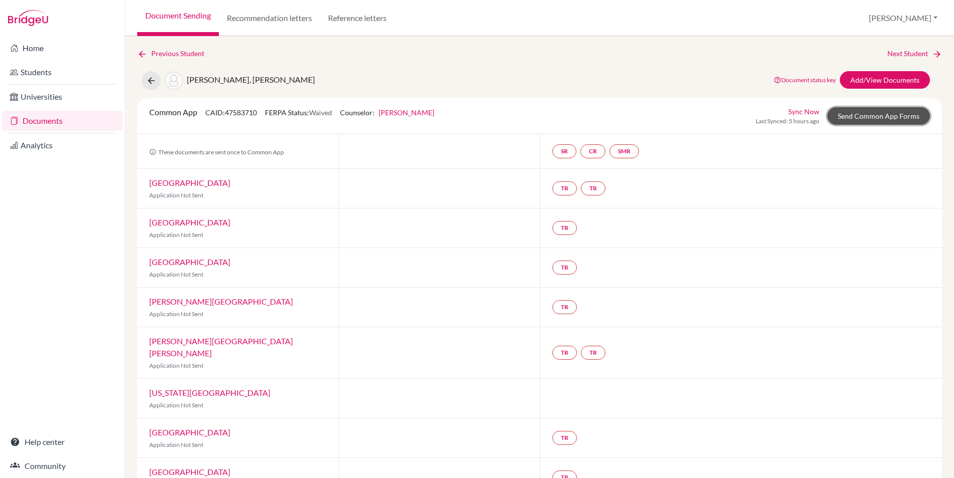
click at [877, 115] on link "Send Common App Forms" at bounding box center [879, 116] width 103 height 18
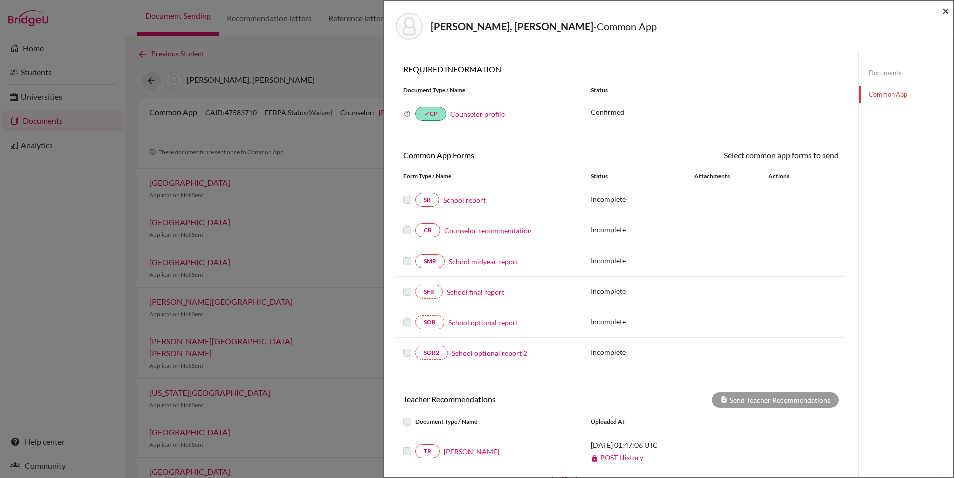
click at [946, 12] on span "×" at bounding box center [946, 10] width 7 height 15
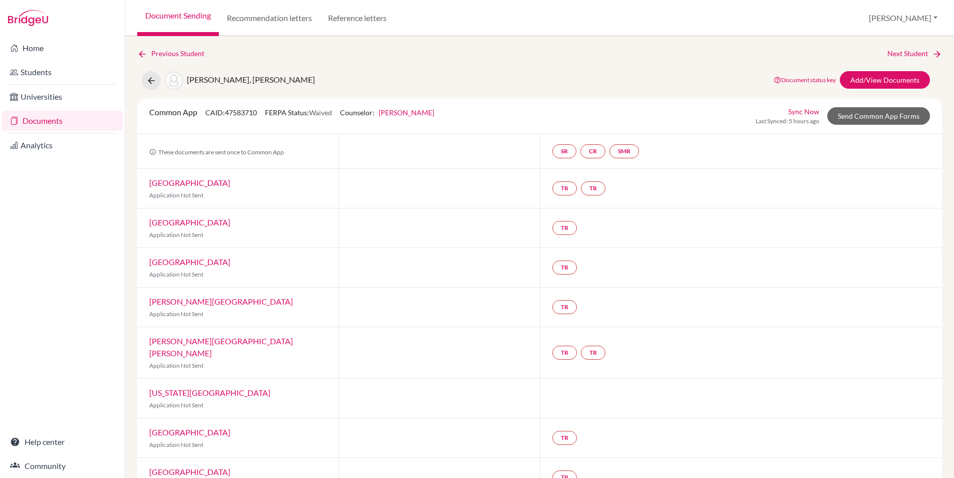
click at [331, 51] on div "Previous Student Next Student" at bounding box center [539, 53] width 805 height 11
click at [190, 15] on link "Document Sending" at bounding box center [178, 18] width 82 height 36
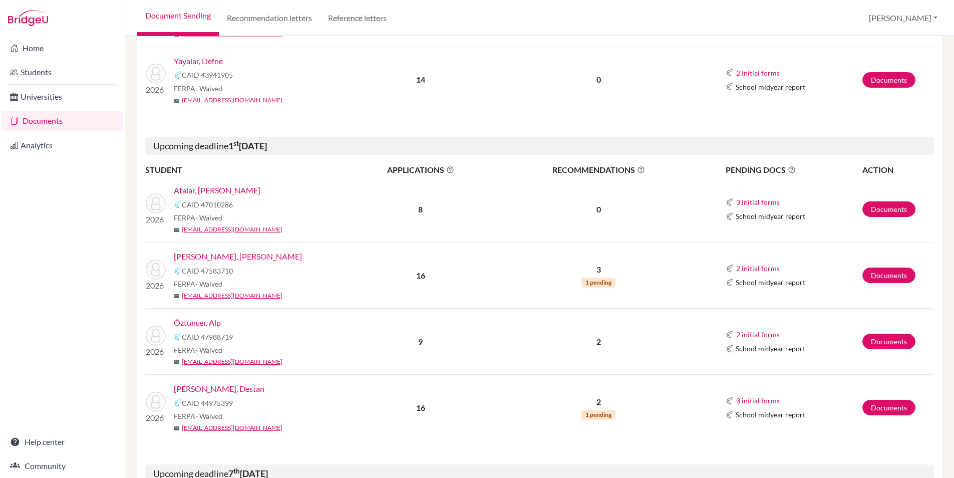
scroll to position [515, 0]
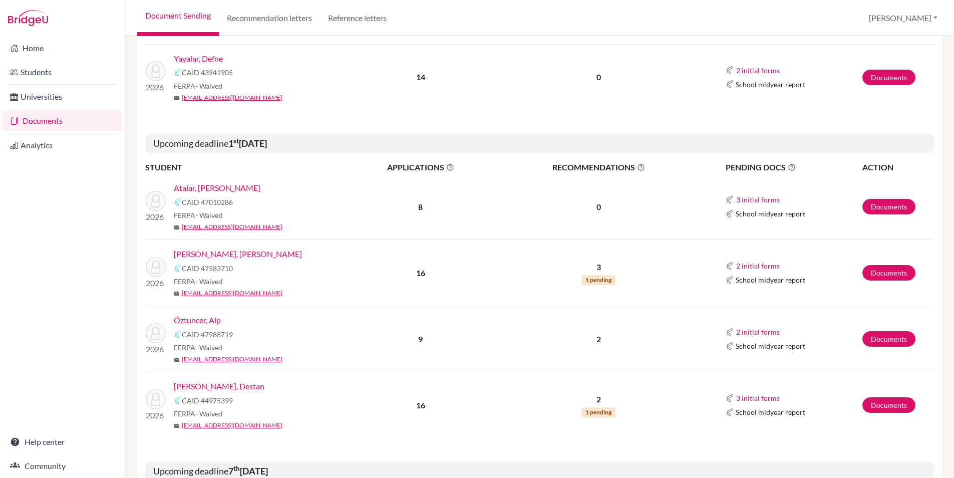
click at [199, 320] on link "Öztuncer, Alp" at bounding box center [197, 320] width 47 height 12
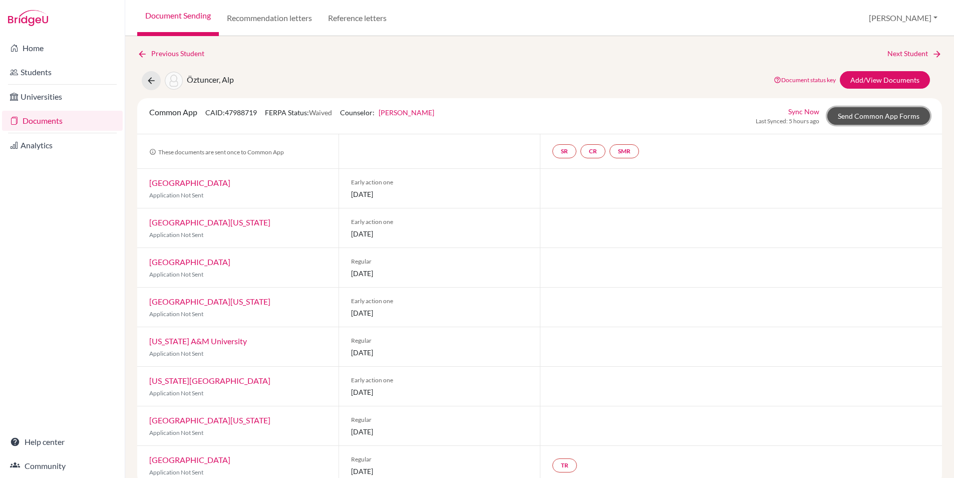
click at [872, 115] on link "Send Common App Forms" at bounding box center [879, 116] width 103 height 18
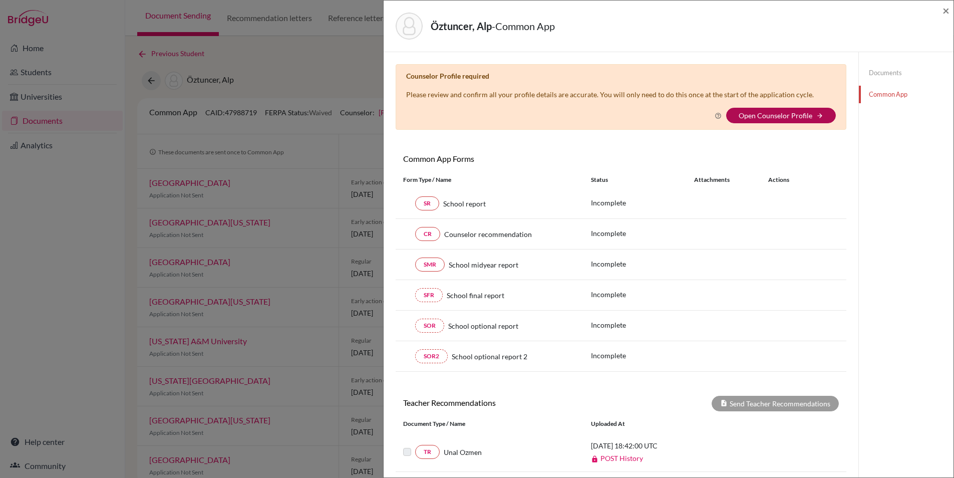
click at [799, 115] on link "Open Counselor Profile" at bounding box center [776, 115] width 74 height 9
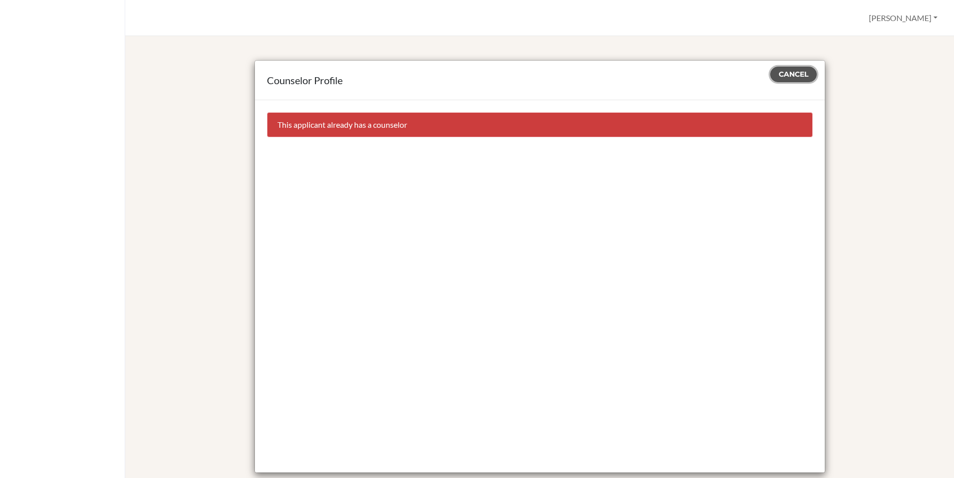
click at [795, 77] on span "Cancel" at bounding box center [794, 74] width 30 height 9
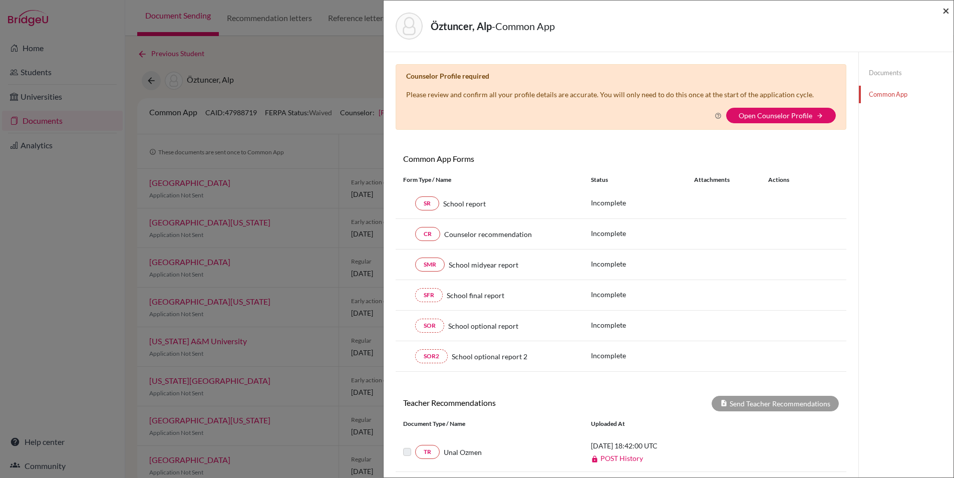
click at [946, 11] on span "×" at bounding box center [946, 10] width 7 height 15
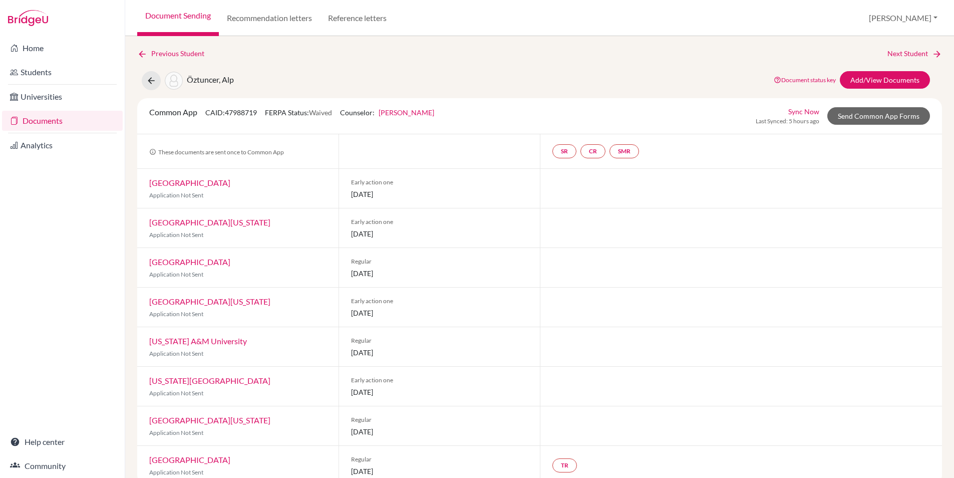
click at [186, 15] on link "Document Sending" at bounding box center [178, 18] width 82 height 36
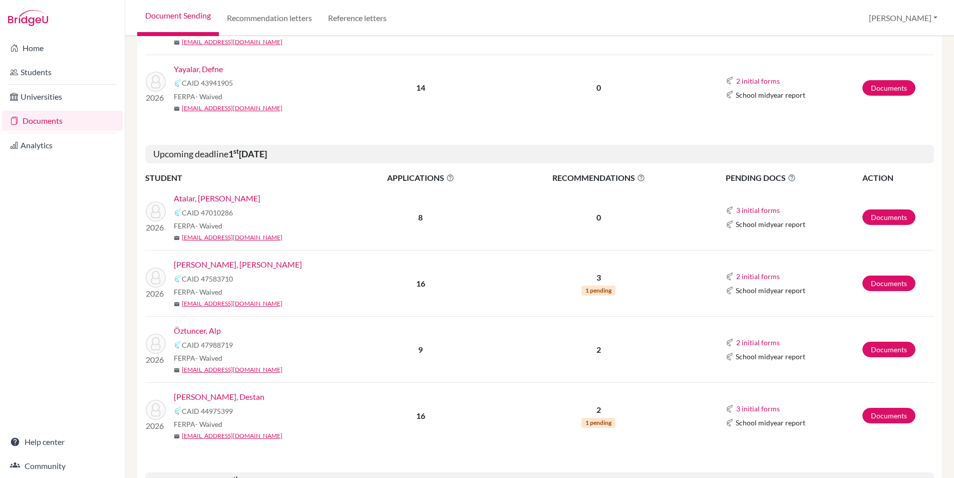
scroll to position [508, 0]
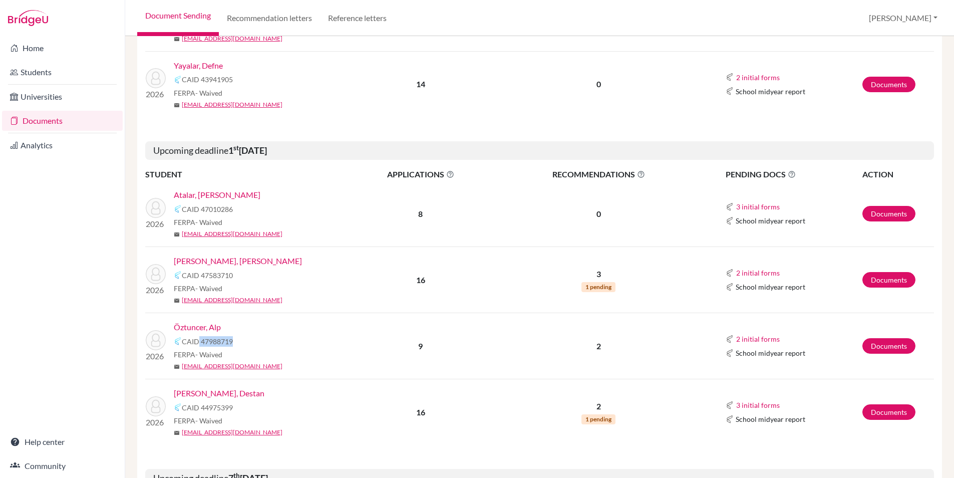
drag, startPoint x: 233, startPoint y: 340, endPoint x: 199, endPoint y: 339, distance: 34.1
click at [199, 339] on div "CAID 47988719" at bounding box center [263, 341] width 179 height 12
click at [245, 339] on div "CAID 47988719" at bounding box center [263, 341] width 179 height 12
drag, startPoint x: 243, startPoint y: 340, endPoint x: 201, endPoint y: 337, distance: 41.2
click at [201, 337] on div "CAID 47988719" at bounding box center [263, 341] width 179 height 12
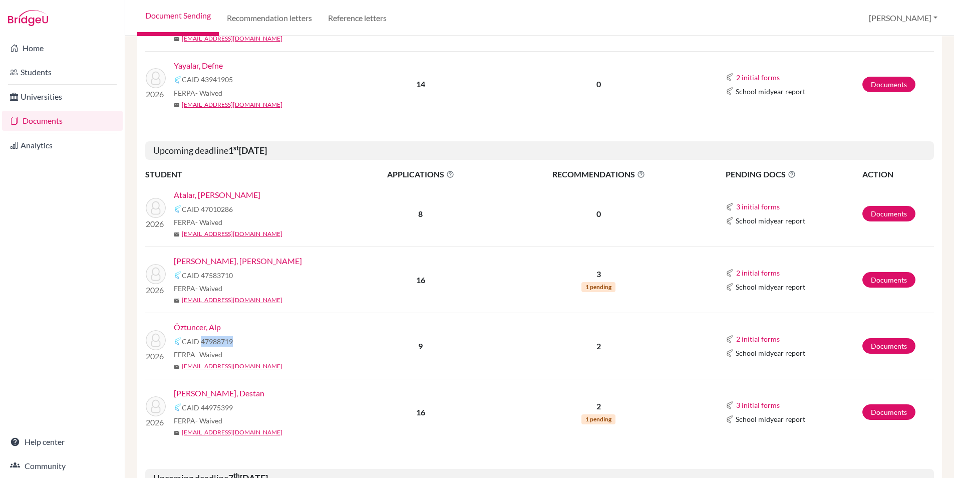
copy span "47988719"
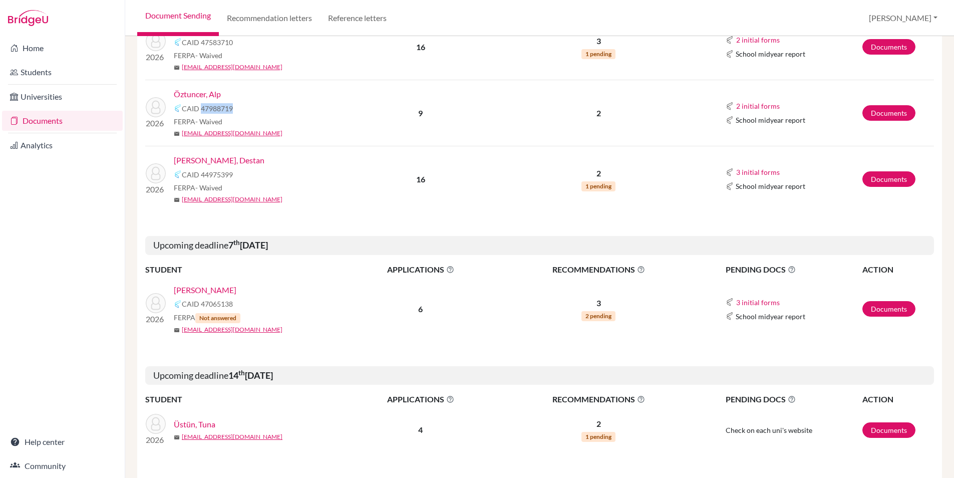
scroll to position [744, 0]
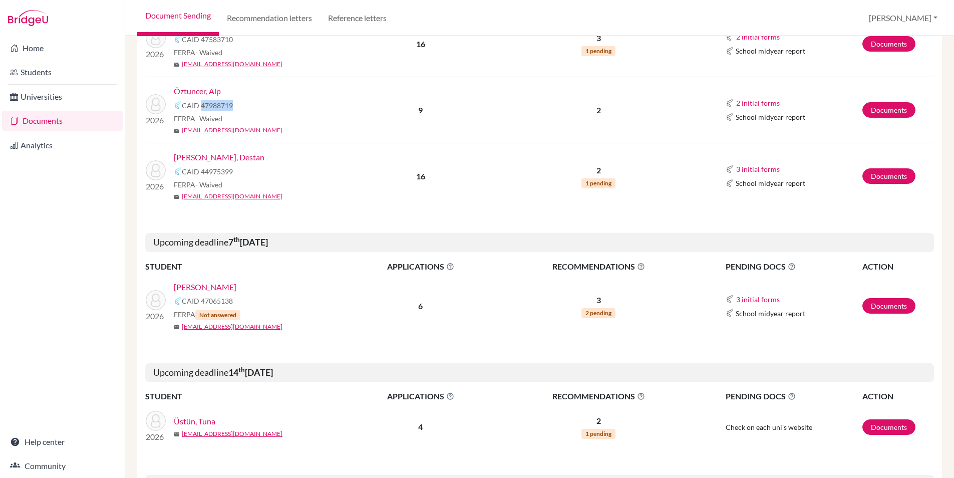
click at [227, 157] on link "Topçuoğlu, Destan" at bounding box center [219, 157] width 91 height 12
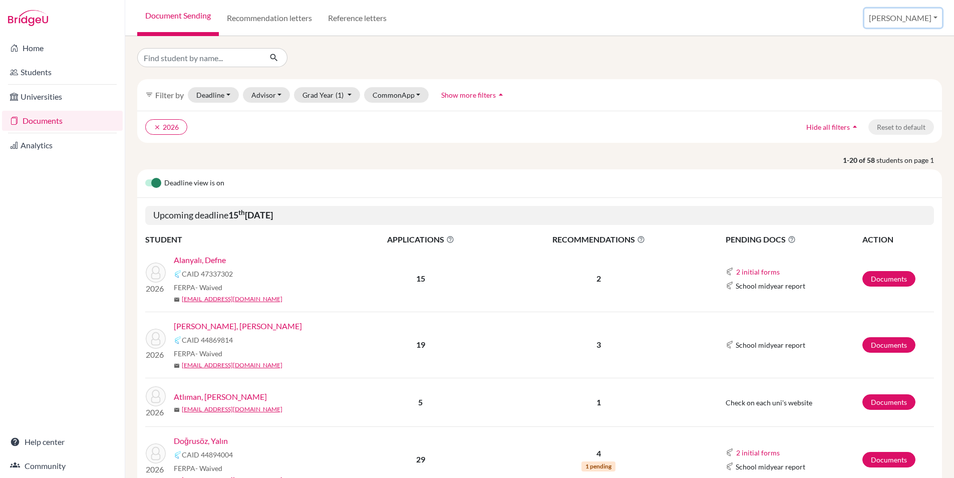
click at [913, 16] on button "[PERSON_NAME]" at bounding box center [904, 18] width 78 height 19
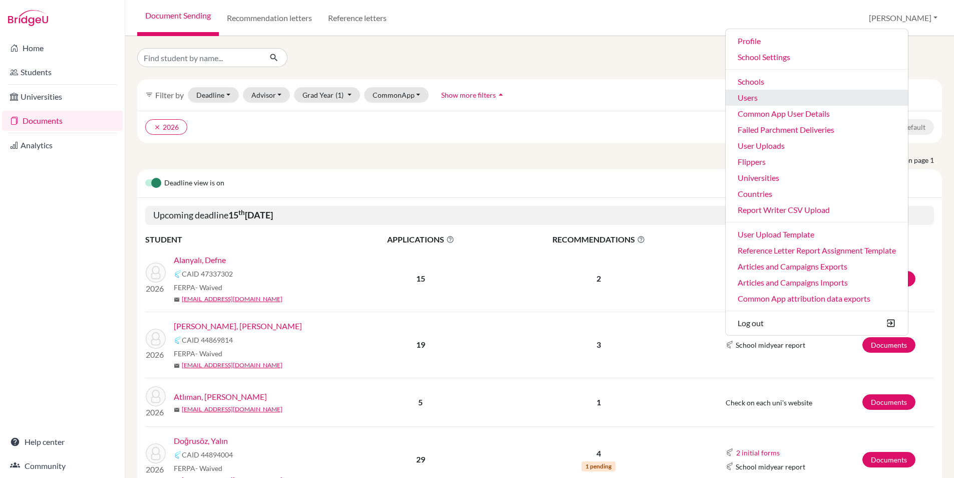
click at [787, 93] on link "Users" at bounding box center [817, 98] width 182 height 16
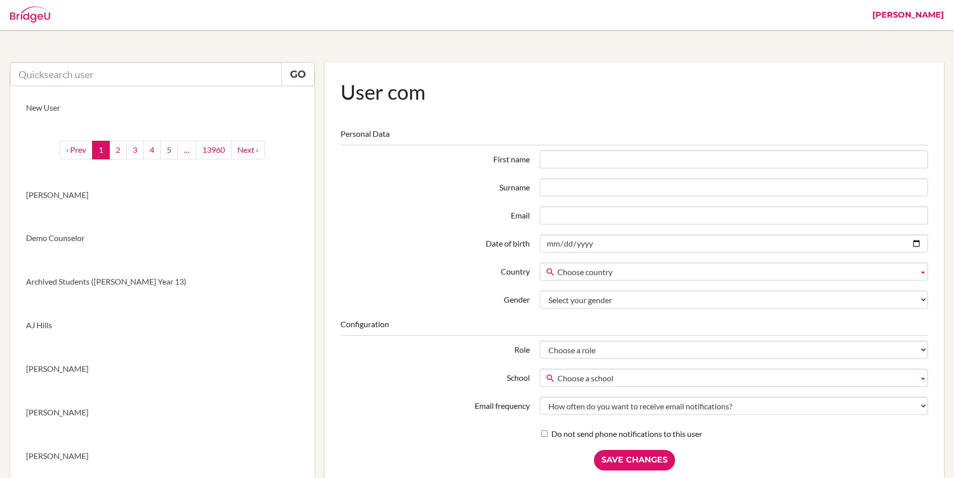
click at [931, 14] on link "[PERSON_NAME]" at bounding box center [909, 15] width 82 height 30
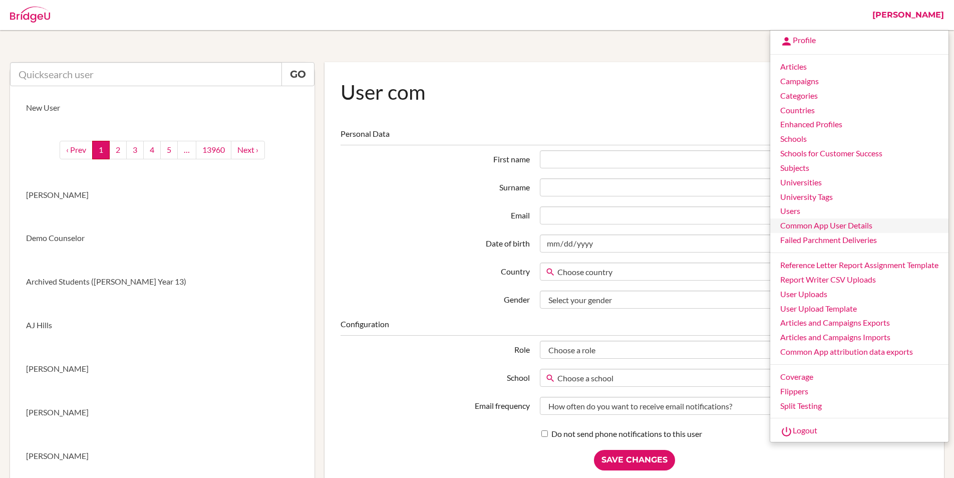
click at [790, 225] on link "Common App User Details" at bounding box center [860, 225] width 178 height 15
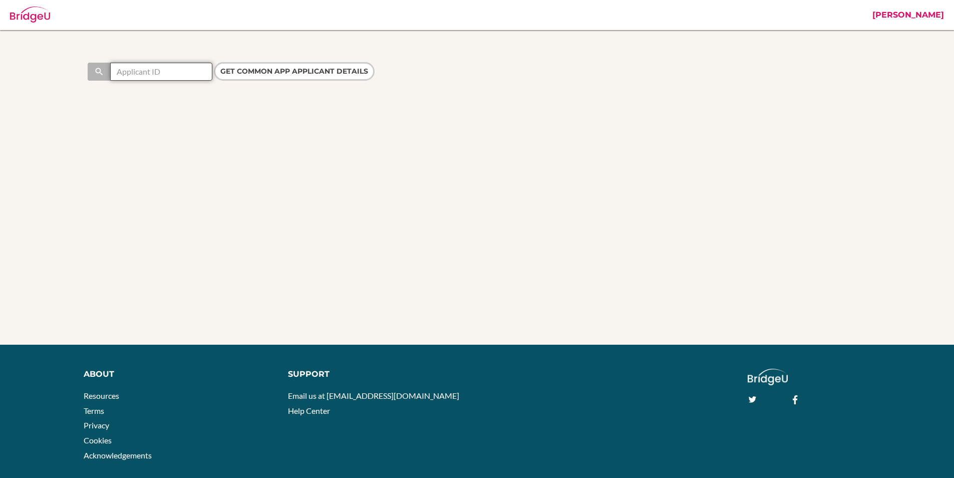
click at [178, 74] on input "text" at bounding box center [161, 72] width 102 height 18
paste input "47988719"
type input "47988719"
click at [258, 75] on input "Get Common App applicant details" at bounding box center [294, 71] width 161 height 19
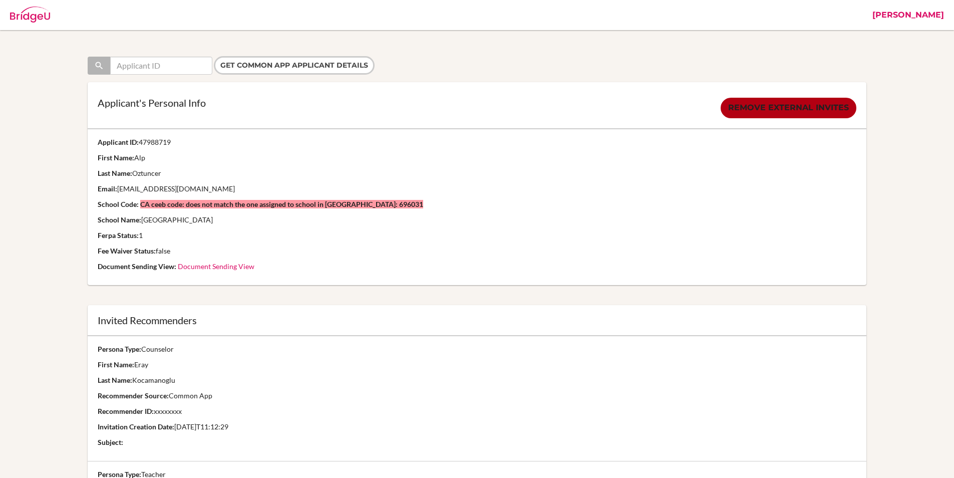
scroll to position [5, 0]
click at [294, 181] on td "Applicant ID: 47988719 First Name: Alp Last Name: Oztuncer Email: alpoztuncerco…" at bounding box center [477, 208] width 779 height 156
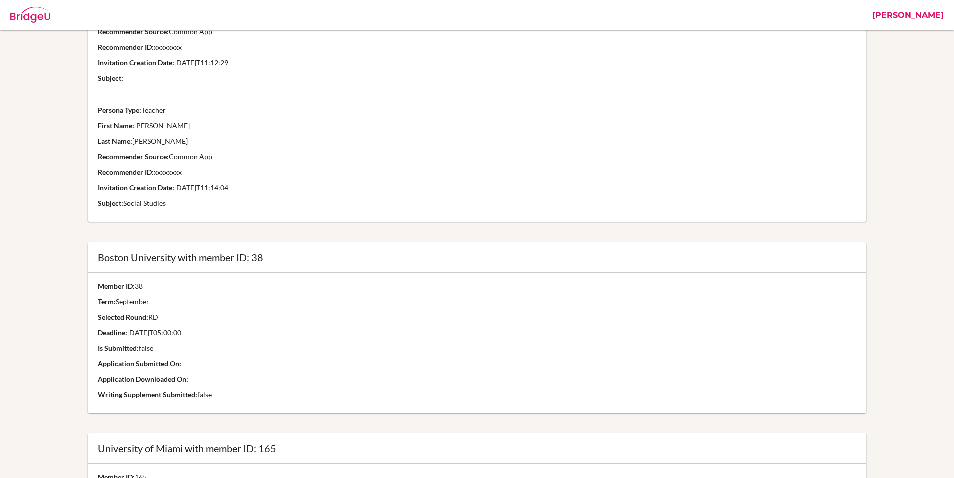
scroll to position [0, 0]
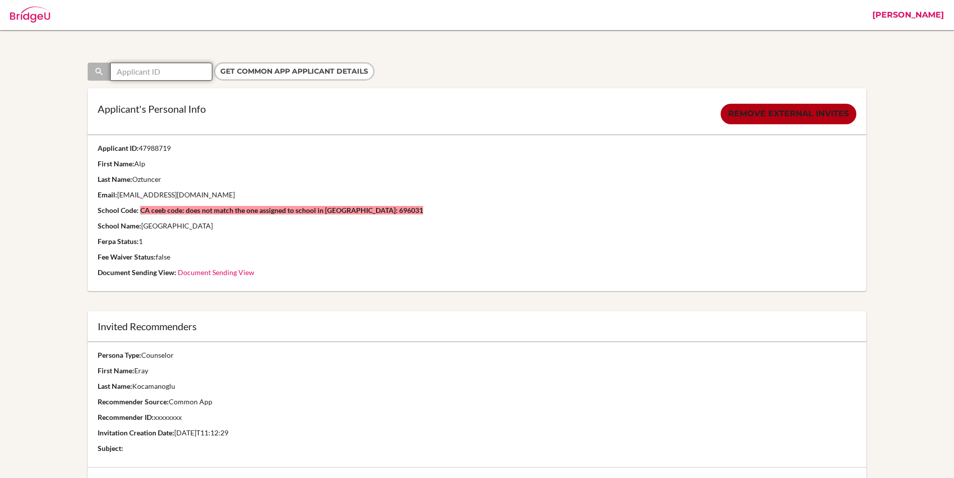
click at [168, 71] on input "text" at bounding box center [161, 72] width 102 height 18
paste input "44702532"
type input "44702532"
click at [269, 71] on input "Get Common App applicant details" at bounding box center [294, 71] width 161 height 19
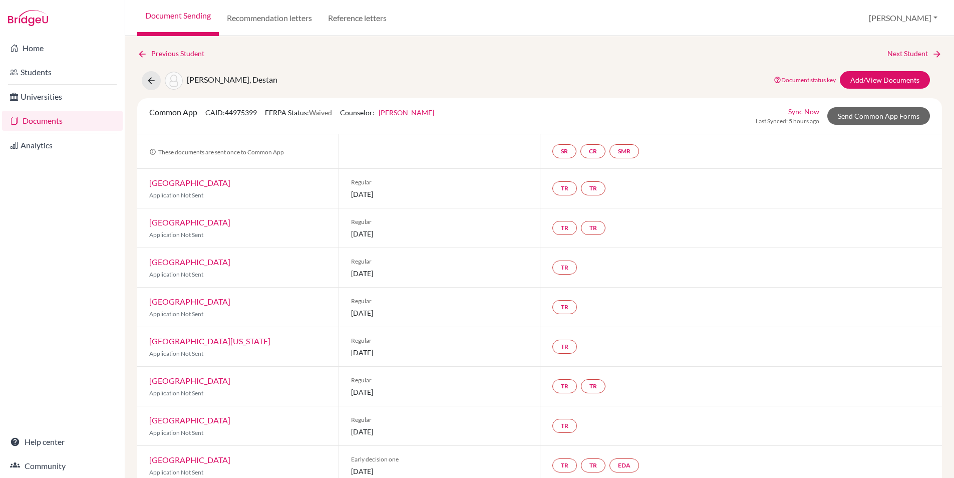
click at [408, 112] on link "Feray Ozdemir" at bounding box center [407, 112] width 56 height 9
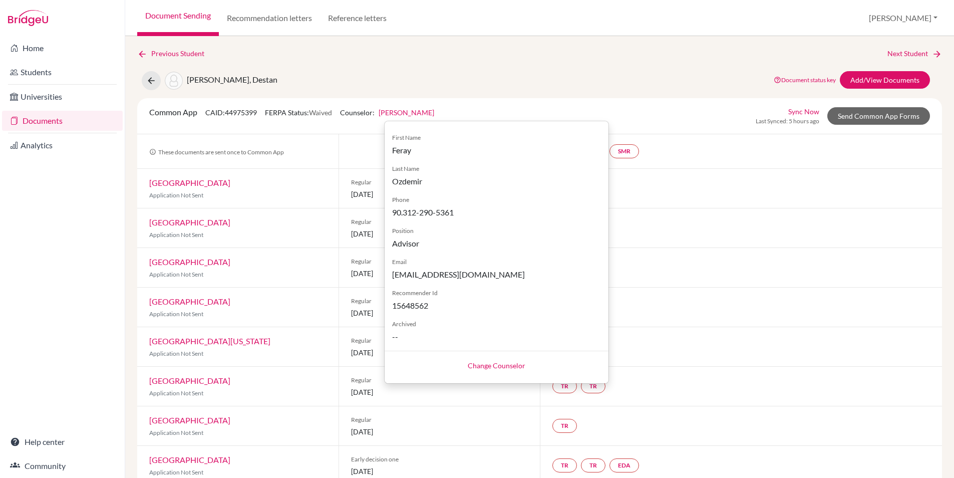
click at [480, 364] on link "Change Counselor" at bounding box center [497, 365] width 58 height 9
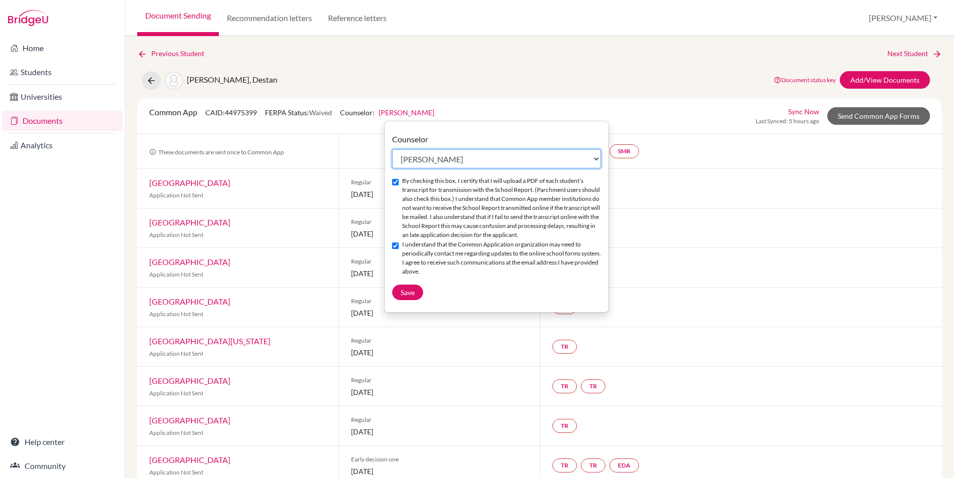
click at [411, 164] on select "Select counselor Ayşegül Erdem Eray Kocamanoğlu Mark Krugman Feray Ozdemir Fera…" at bounding box center [496, 158] width 209 height 19
select select "458445"
click at [392, 149] on select "Select counselor Ayşegül Erdem Eray Kocamanoğlu Mark Krugman Feray Ozdemir Fera…" at bounding box center [496, 158] width 209 height 19
checkbox input "false"
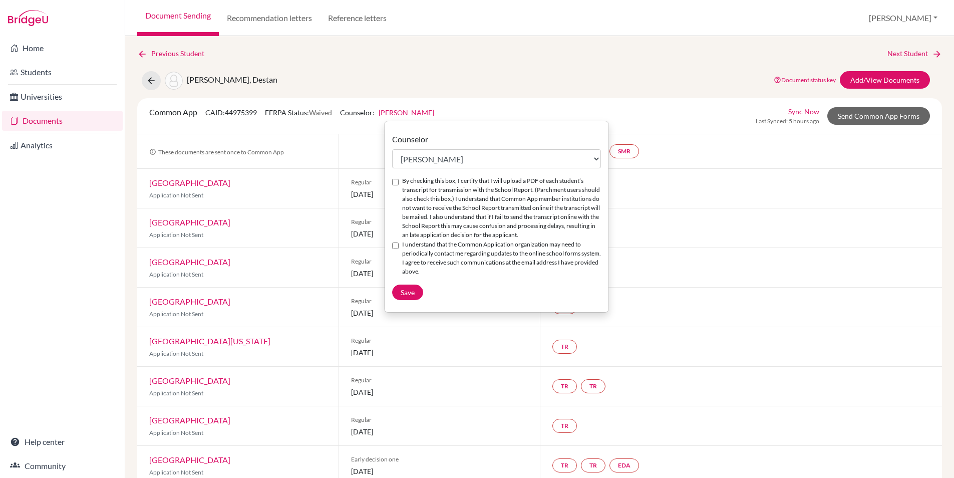
click at [394, 183] on input "By checking this box, I certify that I will upload a PDF of each student’s tran…" at bounding box center [395, 182] width 7 height 7
checkbox input "true"
click at [397, 247] on input "I understand that the Common Application organization may need to periodically …" at bounding box center [395, 246] width 7 height 7
checkbox input "true"
click at [406, 292] on span "Save" at bounding box center [408, 292] width 14 height 9
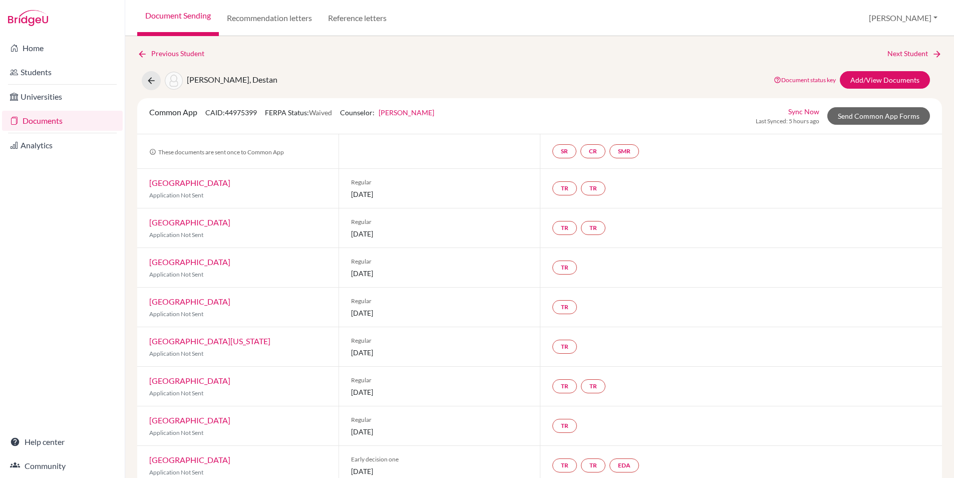
click at [735, 75] on div "Topçuoğlu, Destan Document status key TR Requirement. Document not uploaded yet…" at bounding box center [540, 80] width 820 height 19
click at [857, 114] on link "Send Common App Forms" at bounding box center [879, 116] width 103 height 18
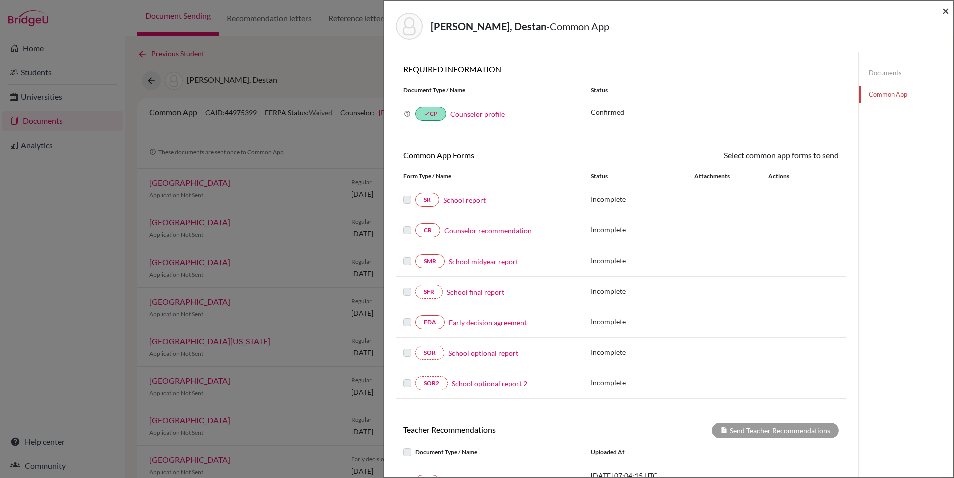
click at [946, 10] on span "×" at bounding box center [946, 10] width 7 height 15
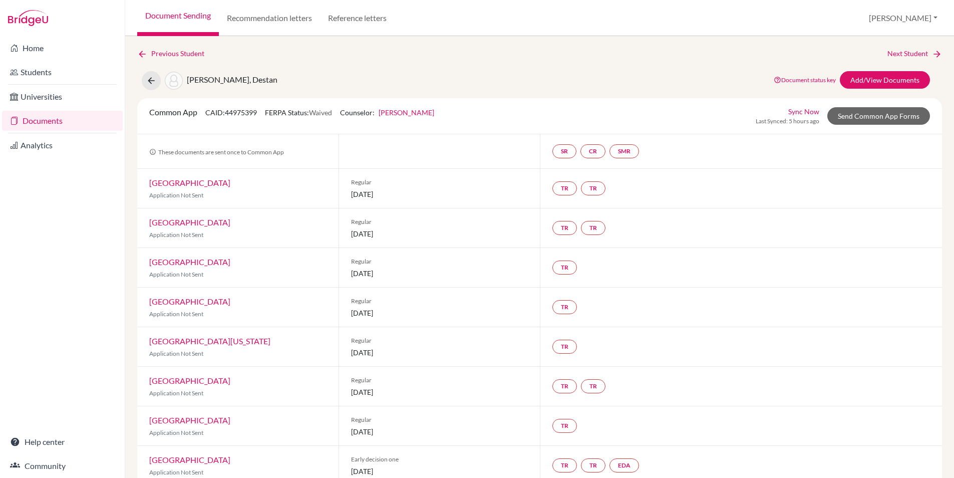
click at [323, 61] on div "Previous Student Next Student Topçuoğlu, Destan Document status key TR Requirem…" at bounding box center [539, 425] width 805 height 754
click at [161, 7] on link "Document Sending" at bounding box center [178, 18] width 82 height 36
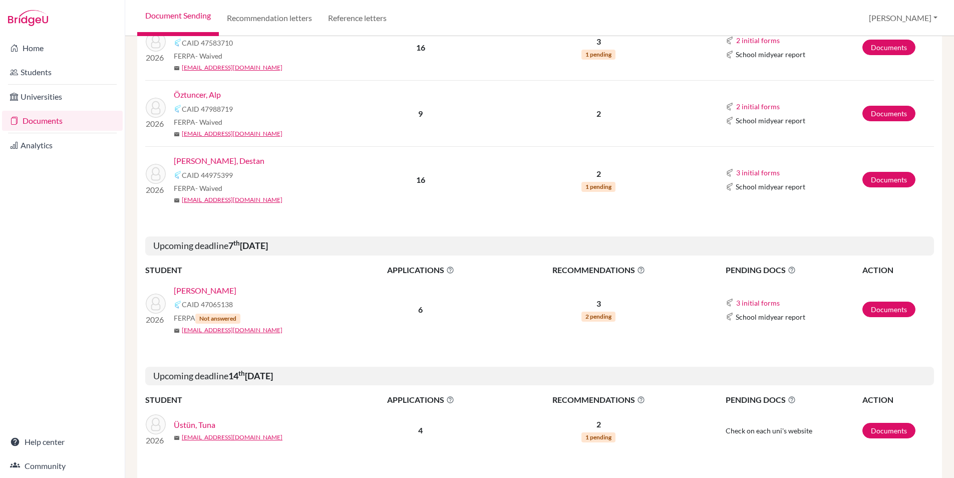
scroll to position [741, 0]
click at [219, 289] on link "[PERSON_NAME]" at bounding box center [205, 290] width 63 height 12
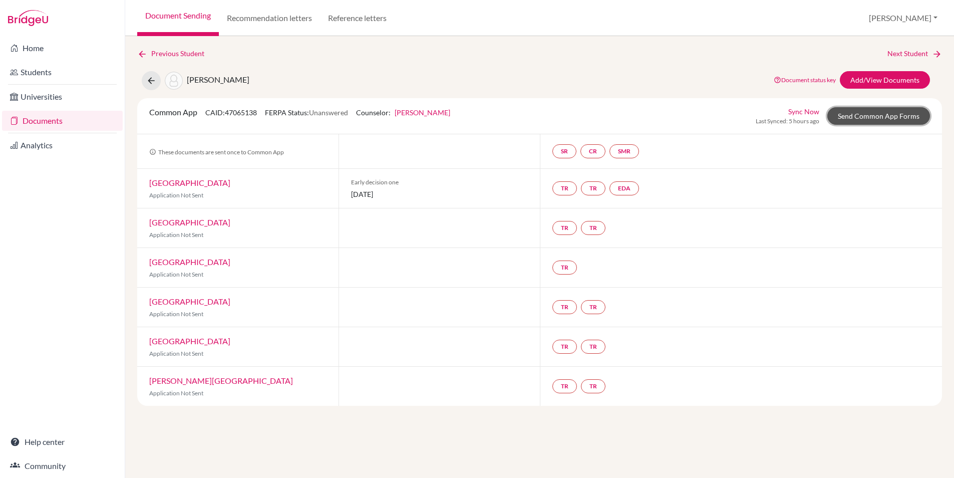
click at [876, 112] on link "Send Common App Forms" at bounding box center [879, 116] width 103 height 18
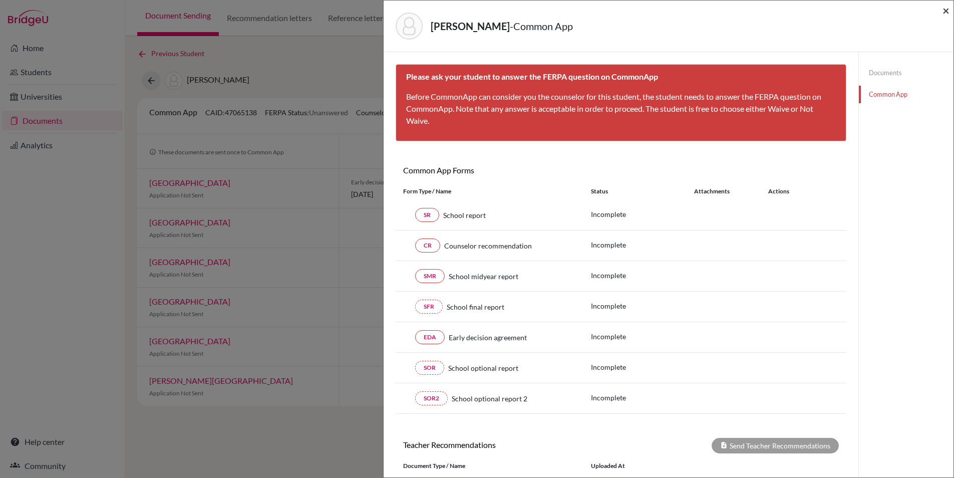
click at [948, 11] on span "×" at bounding box center [946, 10] width 7 height 15
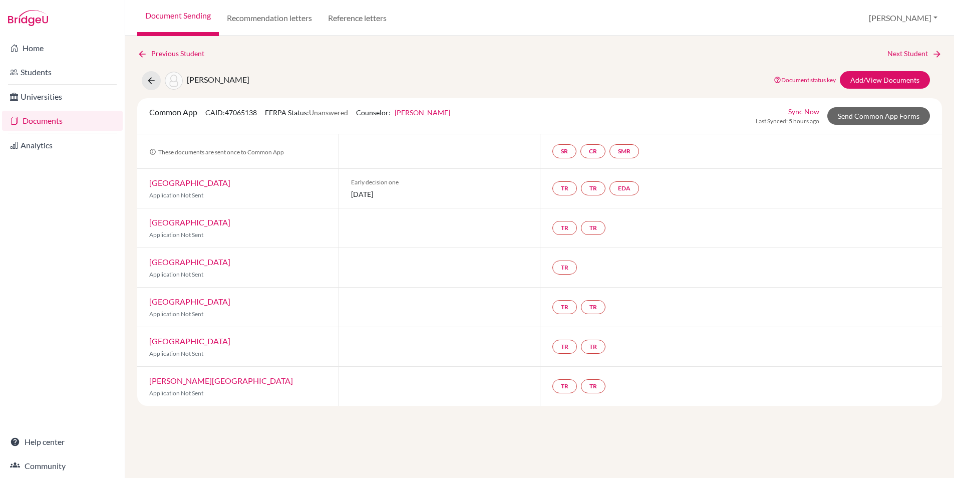
click at [289, 63] on div "Previous Student Next Student SHAJU, SHAWN Document status key TR Requirement. …" at bounding box center [539, 227] width 805 height 358
click at [172, 19] on link "Document Sending" at bounding box center [178, 18] width 82 height 36
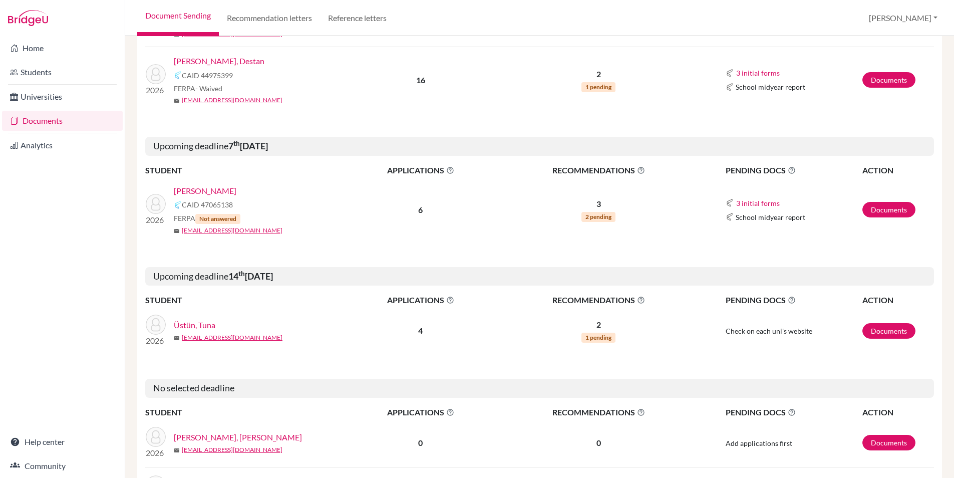
scroll to position [916, 0]
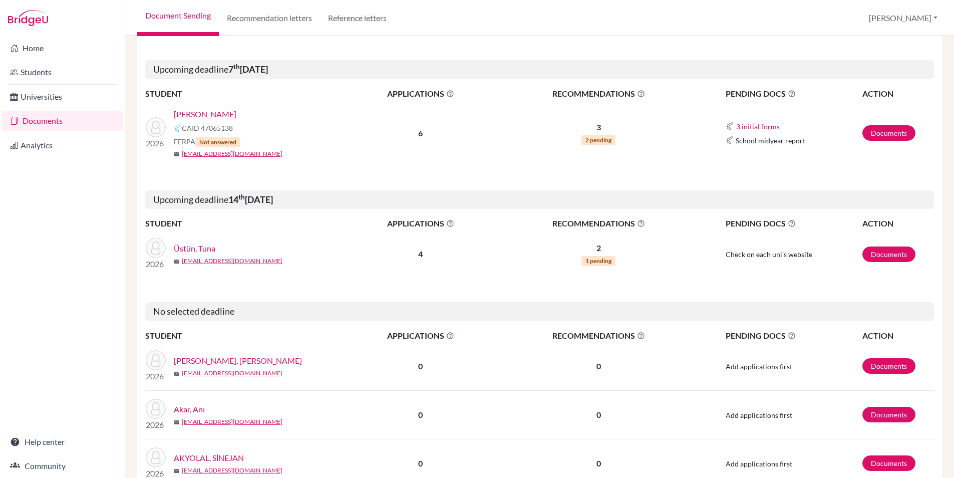
click at [204, 247] on link "Üstün, Tuna" at bounding box center [195, 249] width 42 height 12
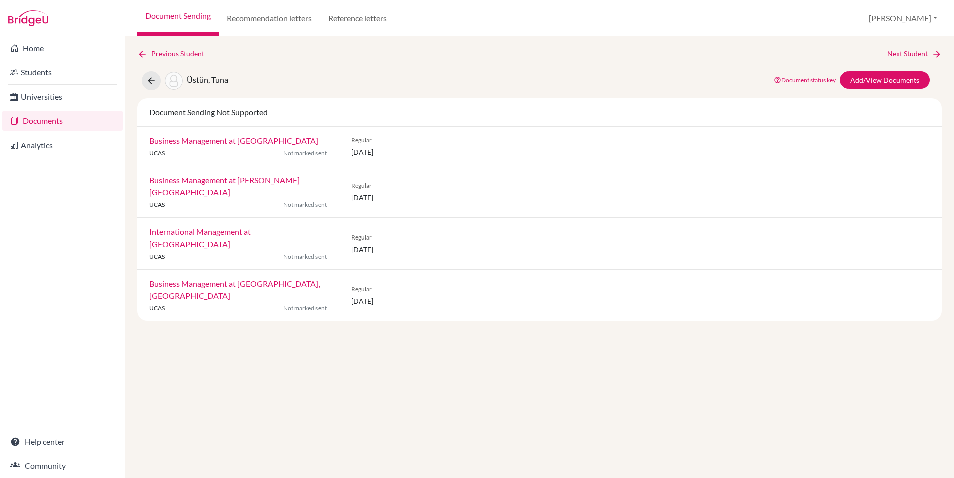
click at [160, 15] on link "Document Sending" at bounding box center [178, 18] width 82 height 36
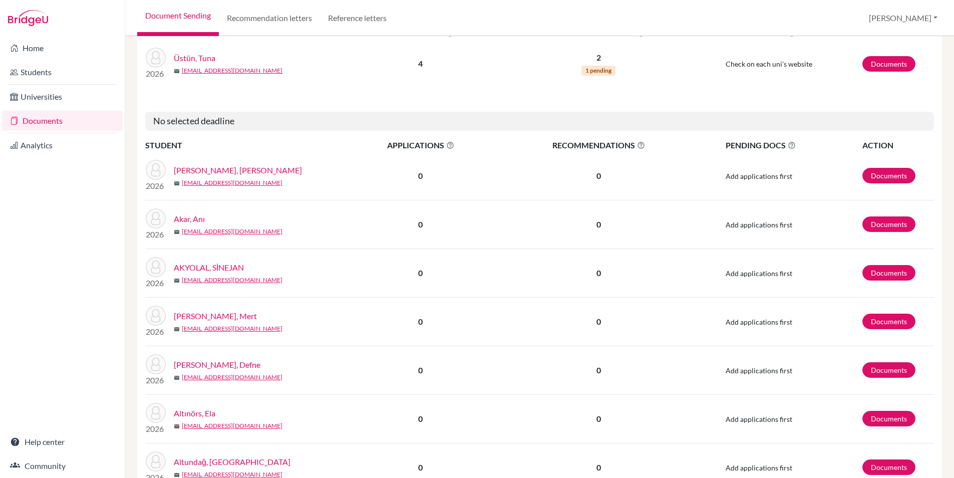
scroll to position [1248, 0]
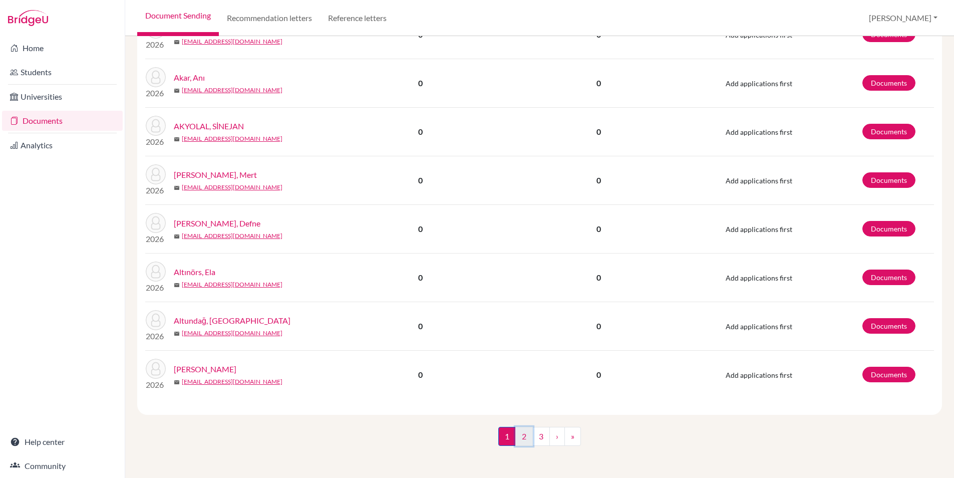
click at [525, 436] on link "2" at bounding box center [525, 436] width 18 height 19
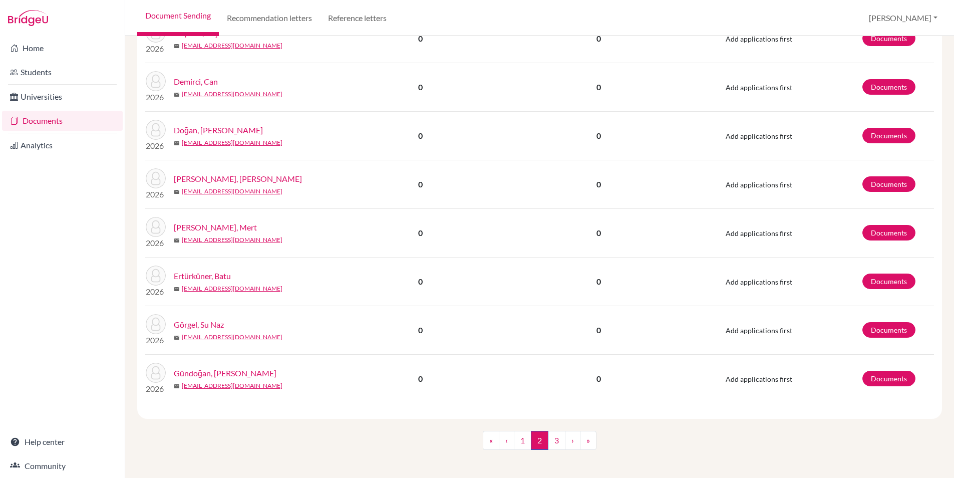
scroll to position [819, 0]
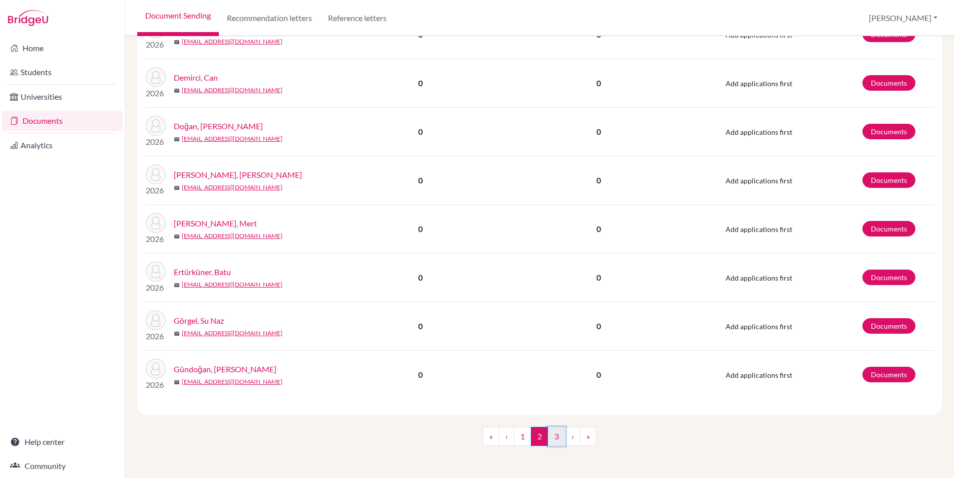
click at [558, 437] on link "3" at bounding box center [557, 436] width 18 height 19
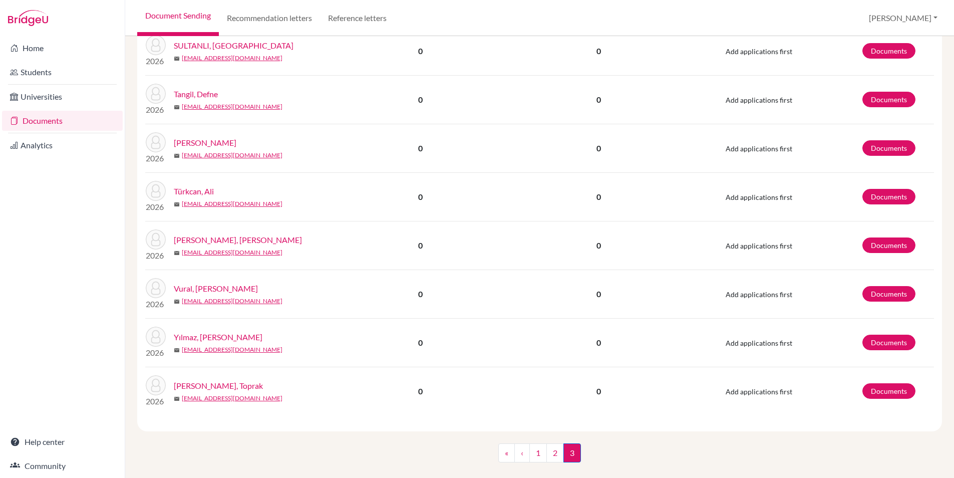
scroll to position [721, 0]
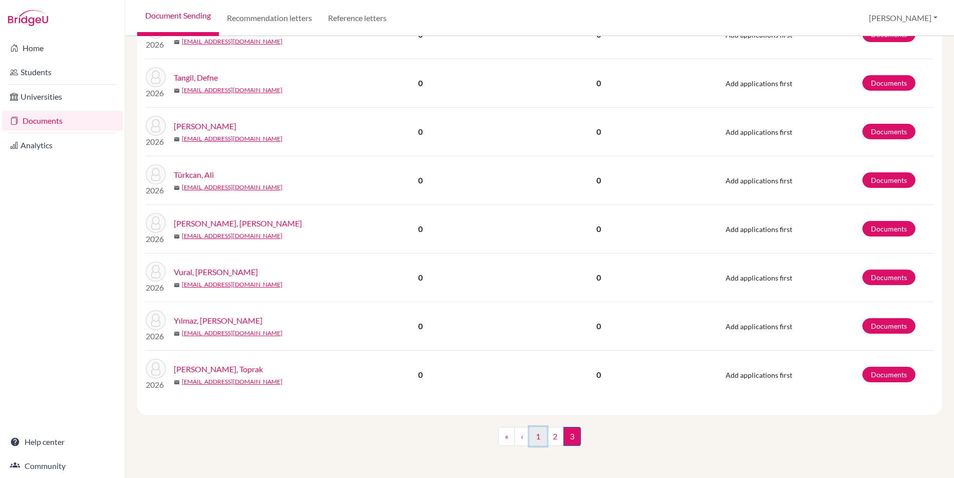
click at [539, 437] on link "1" at bounding box center [539, 436] width 18 height 19
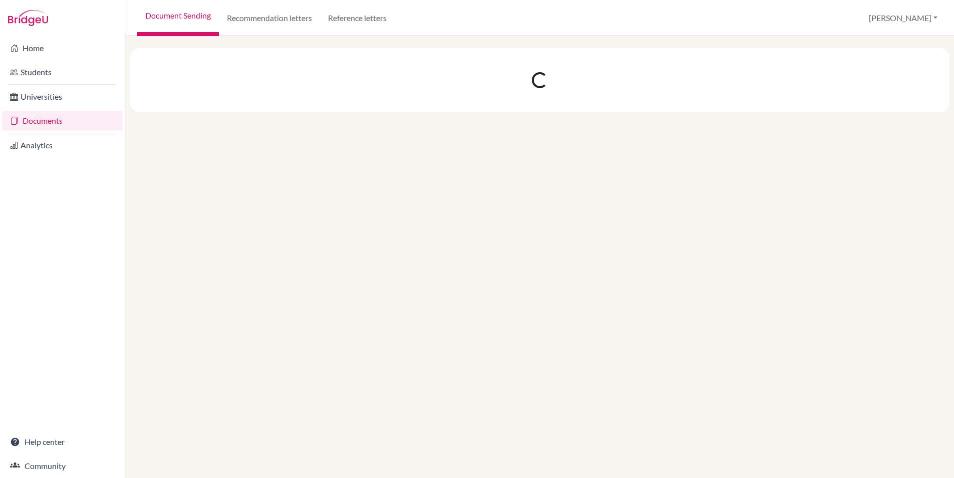
scroll to position [0, 0]
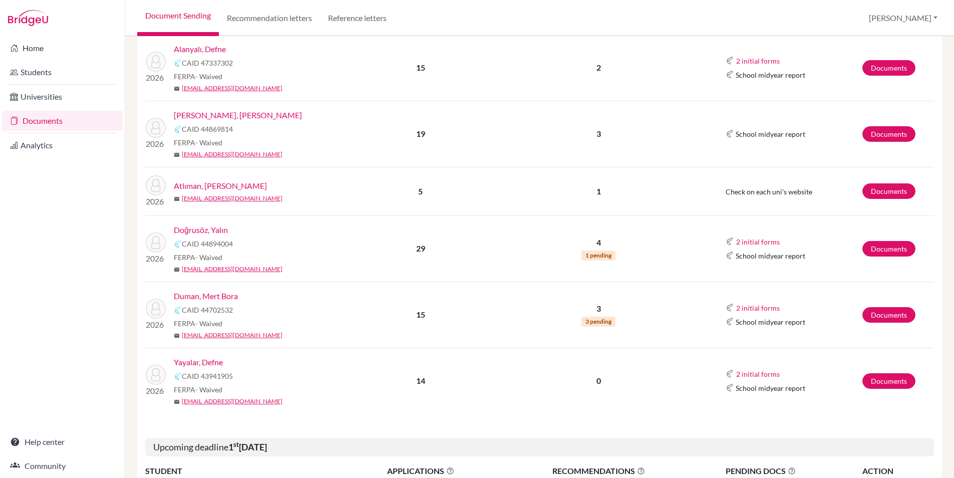
scroll to position [213, 0]
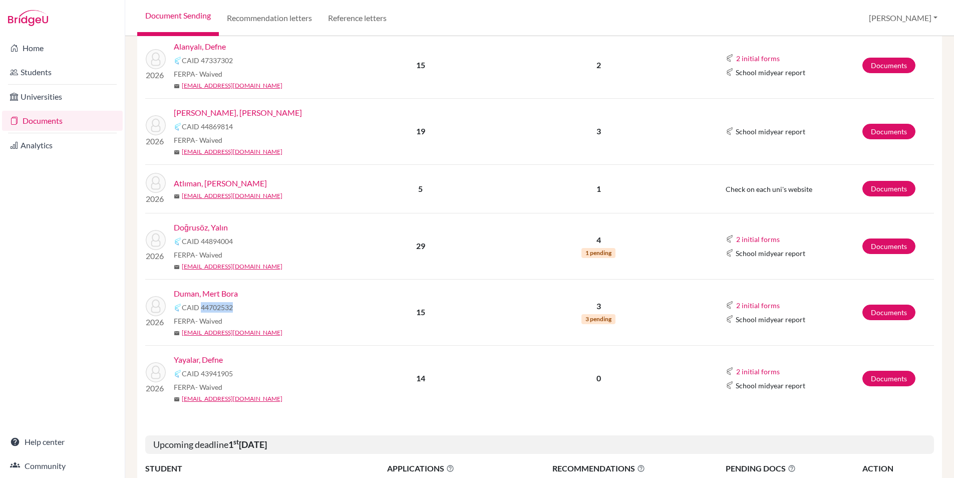
drag, startPoint x: 240, startPoint y: 308, endPoint x: 201, endPoint y: 306, distance: 39.1
click at [201, 306] on div "CAID 44702532" at bounding box center [263, 308] width 179 height 12
copy span "44702532"
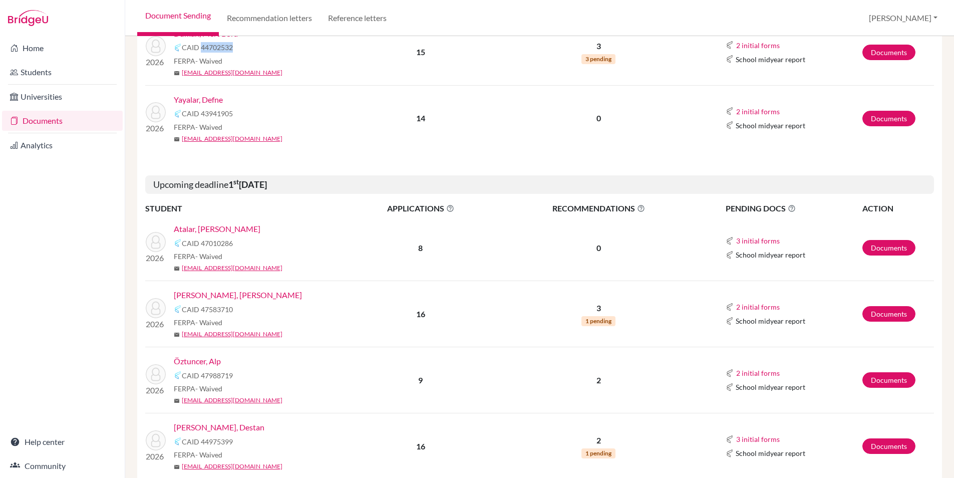
scroll to position [491, 0]
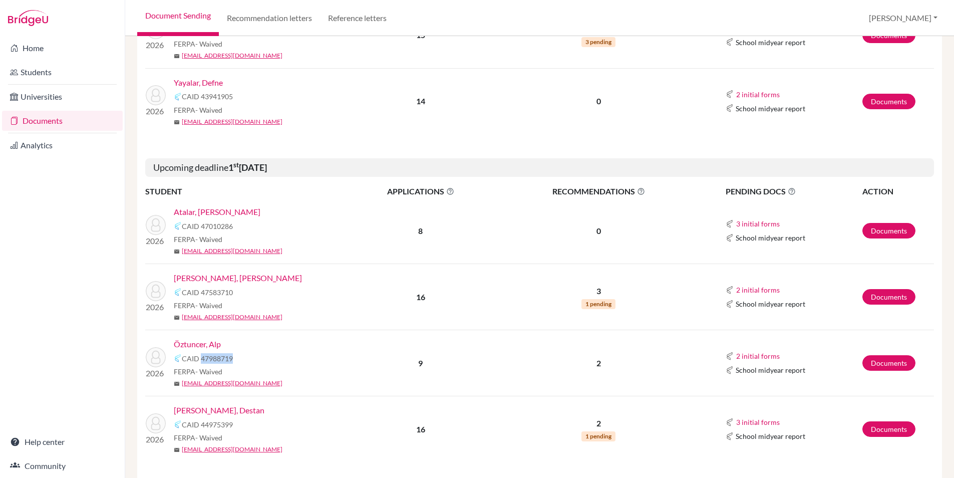
drag, startPoint x: 247, startPoint y: 360, endPoint x: 200, endPoint y: 360, distance: 46.1
click at [200, 360] on div "CAID 47988719" at bounding box center [263, 358] width 179 height 12
copy span "47988719"
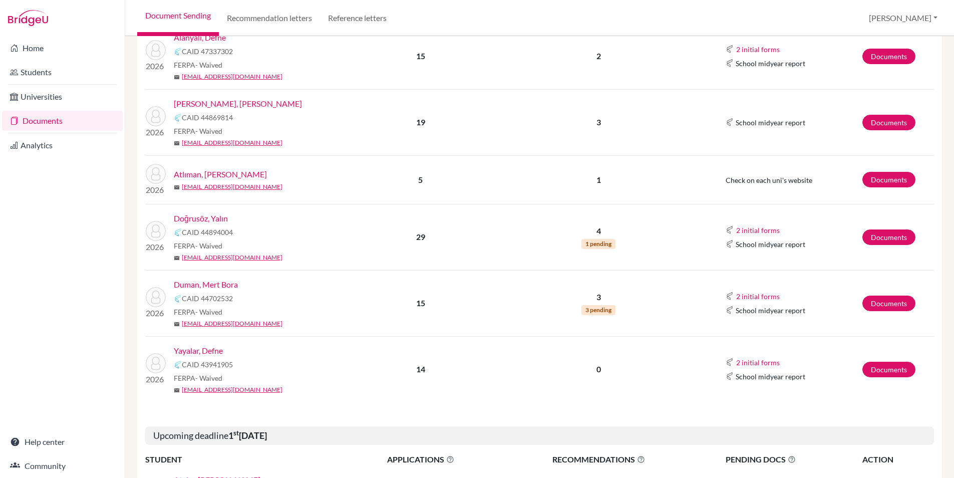
scroll to position [0, 0]
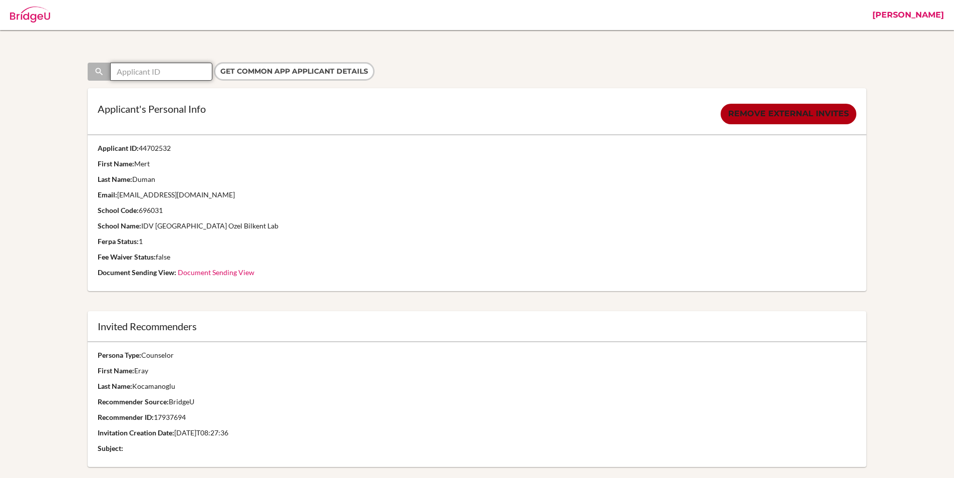
click at [164, 69] on input "text" at bounding box center [161, 72] width 102 height 18
paste input "47988719"
type input "47988719"
click at [245, 74] on input "Get Common App applicant details" at bounding box center [294, 71] width 161 height 19
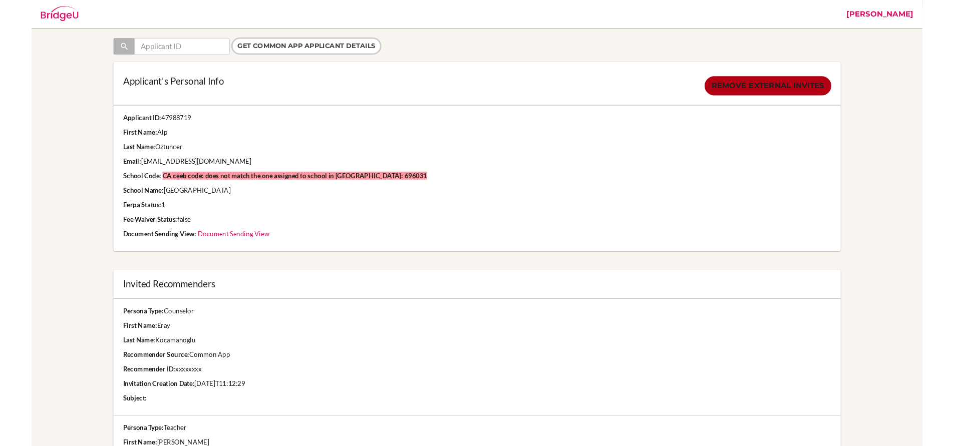
scroll to position [24, 0]
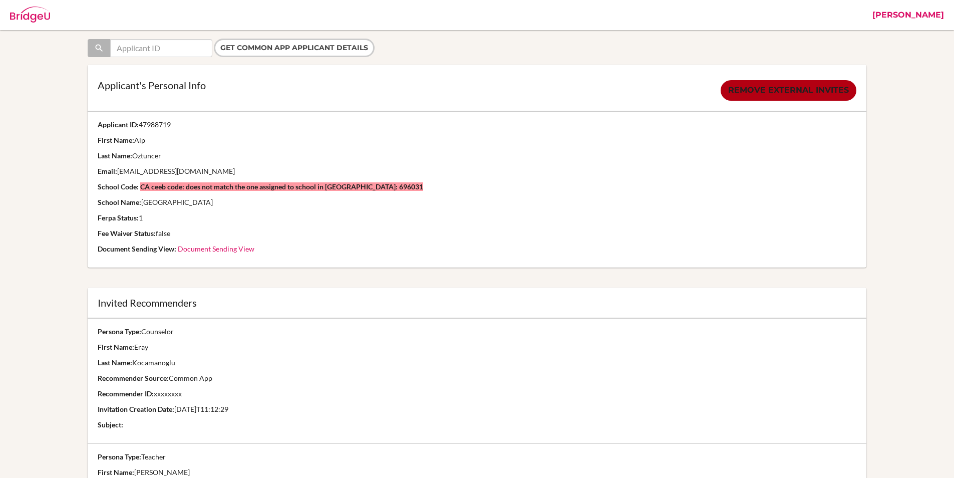
click at [205, 252] on link "Document Sending View" at bounding box center [216, 249] width 77 height 9
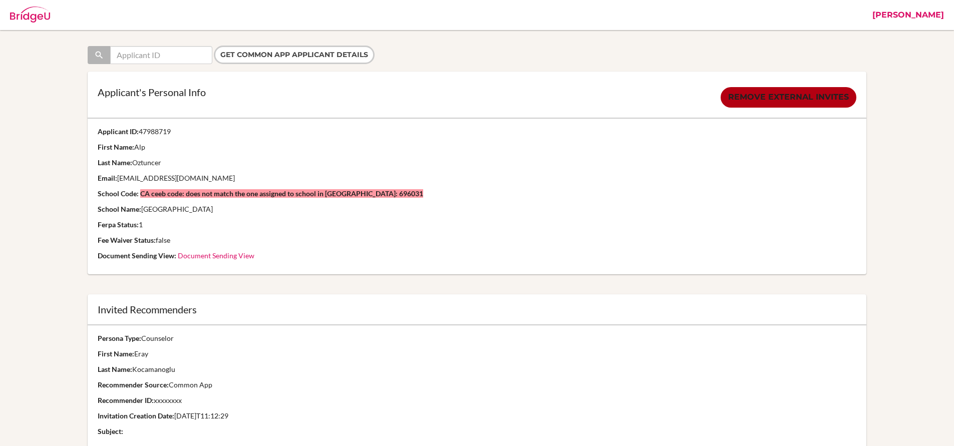
scroll to position [0, 0]
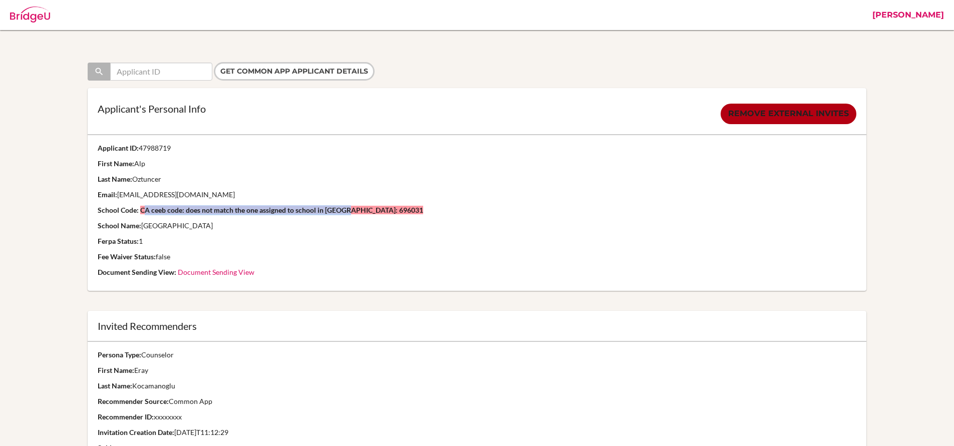
drag, startPoint x: 140, startPoint y: 209, endPoint x: 341, endPoint y: 206, distance: 200.9
click at [341, 206] on strong "CA ceeb code: does not match the one assigned to school in [GEOGRAPHIC_DATA]: 6…" at bounding box center [281, 210] width 283 height 9
click at [342, 229] on p "School Name: [GEOGRAPHIC_DATA]" at bounding box center [477, 226] width 759 height 10
drag, startPoint x: 141, startPoint y: 208, endPoint x: 350, endPoint y: 212, distance: 209.0
click at [350, 212] on strong "CA ceeb code: does not match the one assigned to school in BridgeU: 696031" at bounding box center [281, 210] width 283 height 9
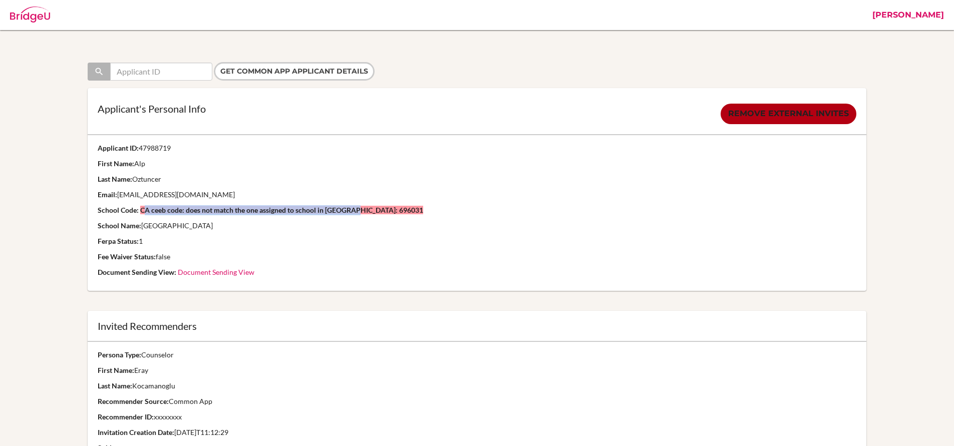
copy strong "CA ceeb code: does not match the one assigned to school in BridgeU"
